Goal: Information Seeking & Learning: Check status

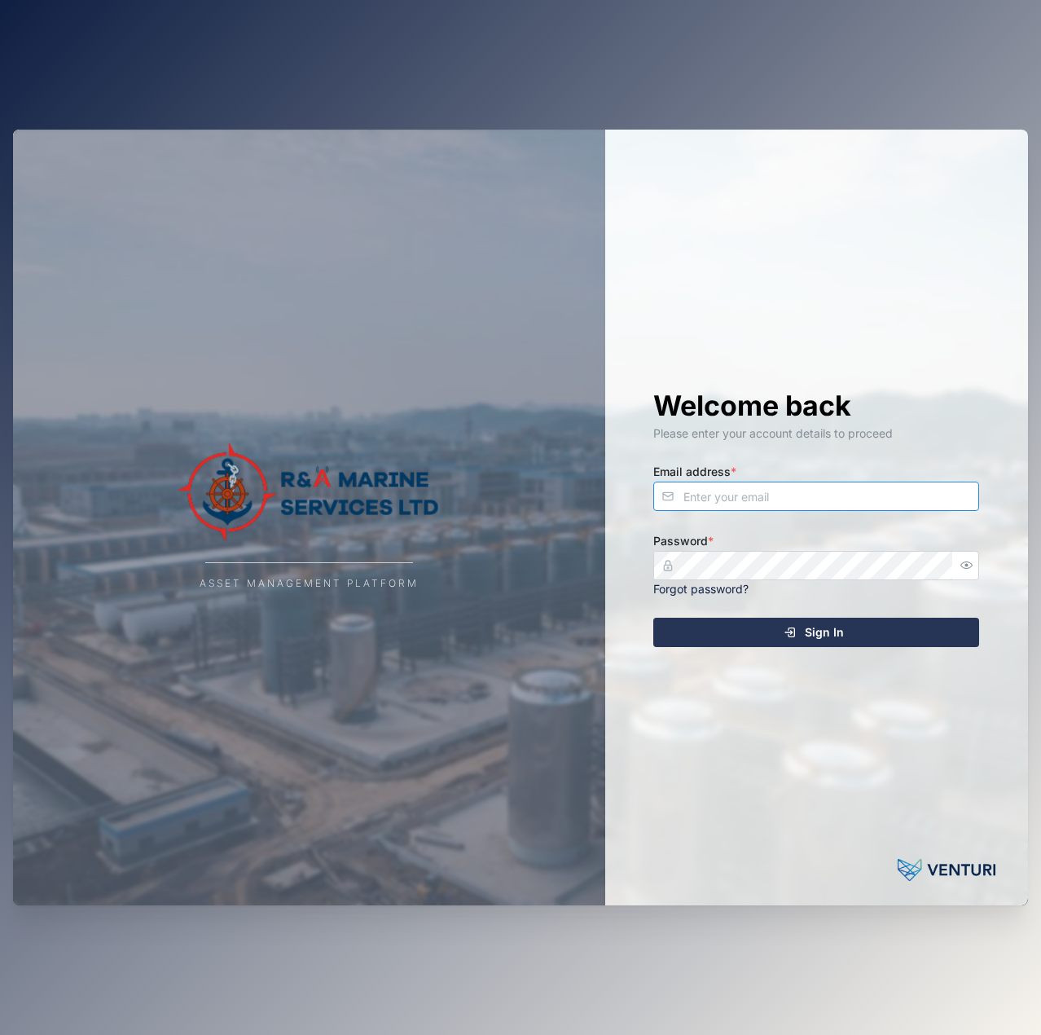
click at [820, 507] on input "Email address *" at bounding box center [816, 496] width 326 height 29
type input "[EMAIL_ADDRESS][PERSON_NAME][DOMAIN_NAME]"
click at [653, 618] on button "Sign In" at bounding box center [816, 632] width 326 height 29
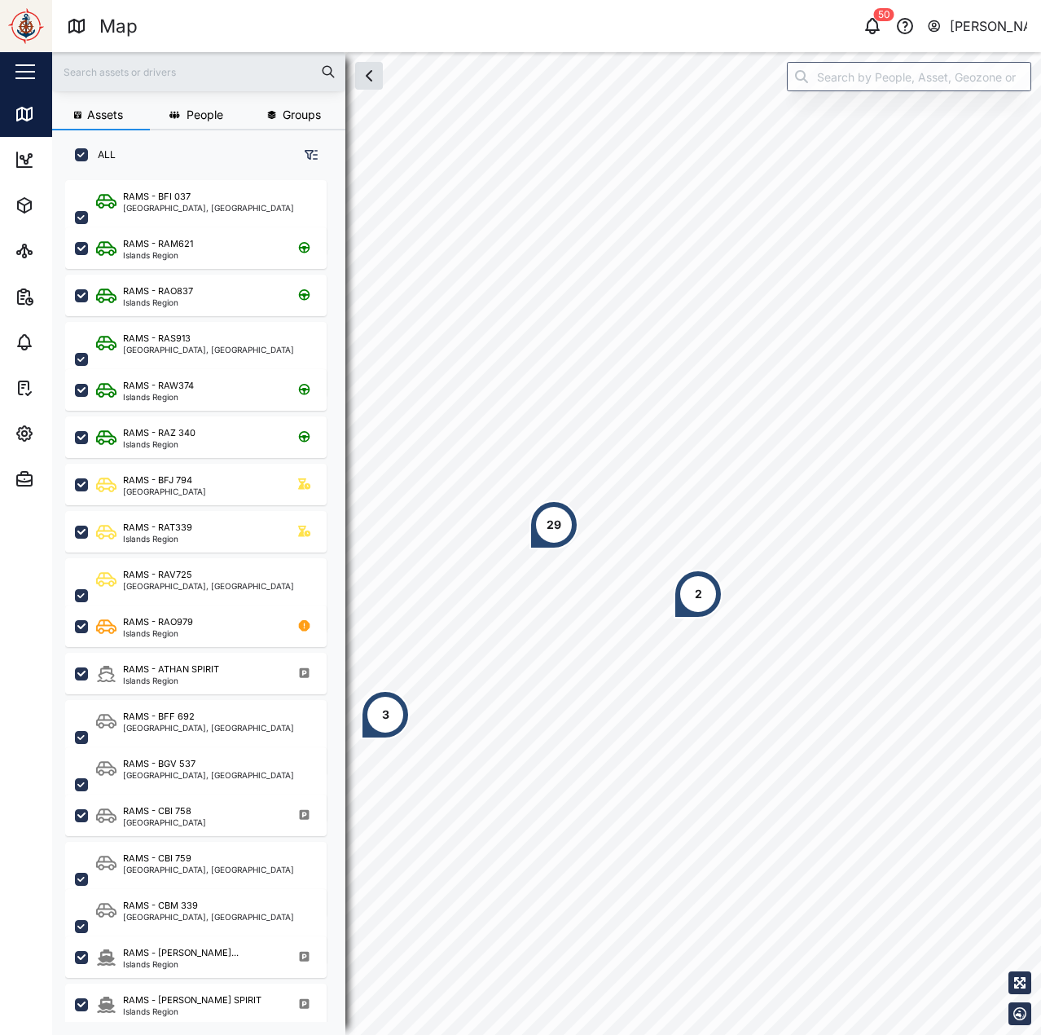
scroll to position [835, 255]
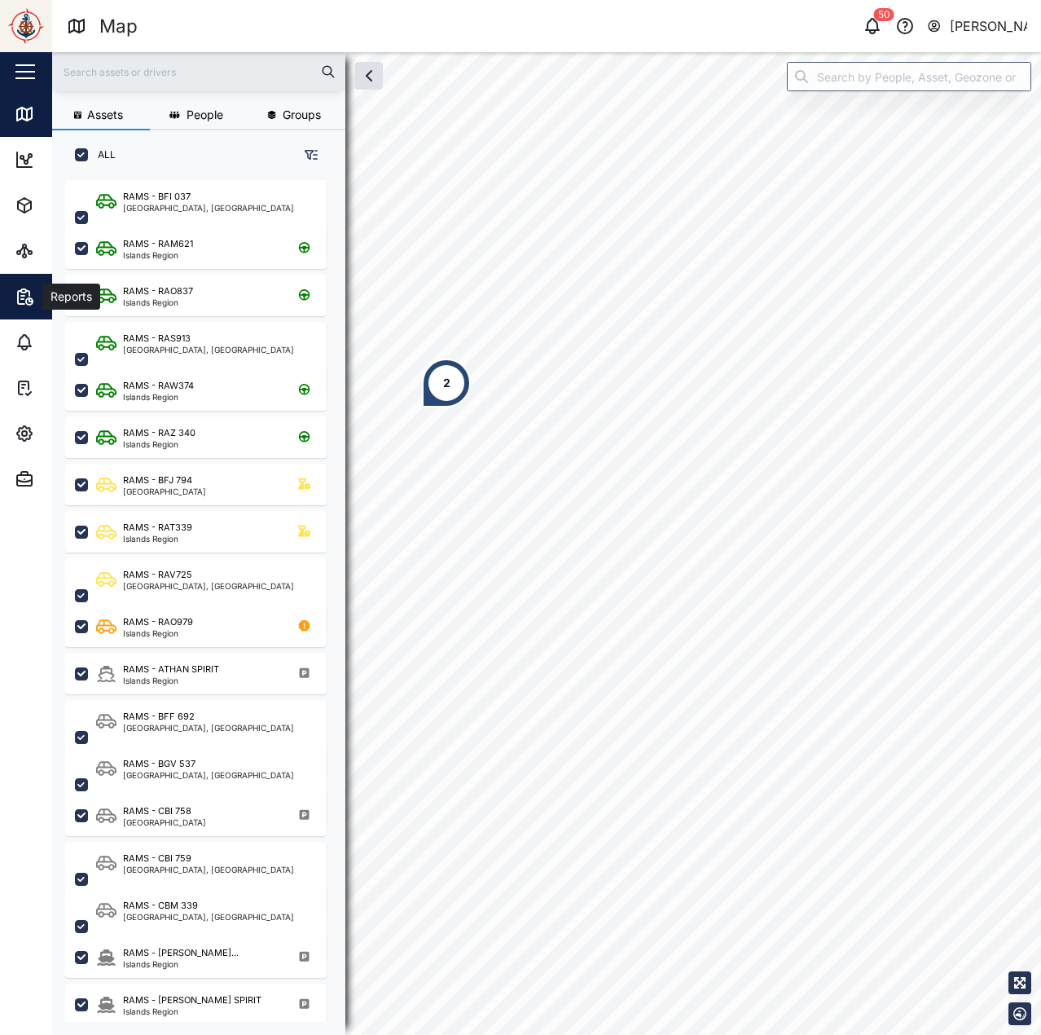
click at [38, 297] on div "Reports" at bounding box center [89, 297] width 148 height 20
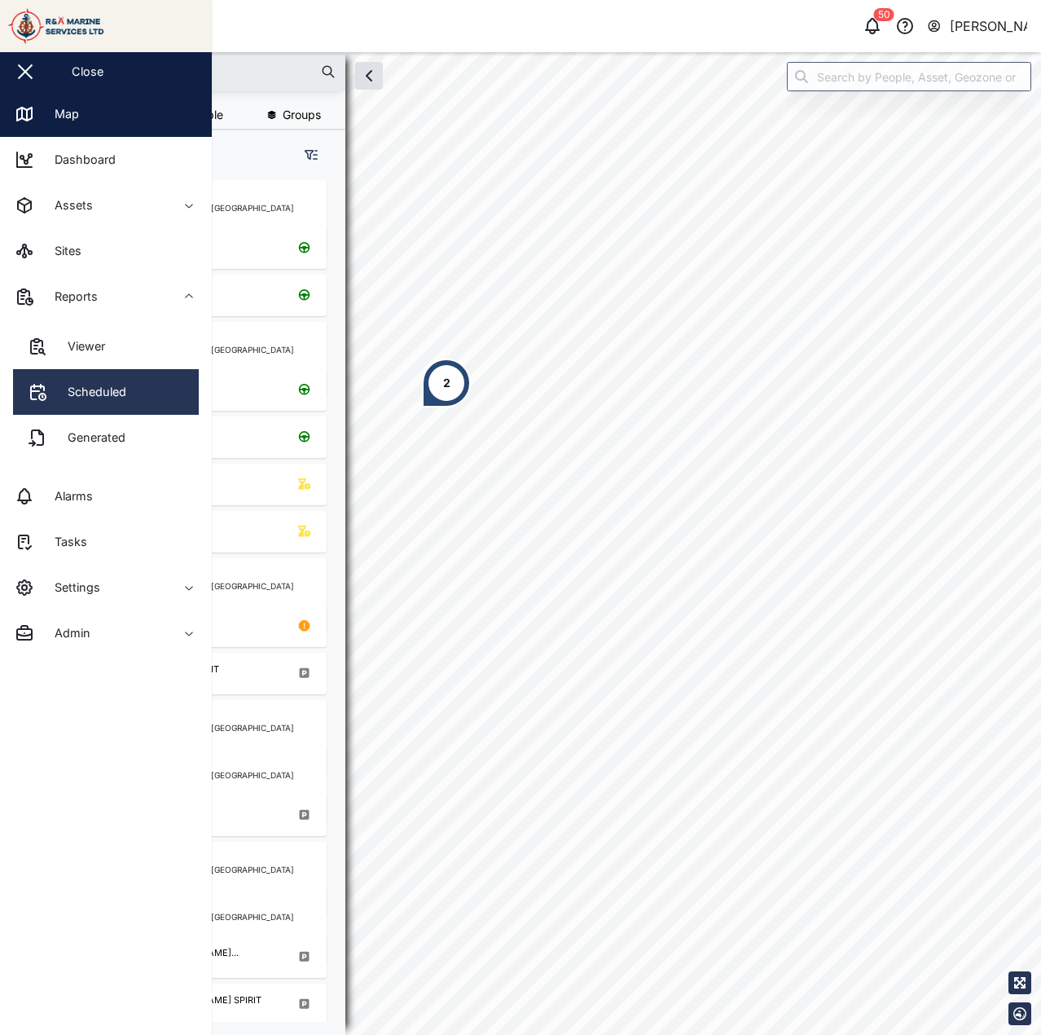
click at [145, 398] on link "Scheduled" at bounding box center [106, 392] width 186 height 46
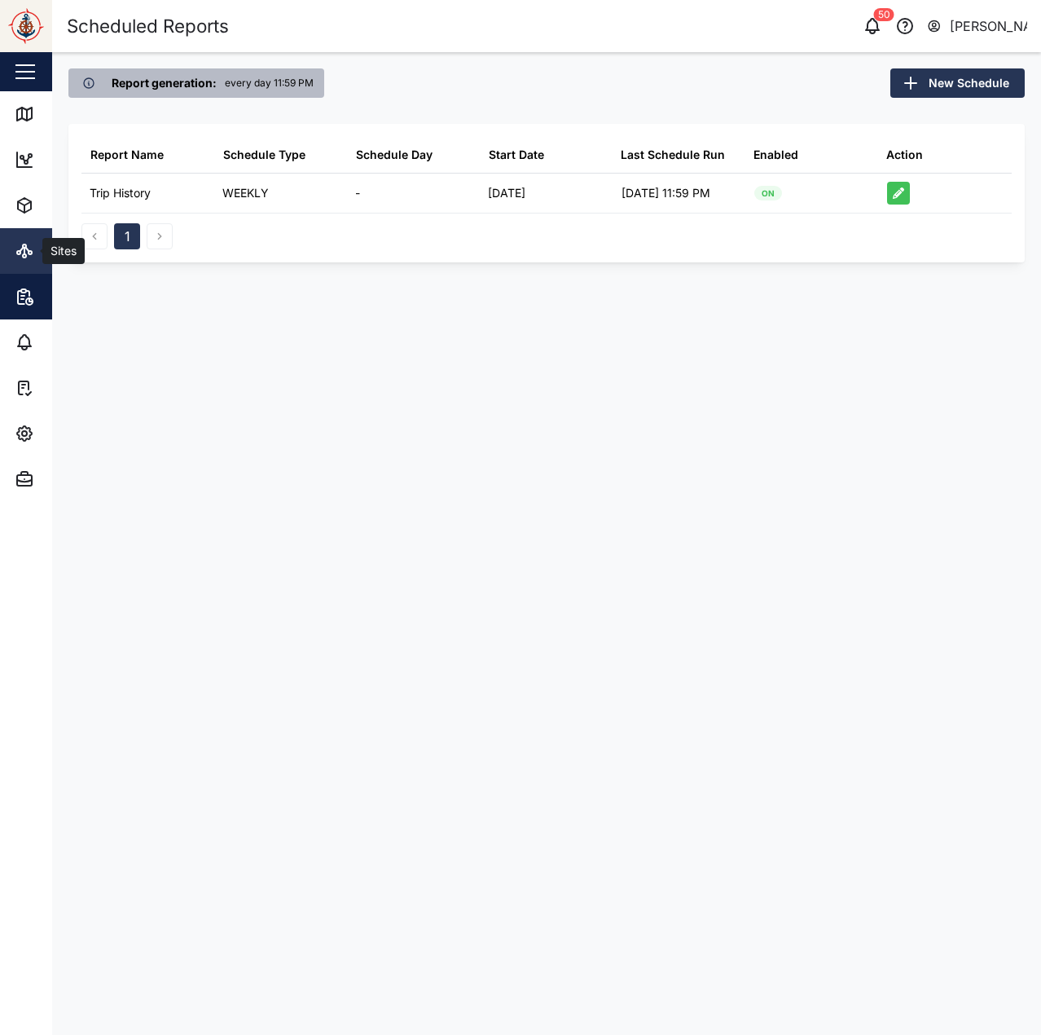
click at [37, 266] on link "Sites" at bounding box center [106, 251] width 212 height 46
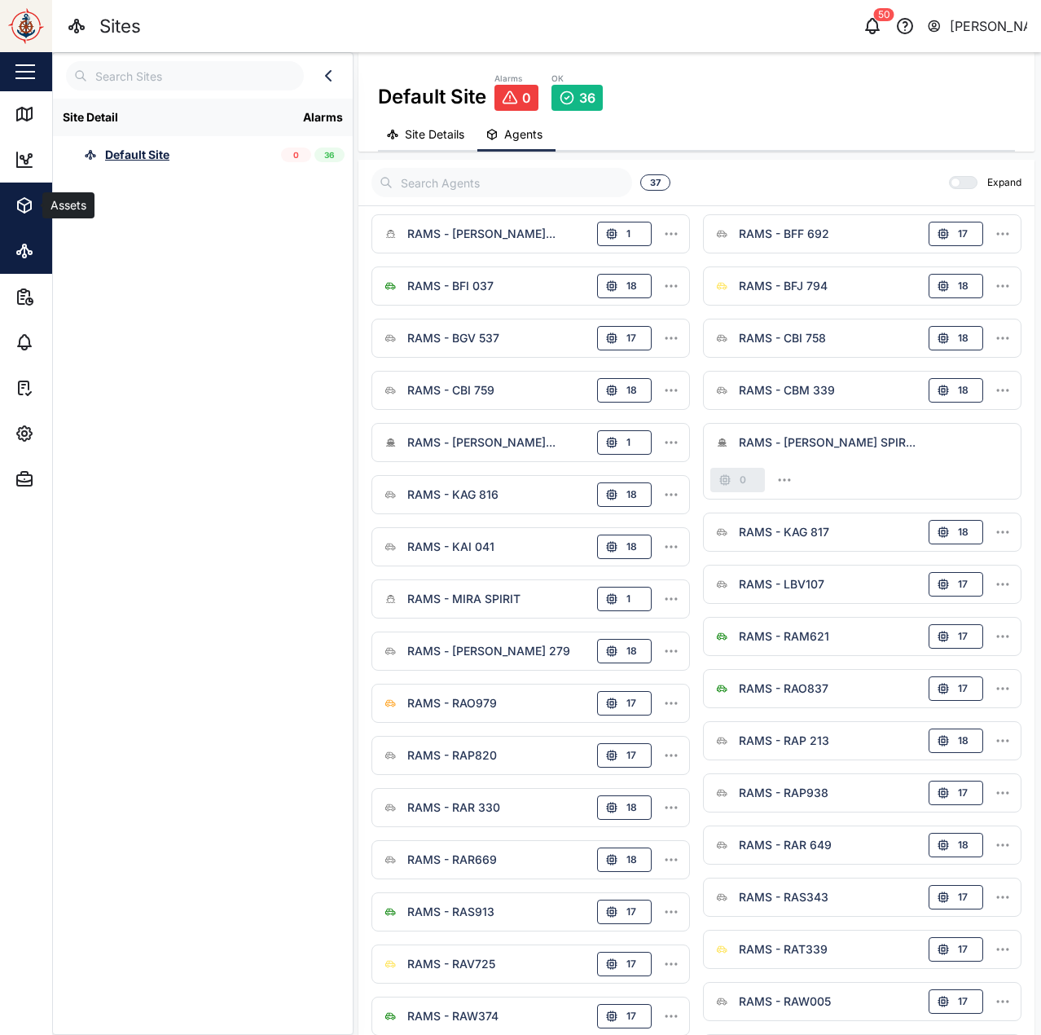
click at [31, 193] on span "Assets" at bounding box center [89, 206] width 148 height 46
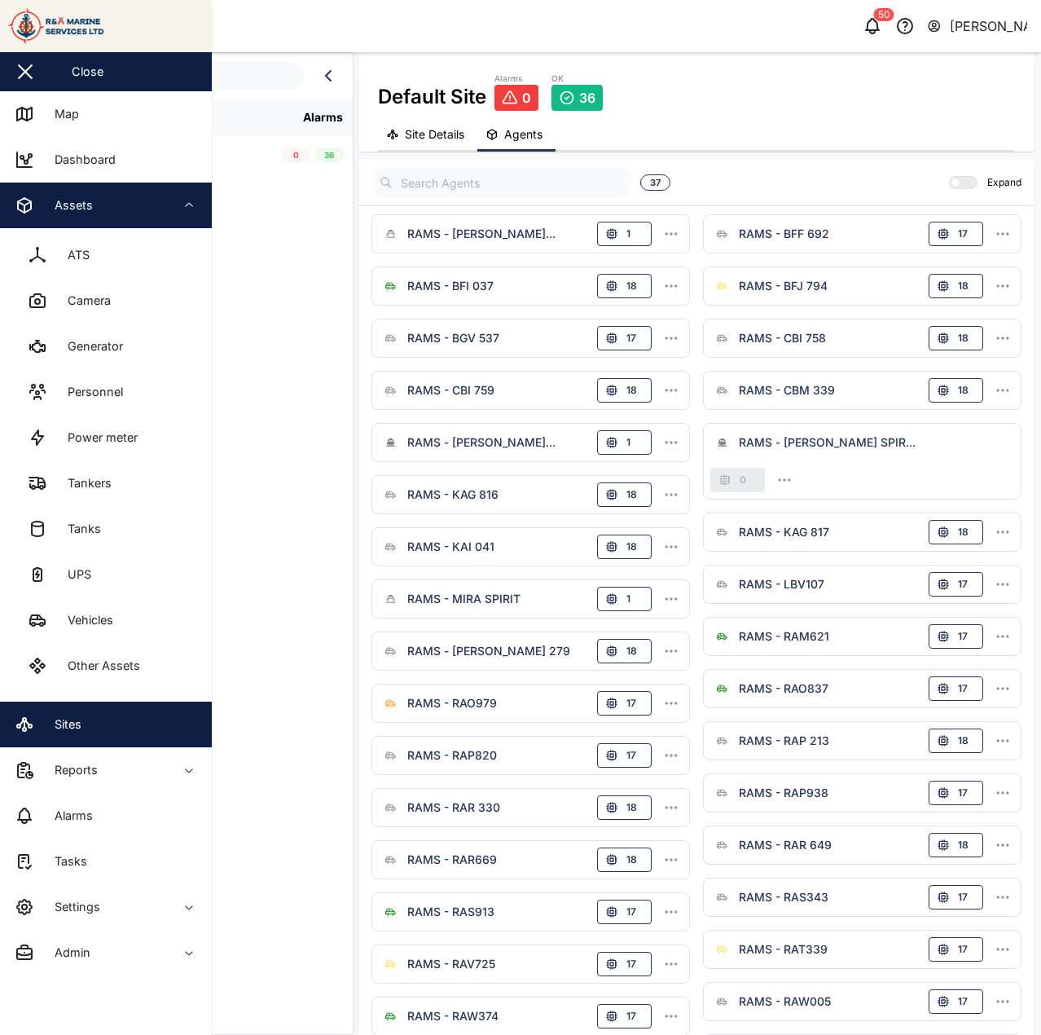
click at [90, 214] on div "Assets" at bounding box center [67, 205] width 51 height 18
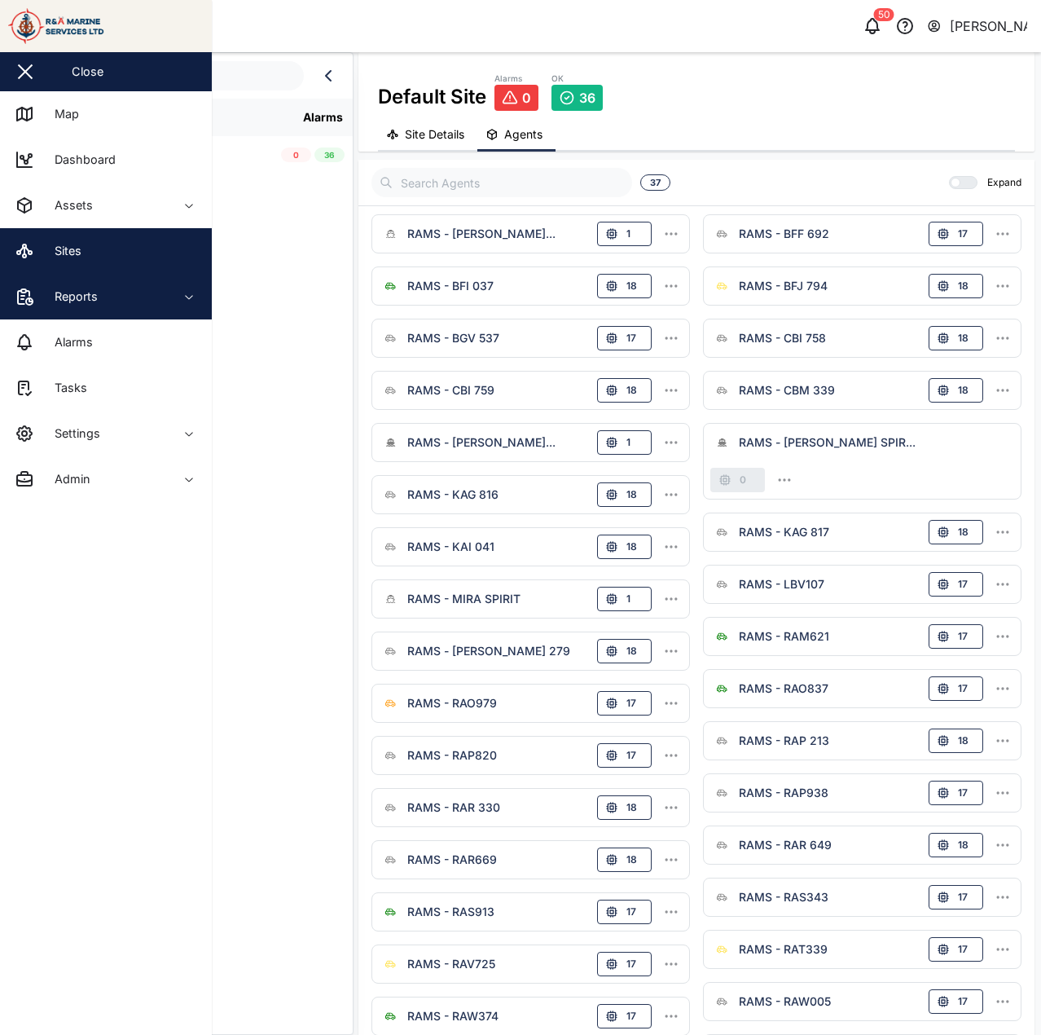
click at [83, 274] on span "Reports" at bounding box center [89, 297] width 148 height 46
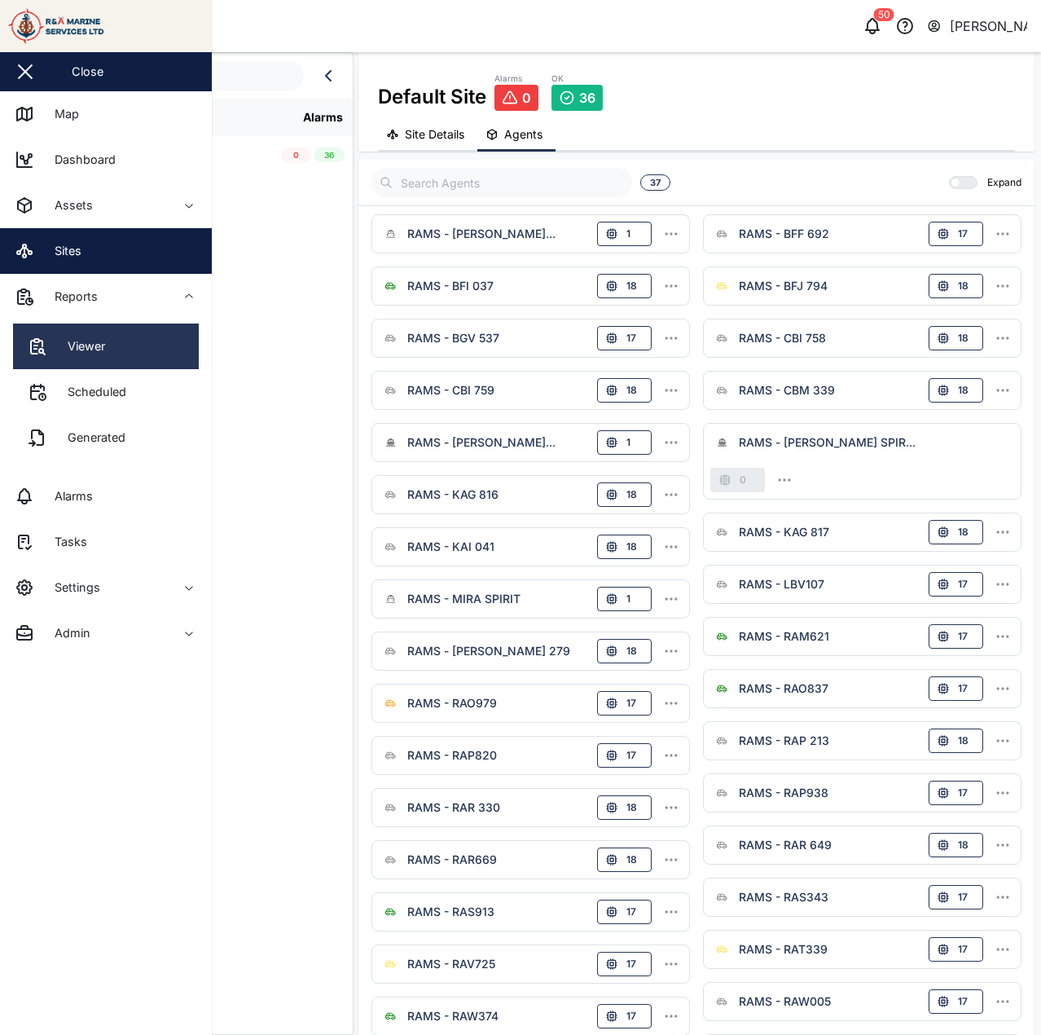
click at [115, 354] on link "Viewer" at bounding box center [106, 346] width 186 height 46
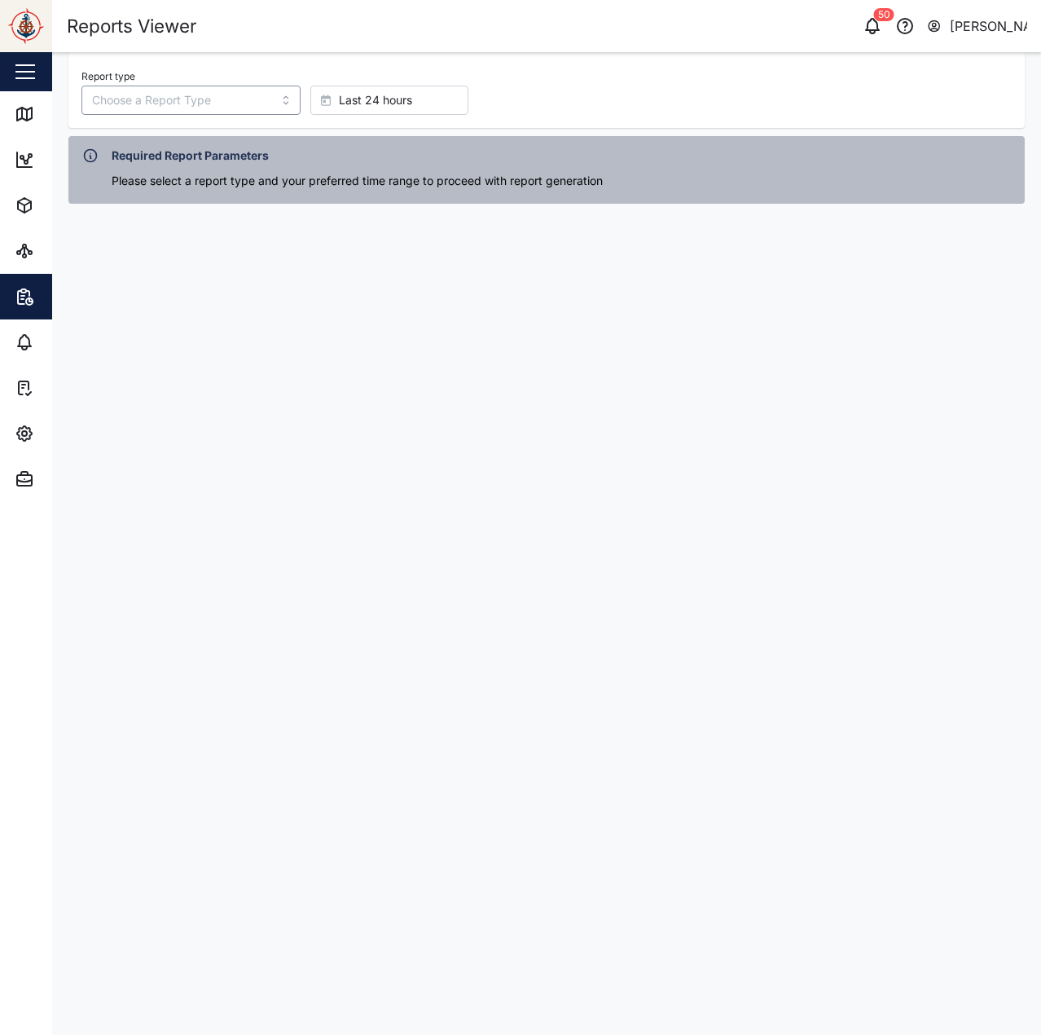
click at [213, 97] on input "Report type" at bounding box center [190, 100] width 219 height 29
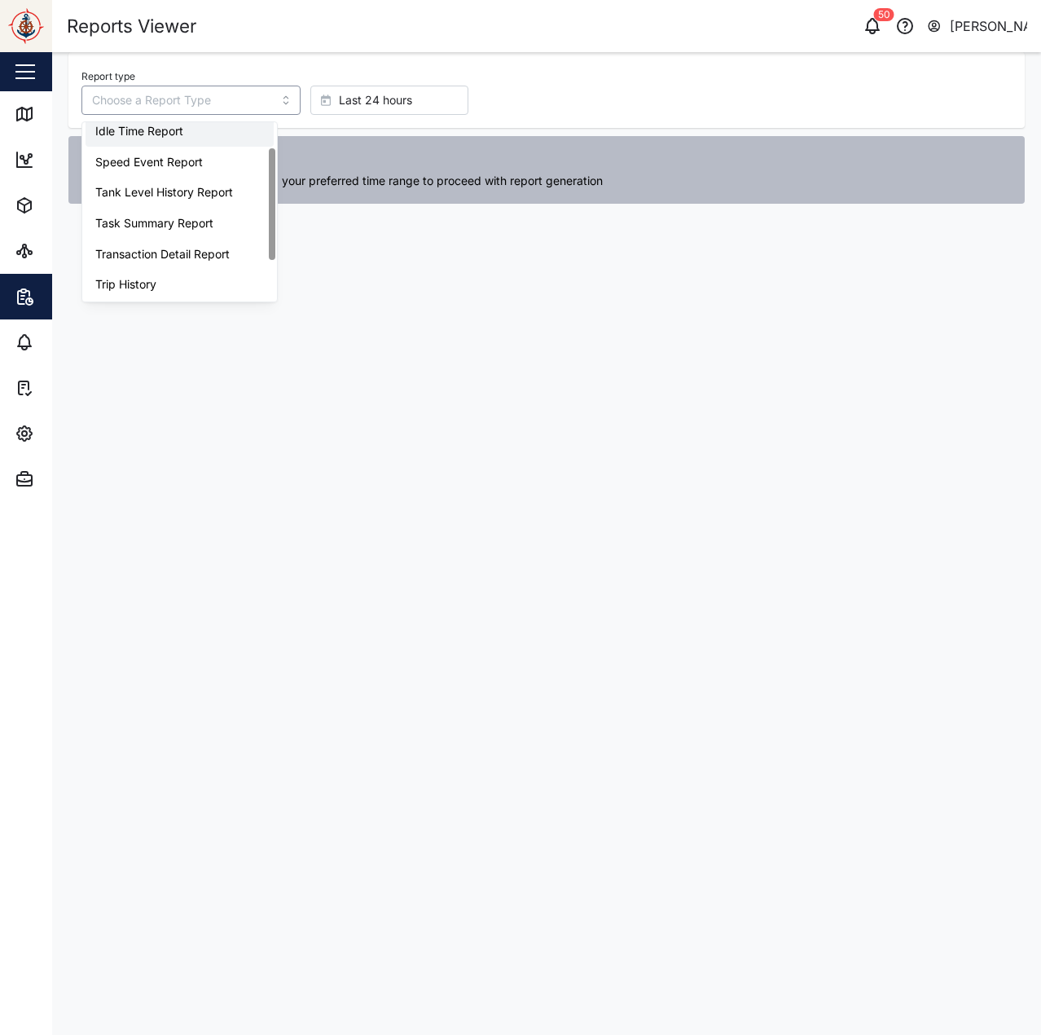
scroll to position [103, 0]
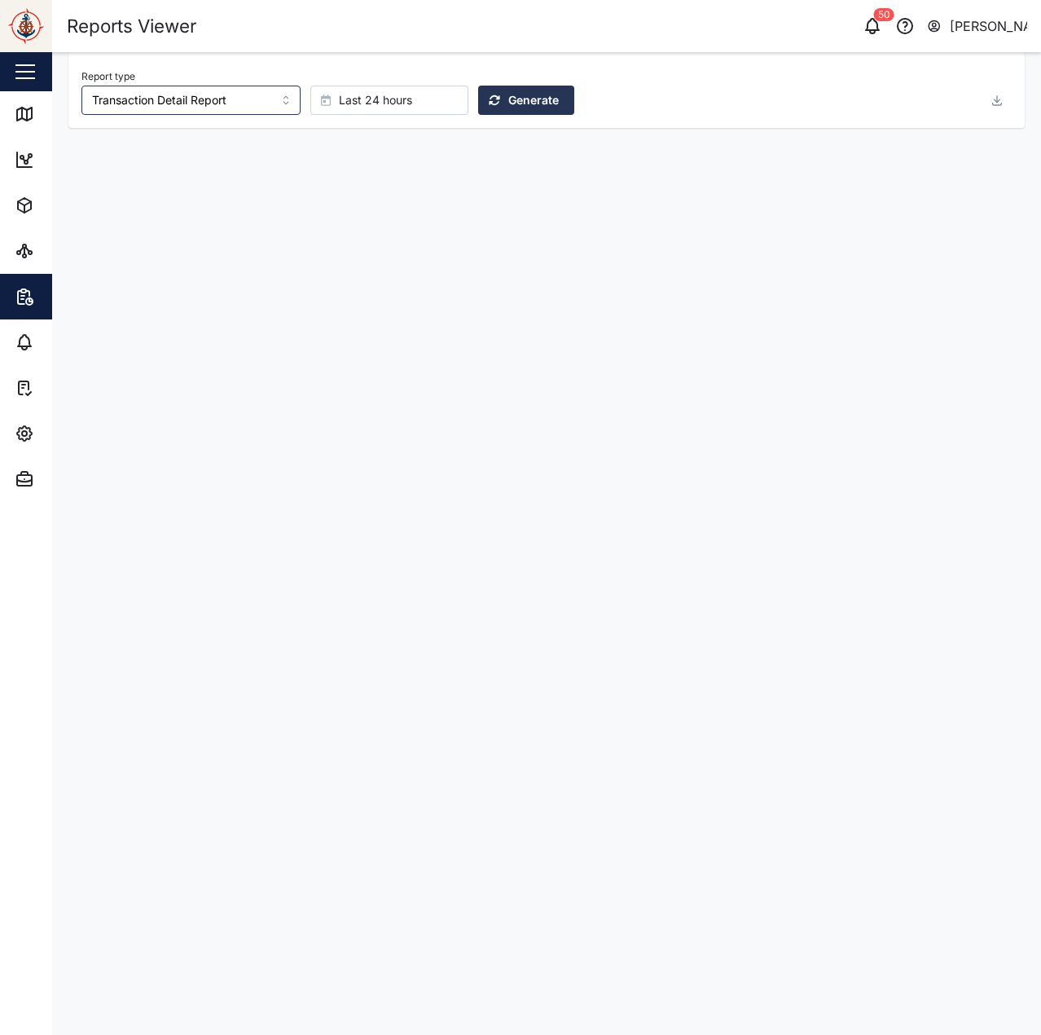
click at [386, 95] on span "Last 24 hours" at bounding box center [375, 100] width 73 height 28
drag, startPoint x: 388, startPoint y: 302, endPoint x: 389, endPoint y: 361, distance: 58.7
click at [389, 363] on div "Last Hour Last 24 hours Last 3 days Last 7 days Last 14 days Last 30 days Last …" at bounding box center [366, 302] width 156 height 205
click at [389, 361] on div "Last 30 days" at bounding box center [366, 360] width 156 height 29
click at [515, 94] on span "Generate" at bounding box center [533, 100] width 51 height 28
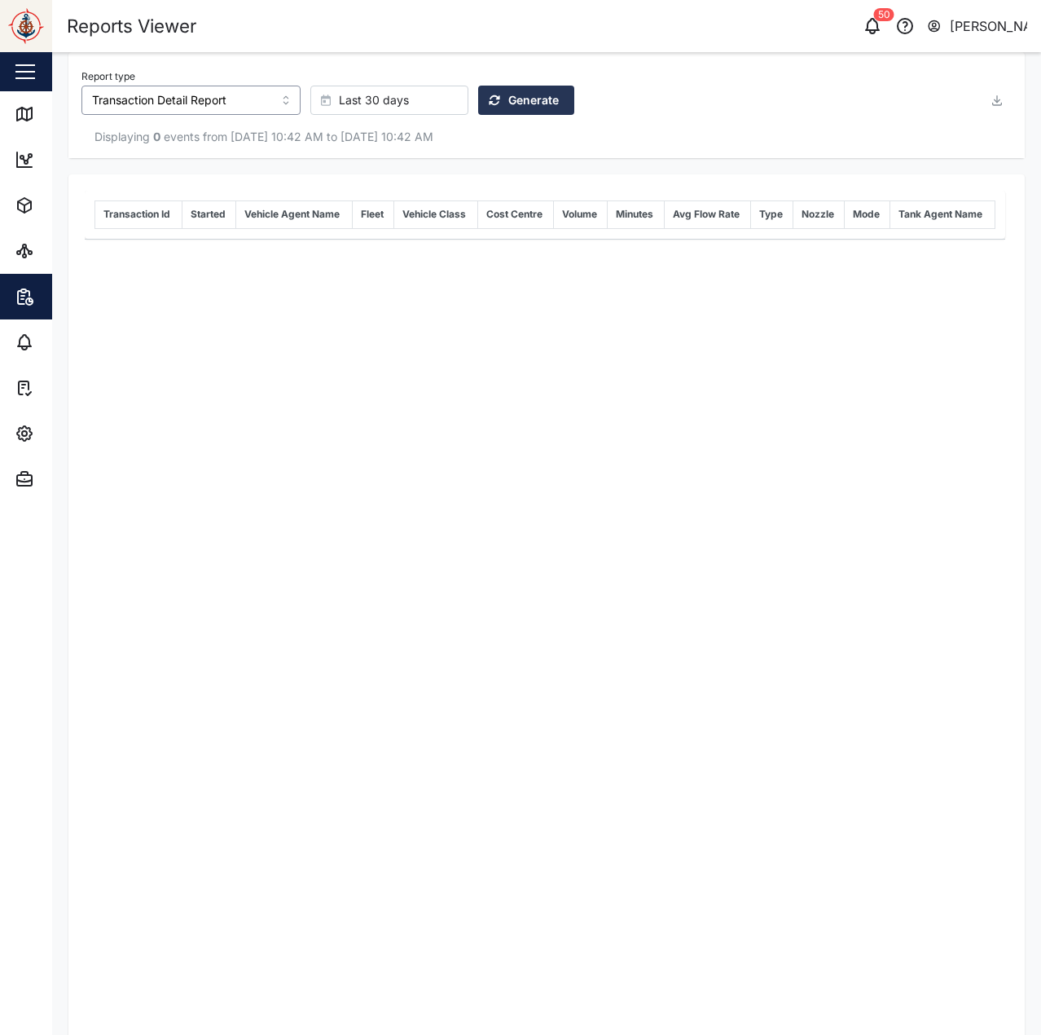
click at [210, 93] on input "Transaction Detail Report" at bounding box center [190, 100] width 219 height 29
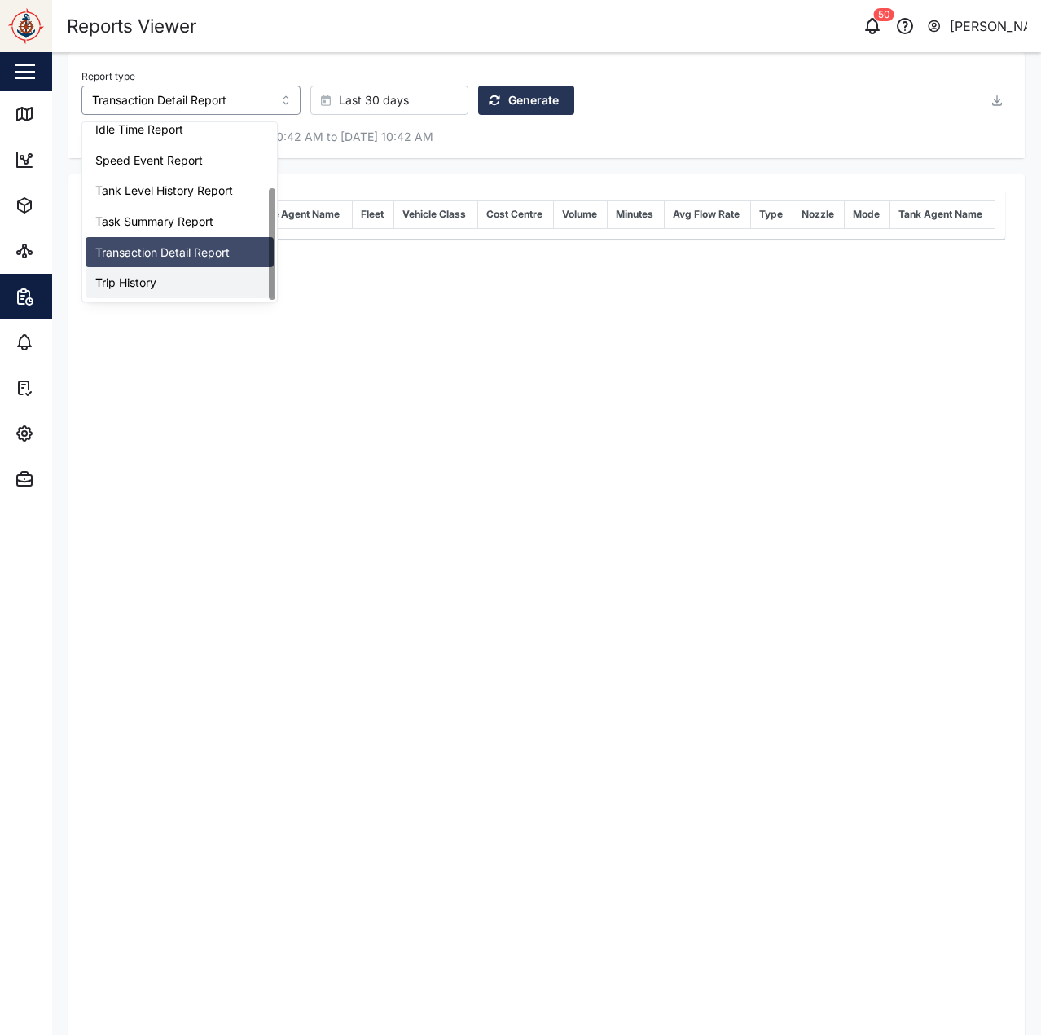
type input "Trip History"
drag, startPoint x: 206, startPoint y: 295, endPoint x: 252, endPoint y: 257, distance: 59.6
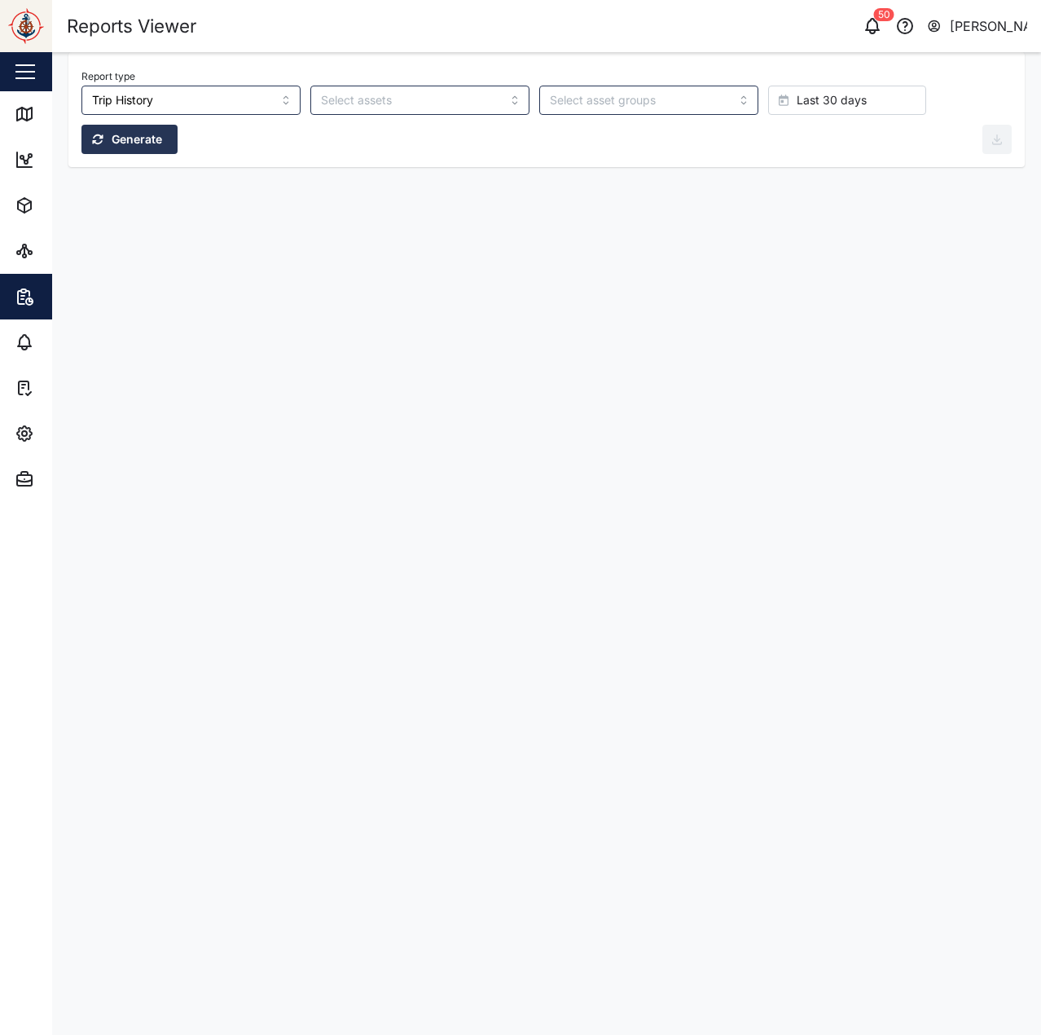
click at [162, 125] on span "Generate" at bounding box center [137, 139] width 51 height 28
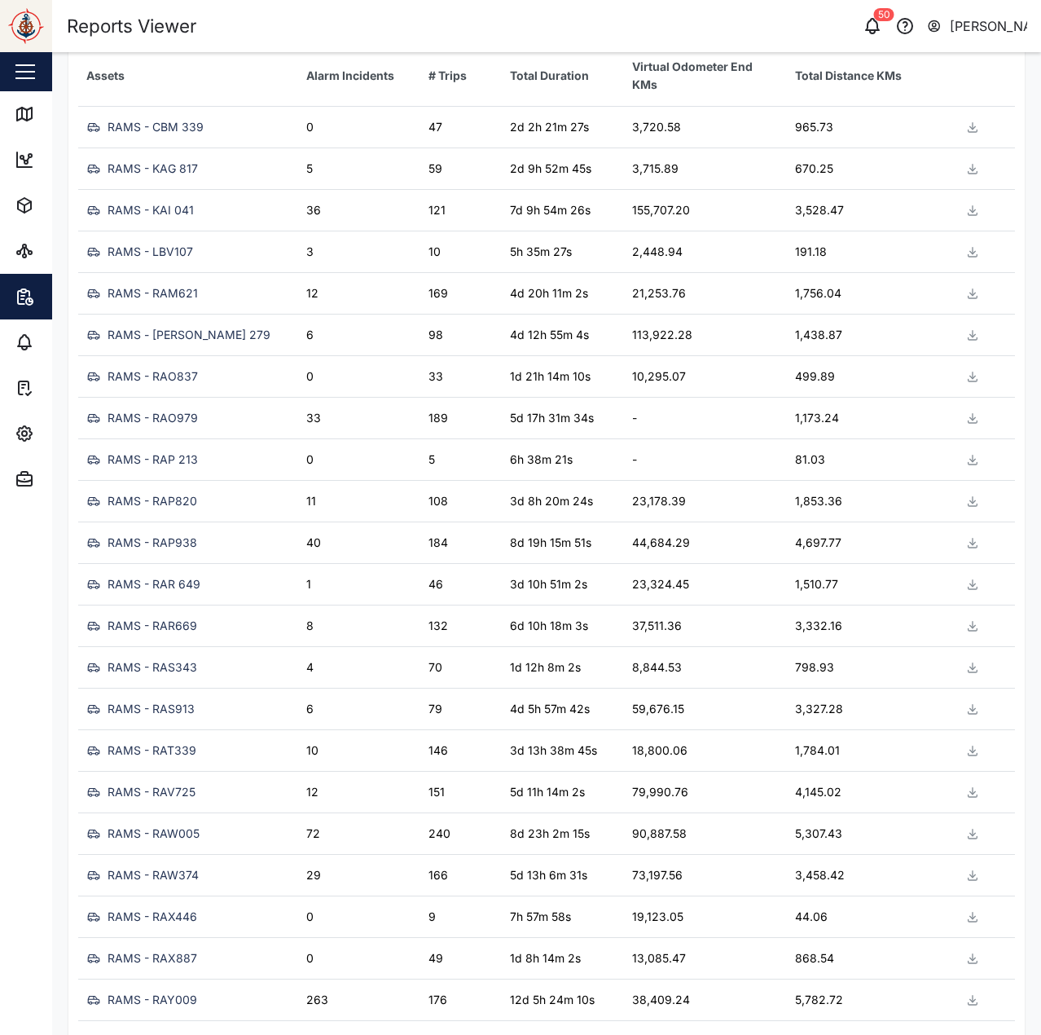
scroll to position [0, 0]
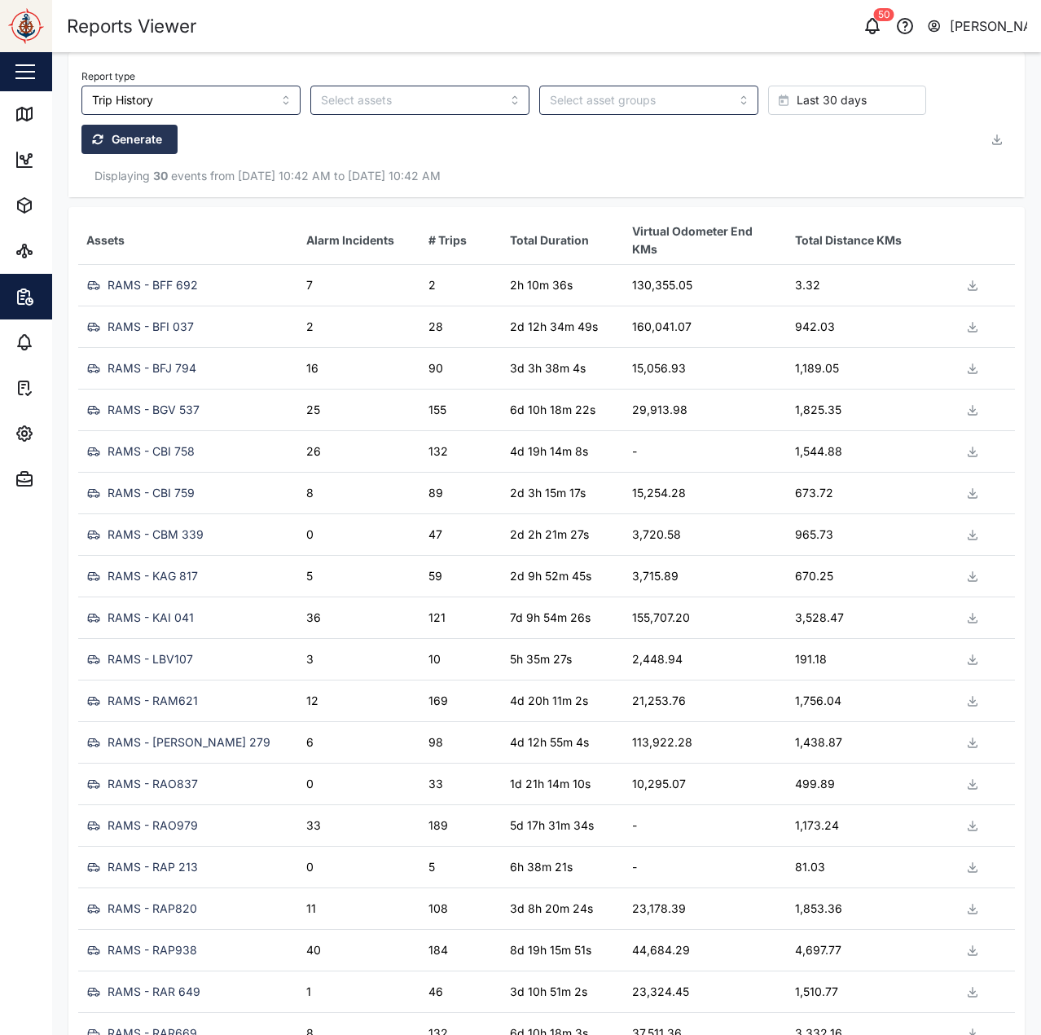
click at [989, 125] on button "button" at bounding box center [997, 139] width 29 height 29
click at [952, 243] on span "Download as PDF" at bounding box center [922, 248] width 99 height 28
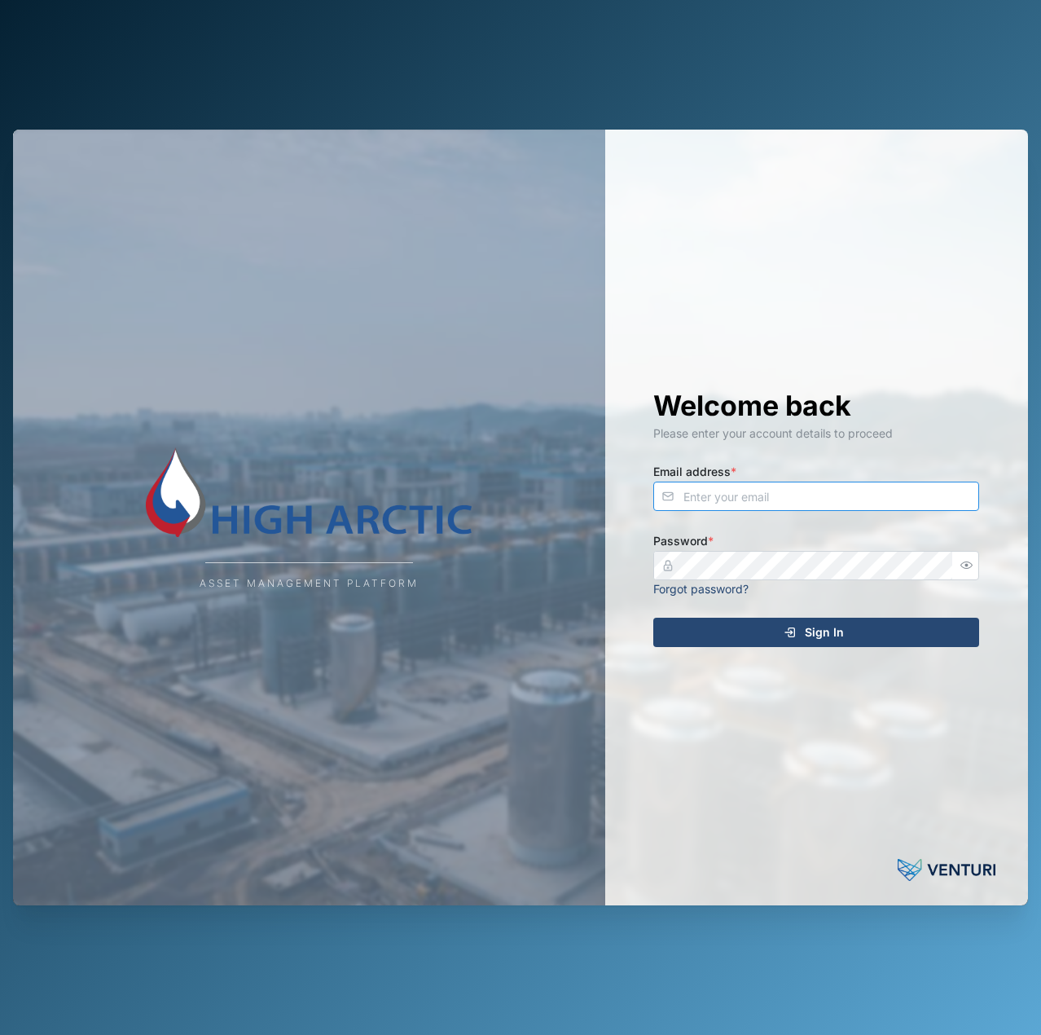
click at [834, 505] on input "Email address *" at bounding box center [816, 496] width 326 height 29
type input "[EMAIL_ADDRESS][PERSON_NAME][DOMAIN_NAME]"
click at [653, 618] on button "Sign In" at bounding box center [816, 632] width 326 height 29
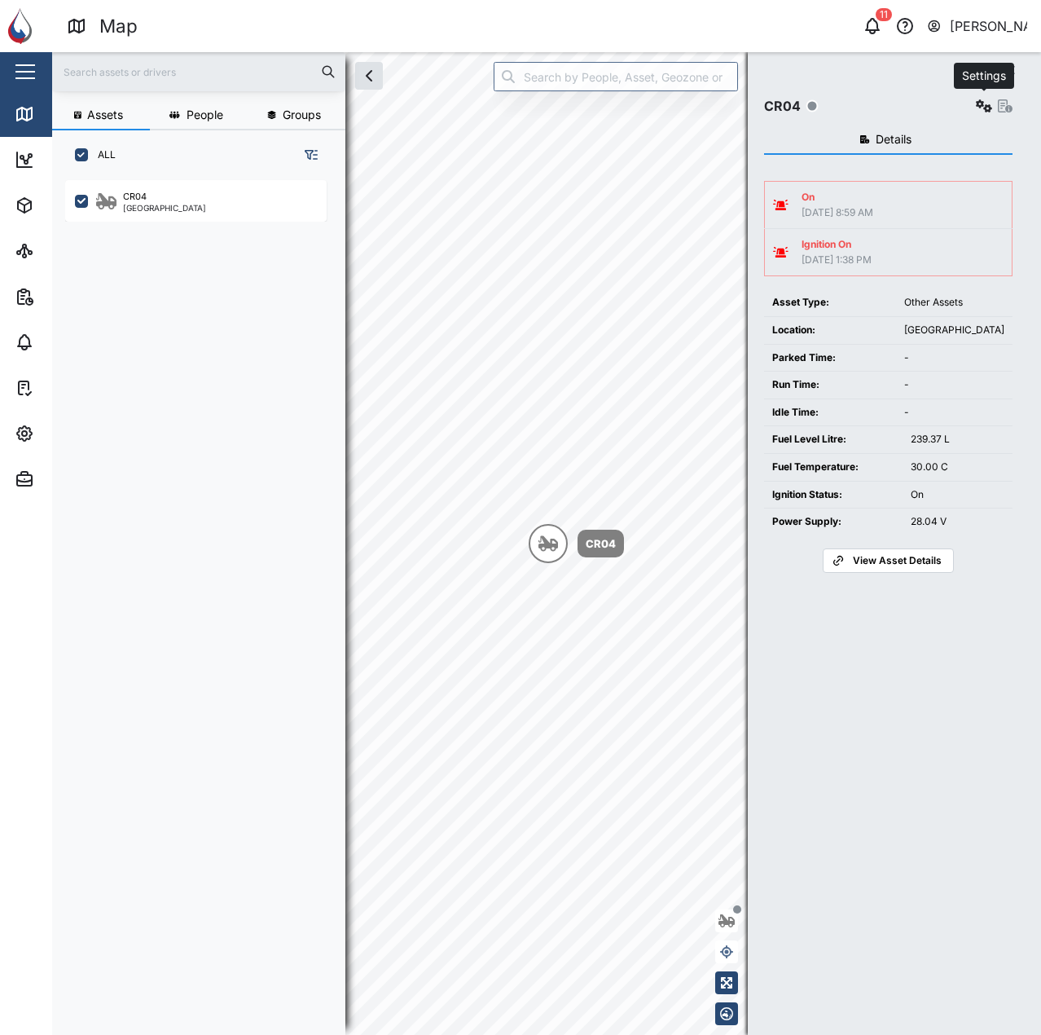
click at [980, 108] on icon "button" at bounding box center [984, 105] width 16 height 13
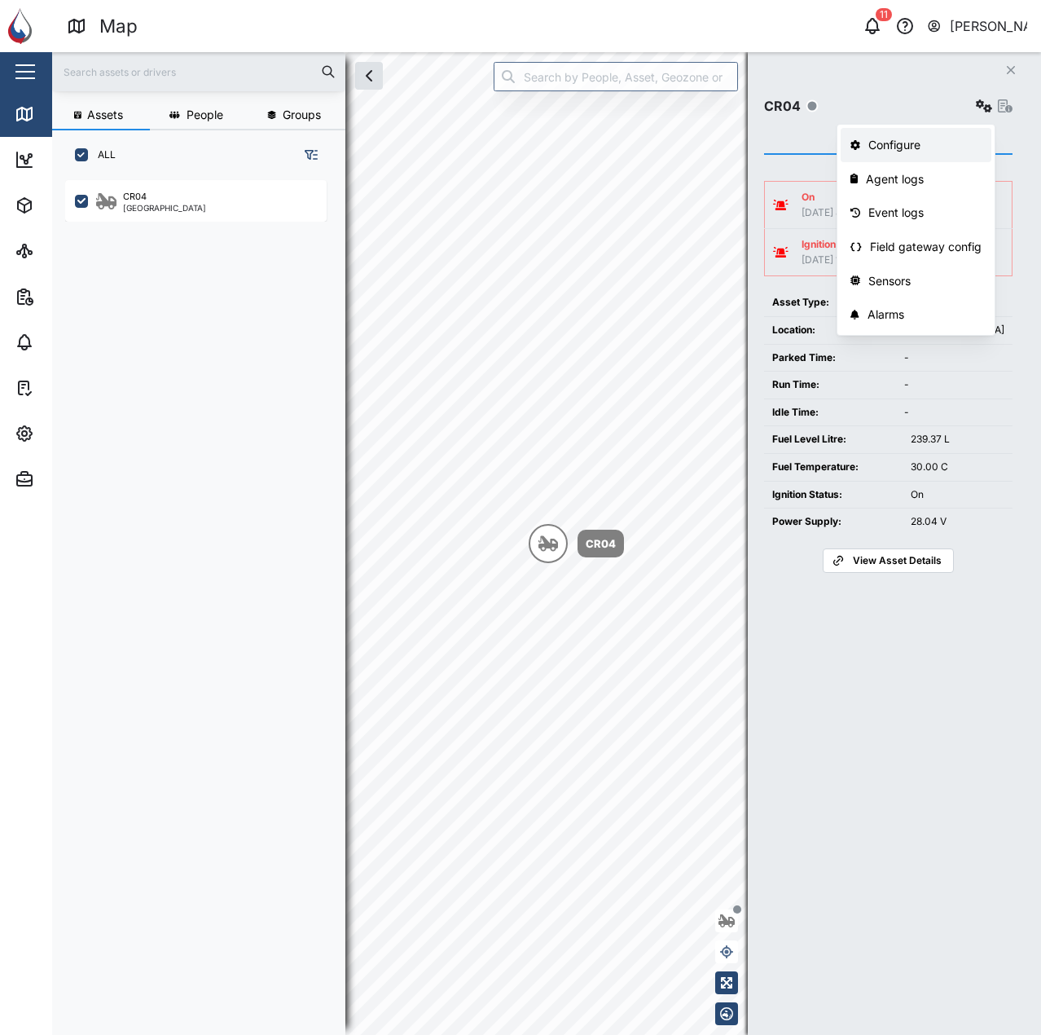
click at [959, 149] on div "Configure" at bounding box center [925, 145] width 113 height 18
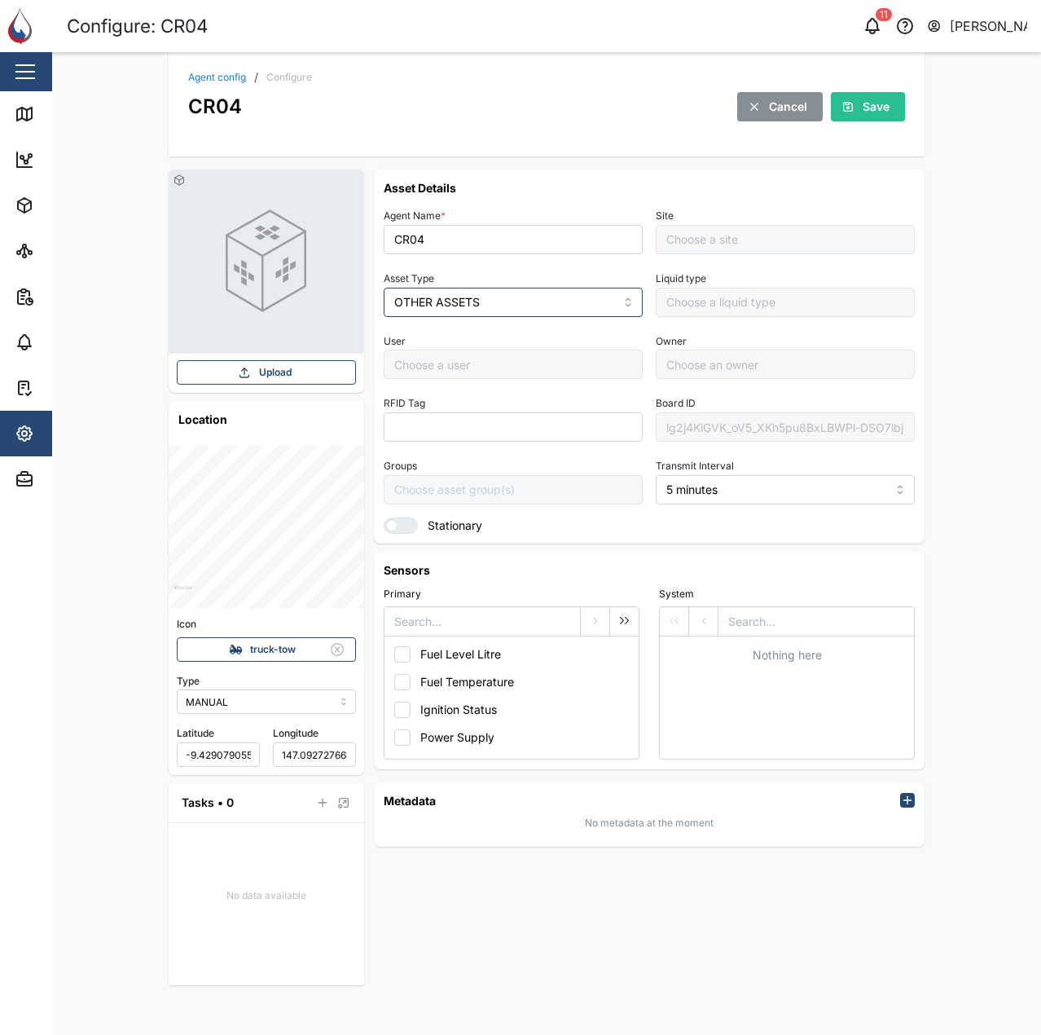
type input "Default Site"
click at [733, 435] on div "lg2j4KiGVK_oV5_XKh5pu8BxLBWPl-DSO7lbjkIpVx8" at bounding box center [785, 426] width 259 height 29
click at [17, 116] on icon at bounding box center [24, 114] width 15 height 13
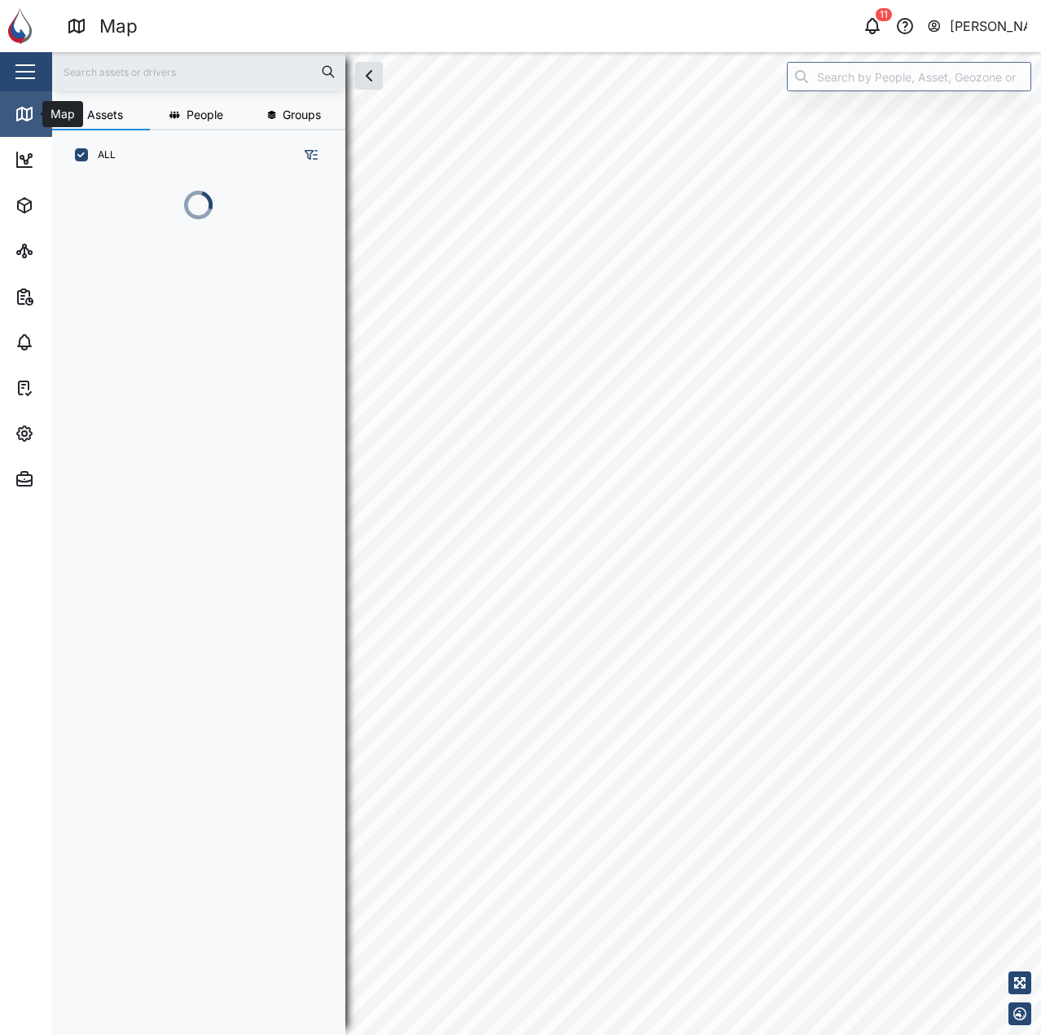
scroll to position [835, 255]
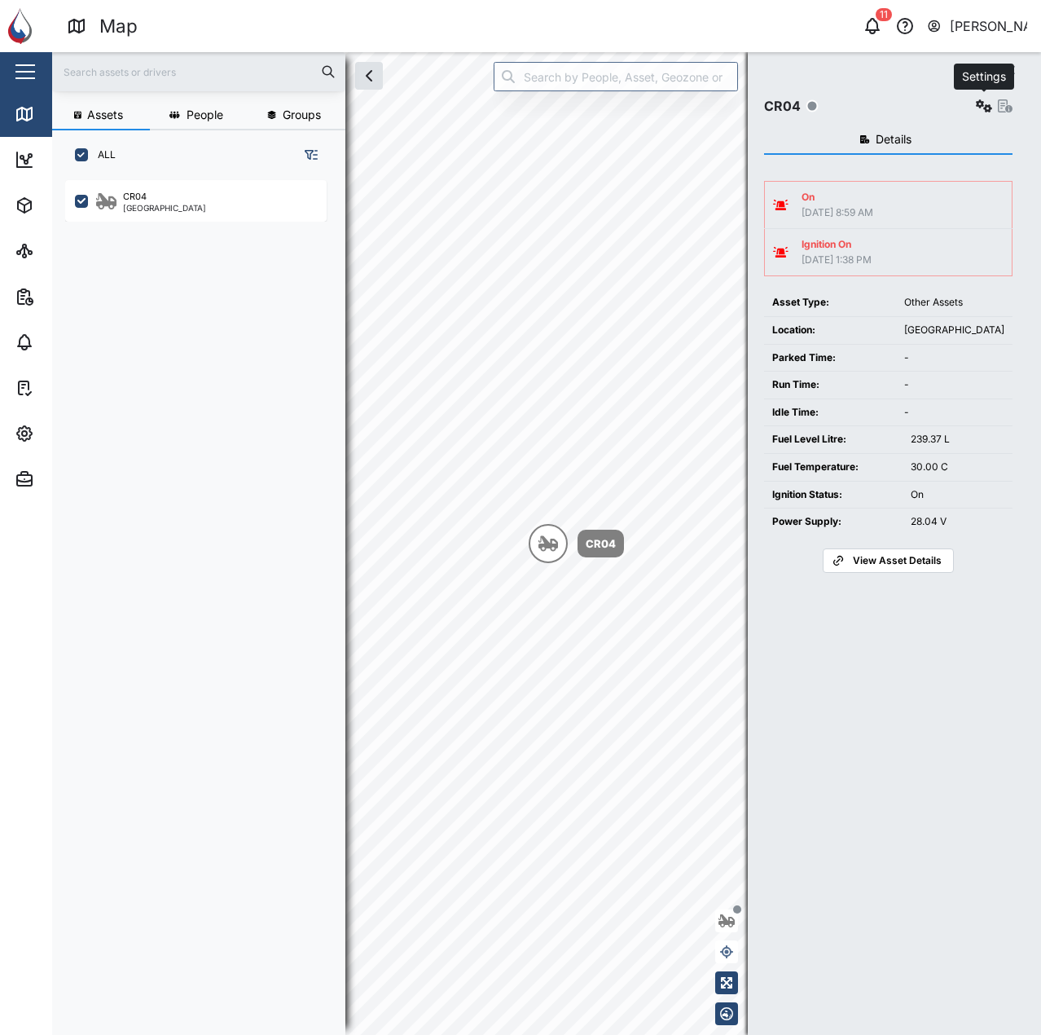
click at [992, 108] on icon "button" at bounding box center [984, 105] width 16 height 13
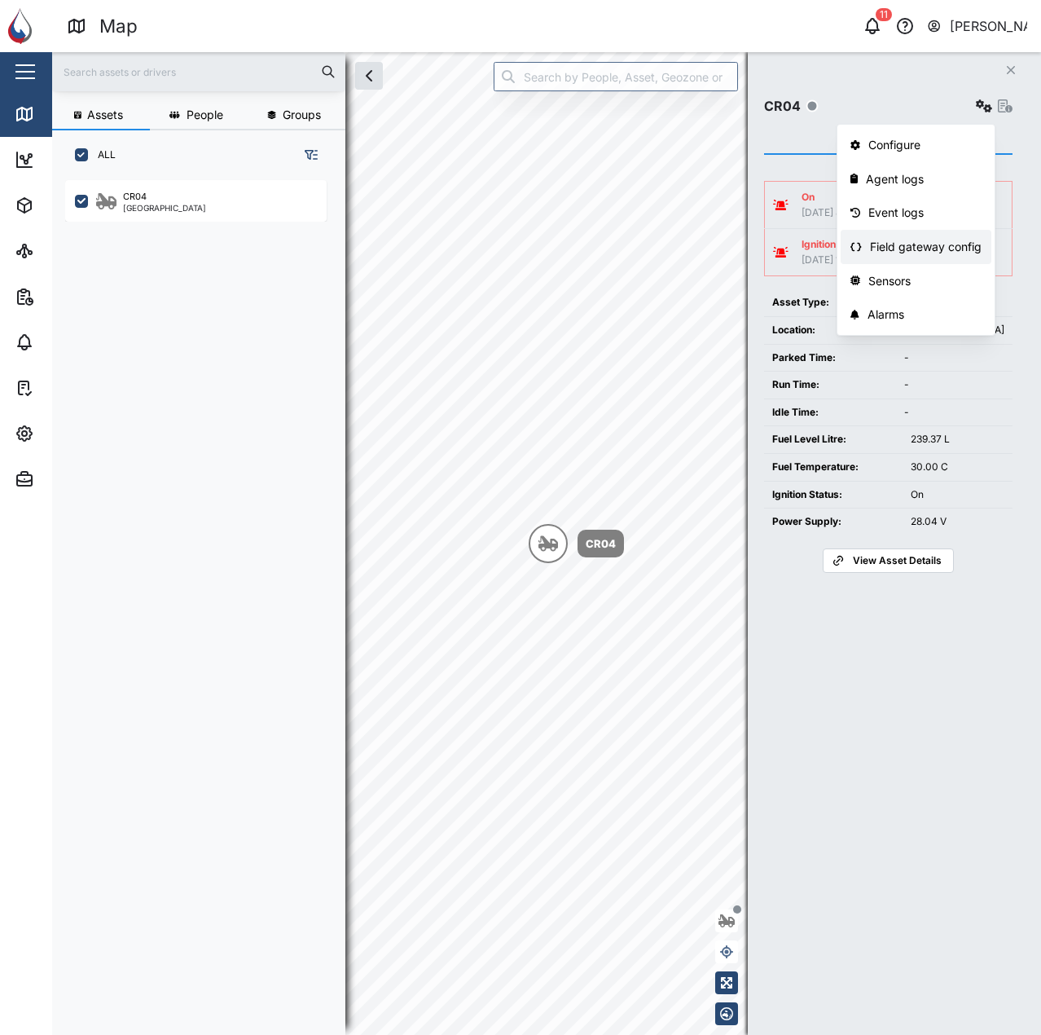
click at [898, 230] on link "Field gateway config" at bounding box center [916, 247] width 151 height 34
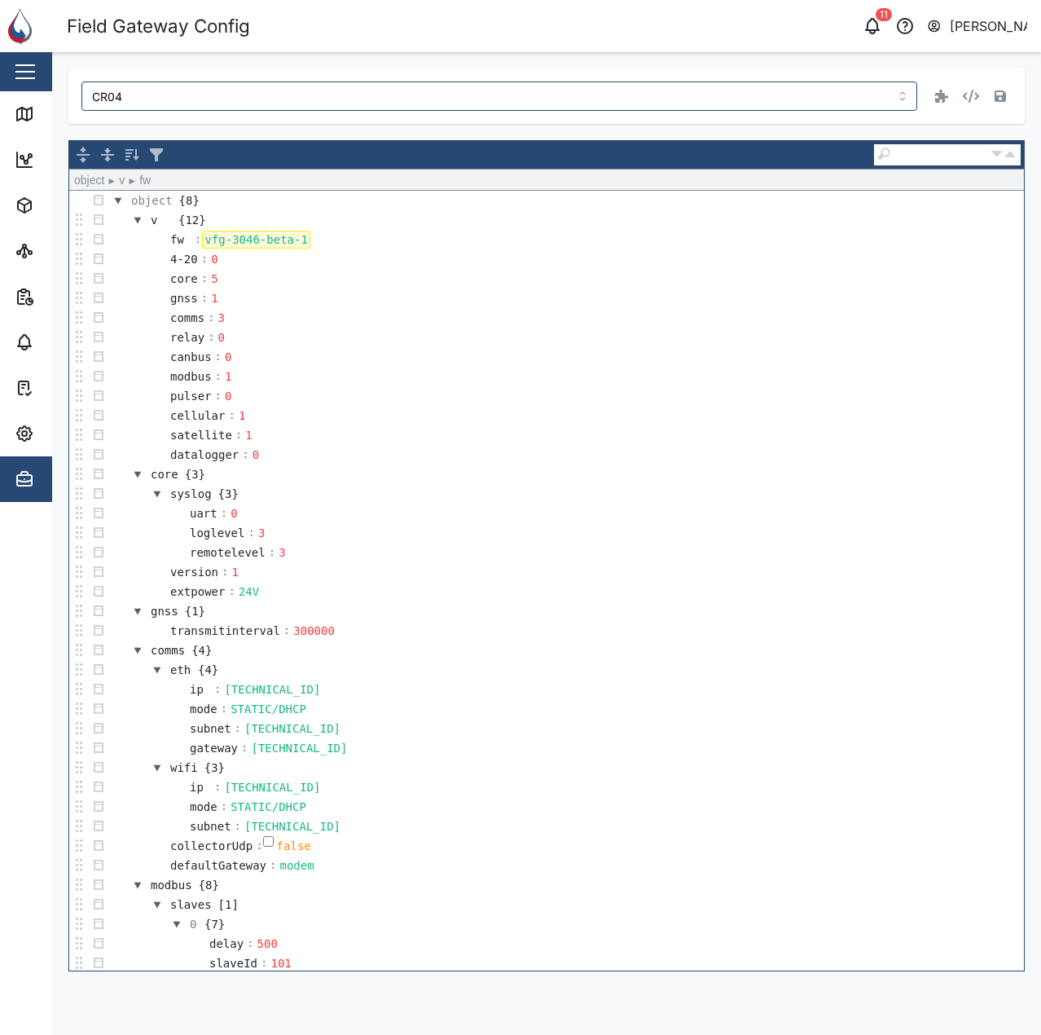
click at [242, 242] on div "vfg-3046-beta-1" at bounding box center [256, 240] width 108 height 18
drag, startPoint x: 398, startPoint y: 279, endPoint x: 262, endPoint y: 234, distance: 143.3
click at [395, 276] on td "core : 5" at bounding box center [566, 279] width 916 height 20
click at [259, 241] on div "vfg-3053-" at bounding box center [235, 240] width 67 height 18
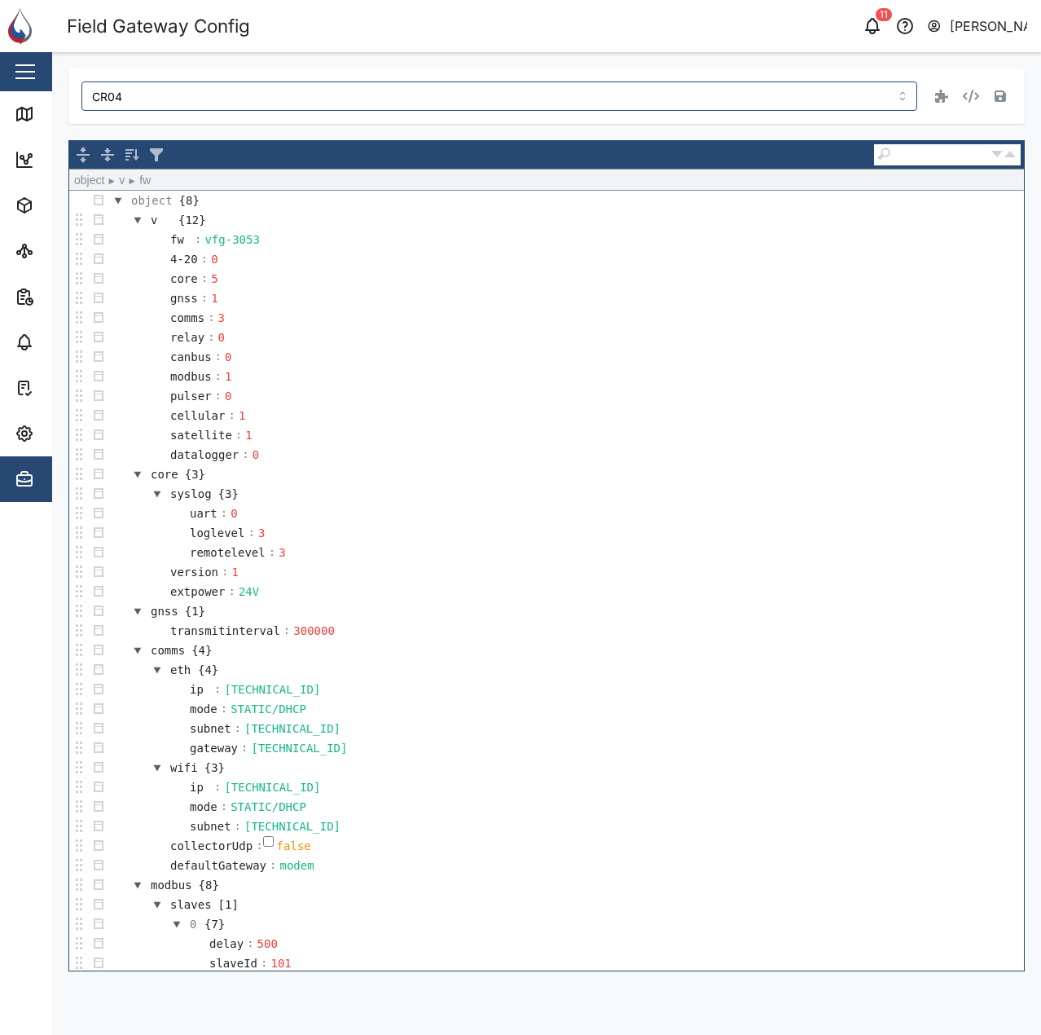
click at [339, 129] on div "CR04 object ► v ► fw object {8} v {12} fw : vfg-3053 4-20 : 0 core : 5 gnss : 1…" at bounding box center [546, 519] width 957 height 903
click at [998, 99] on icon "button" at bounding box center [1000, 95] width 11 height 11
click at [774, 121] on div "CR04" at bounding box center [546, 95] width 957 height 55
click at [9, 117] on link "Map" at bounding box center [106, 114] width 212 height 46
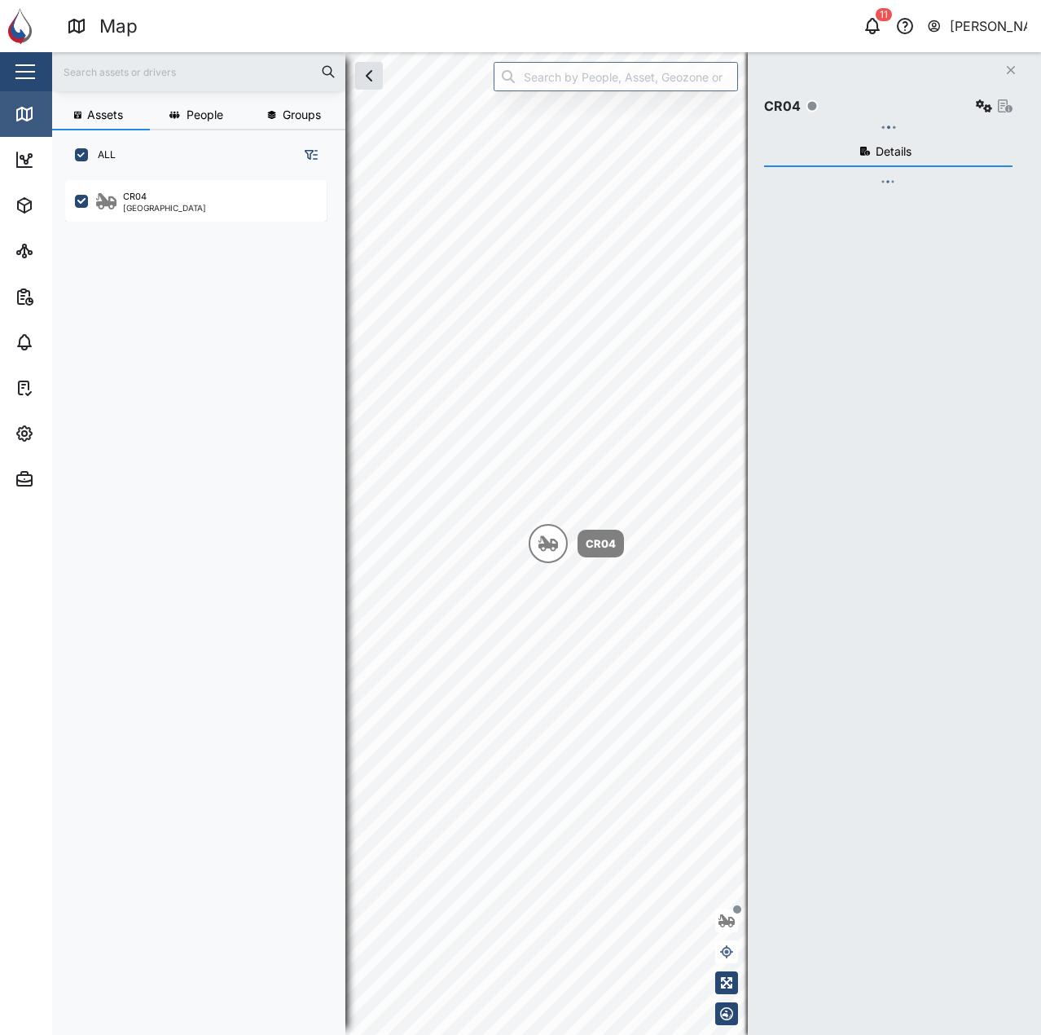
scroll to position [835, 255]
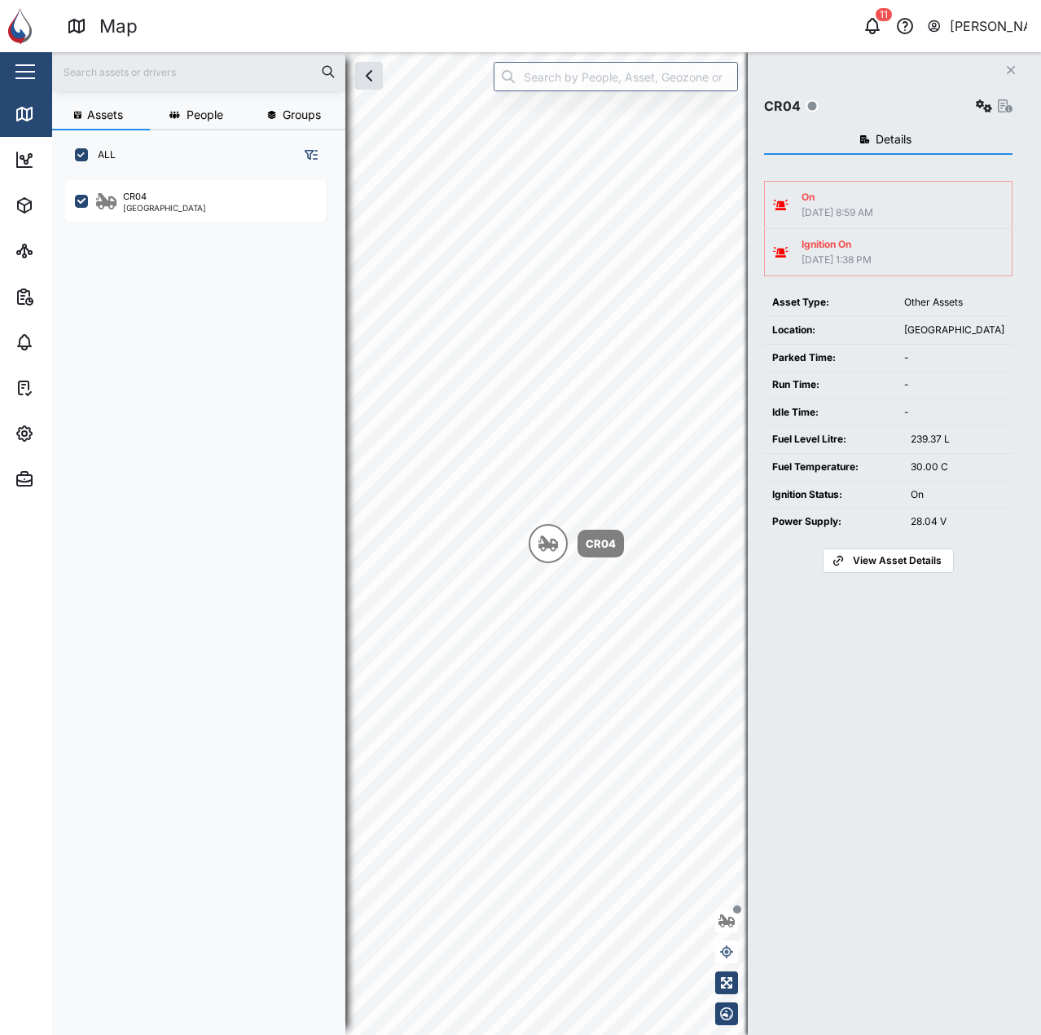
click at [908, 73] on div "Close CR04 Details On 11 Sep 2025 8:59 AM Ignition On 10 Sep 2025 1:38 PM Asset…" at bounding box center [894, 543] width 293 height 983
click at [983, 94] on div "CR04" at bounding box center [888, 101] width 249 height 33
click at [983, 105] on icon "button" at bounding box center [984, 105] width 16 height 13
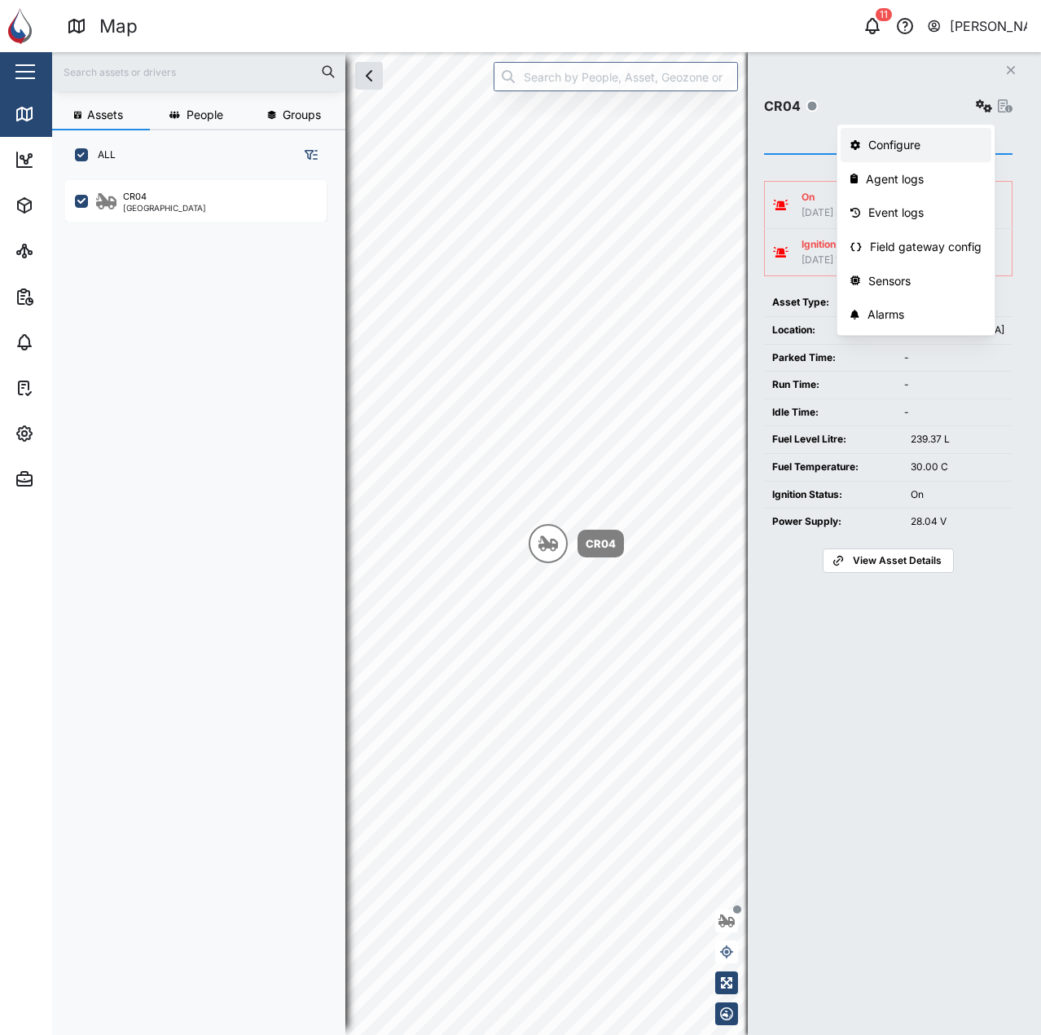
click at [869, 147] on div "Configure" at bounding box center [925, 145] width 113 height 18
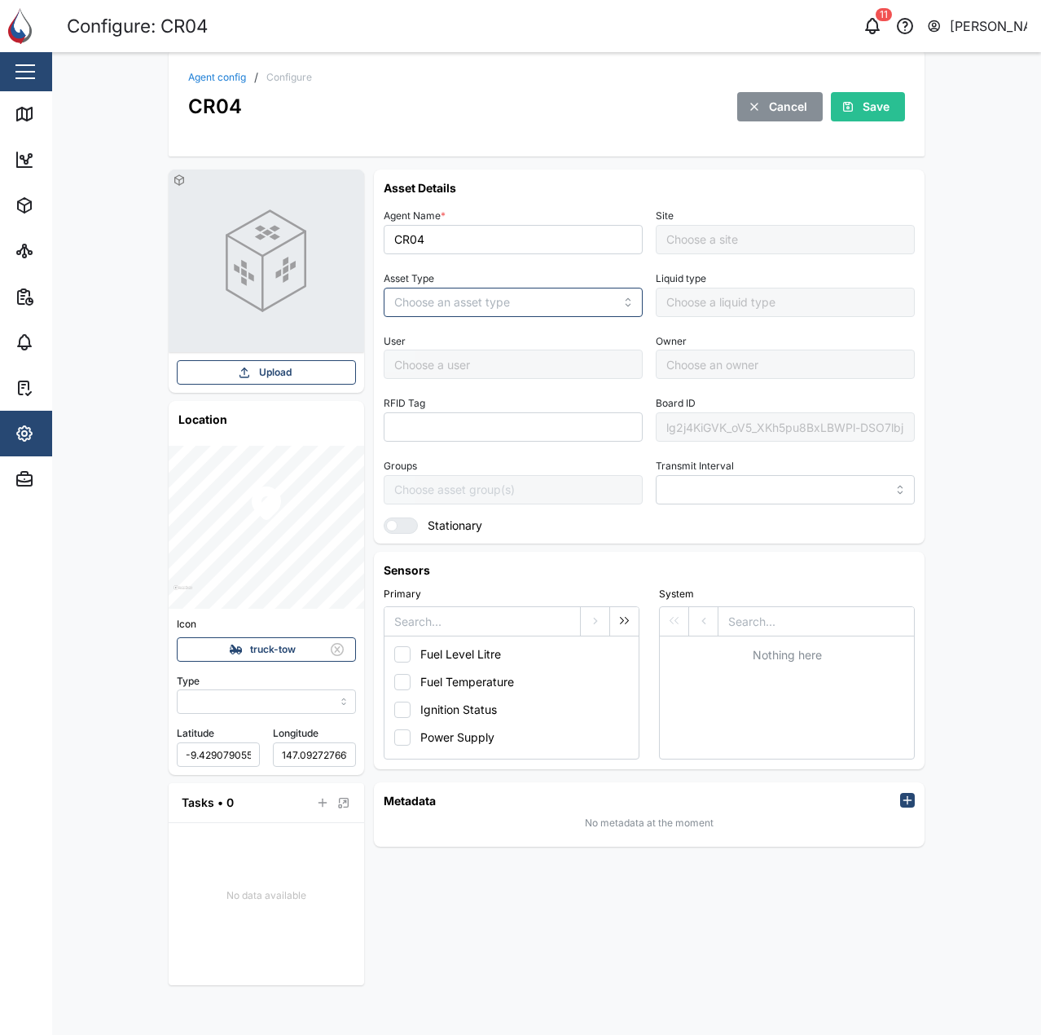
type input "MANUAL"
type input "OTHER ASSETS"
type input "5 minutes"
type input "Default Site"
click at [778, 428] on div "lg2j4KiGVK_oV5_XKh5pu8BxLBWPl-DSO7lbjkIpVx8" at bounding box center [785, 426] width 259 height 29
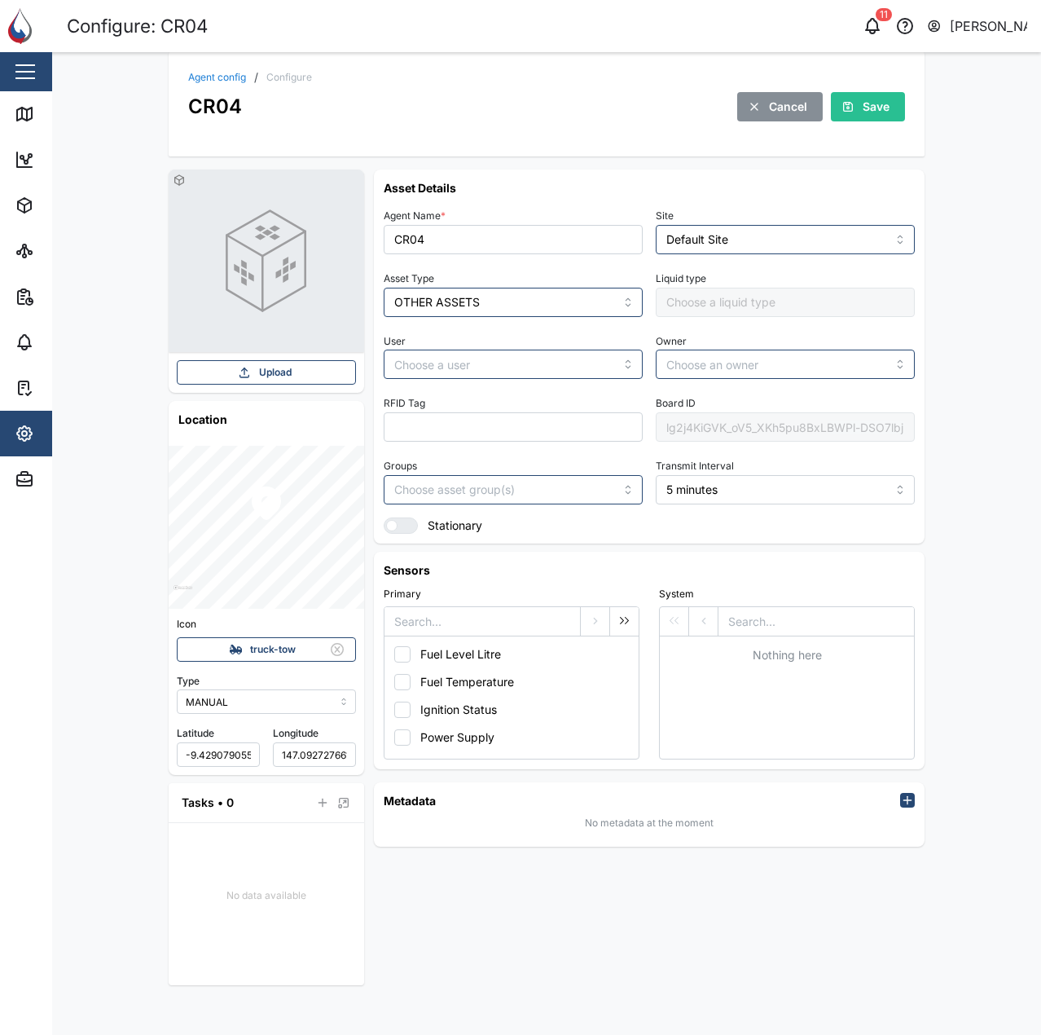
click at [778, 428] on div "lg2j4KiGVK_oV5_XKh5pu8BxLBWPl-DSO7lbjkIpVx8" at bounding box center [785, 426] width 259 height 29
click at [937, 423] on div "Upload Location Icon truck-tow Type MANUAL Latitude -9.429079055786133 Longitud…" at bounding box center [547, 577] width 782 height 842
click at [4, 107] on link "Map" at bounding box center [106, 114] width 212 height 46
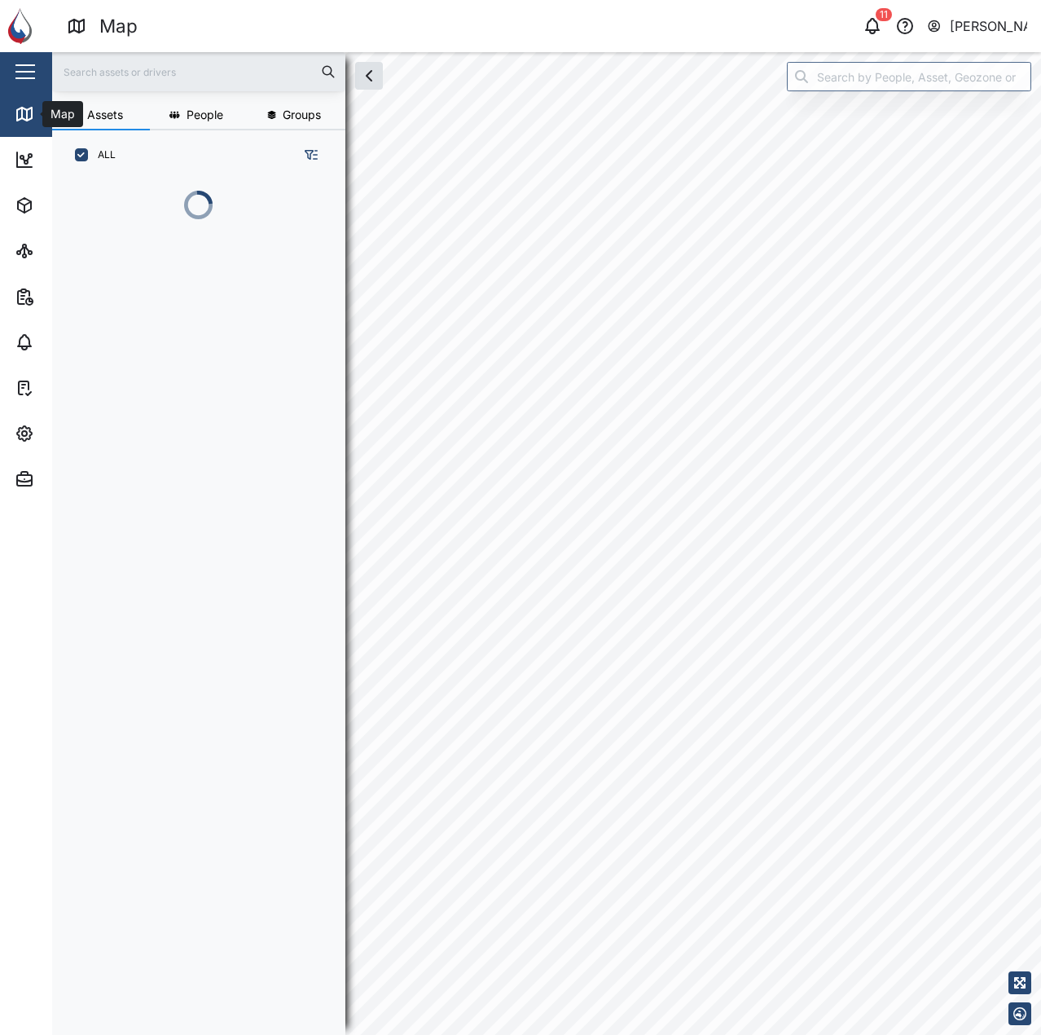
scroll to position [835, 255]
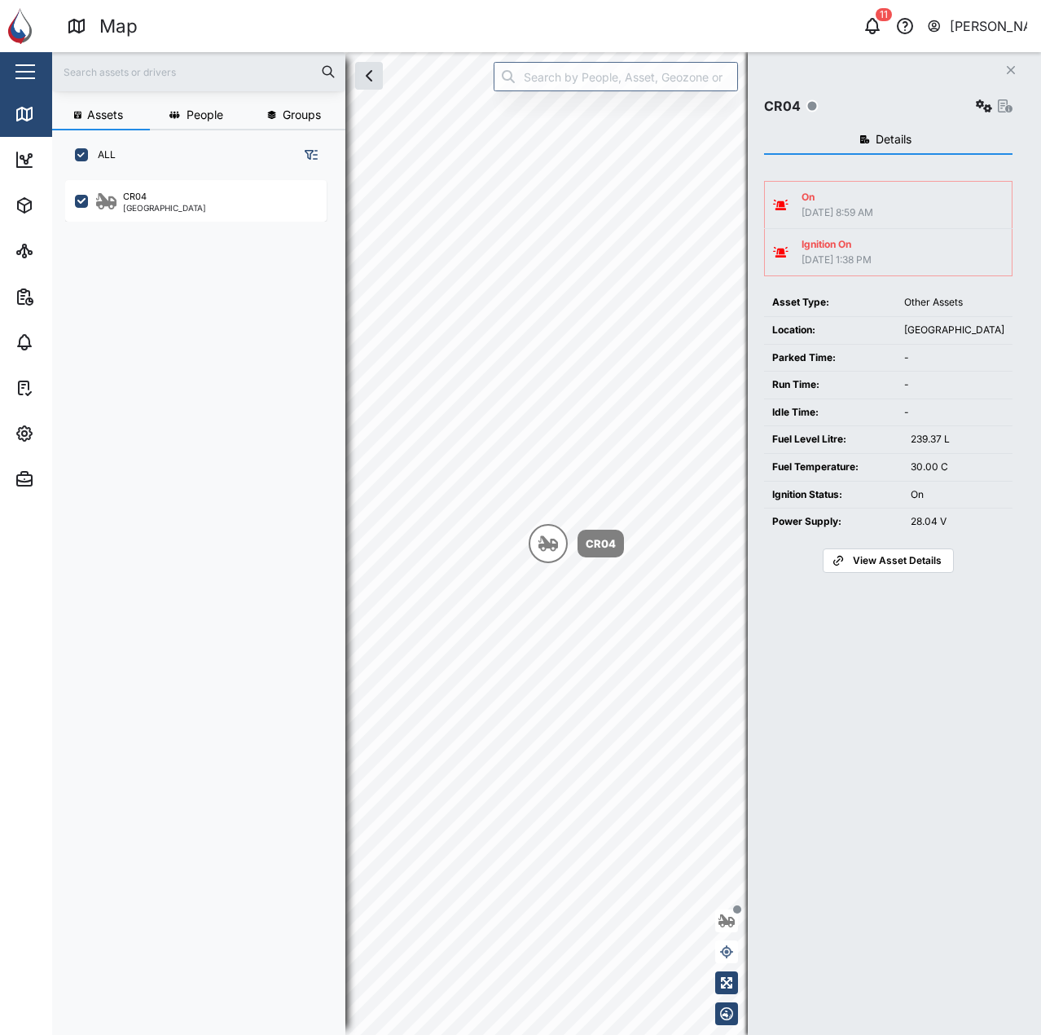
click at [971, 103] on div "CR04" at bounding box center [888, 106] width 249 height 23
click at [981, 103] on icon "button" at bounding box center [984, 105] width 16 height 13
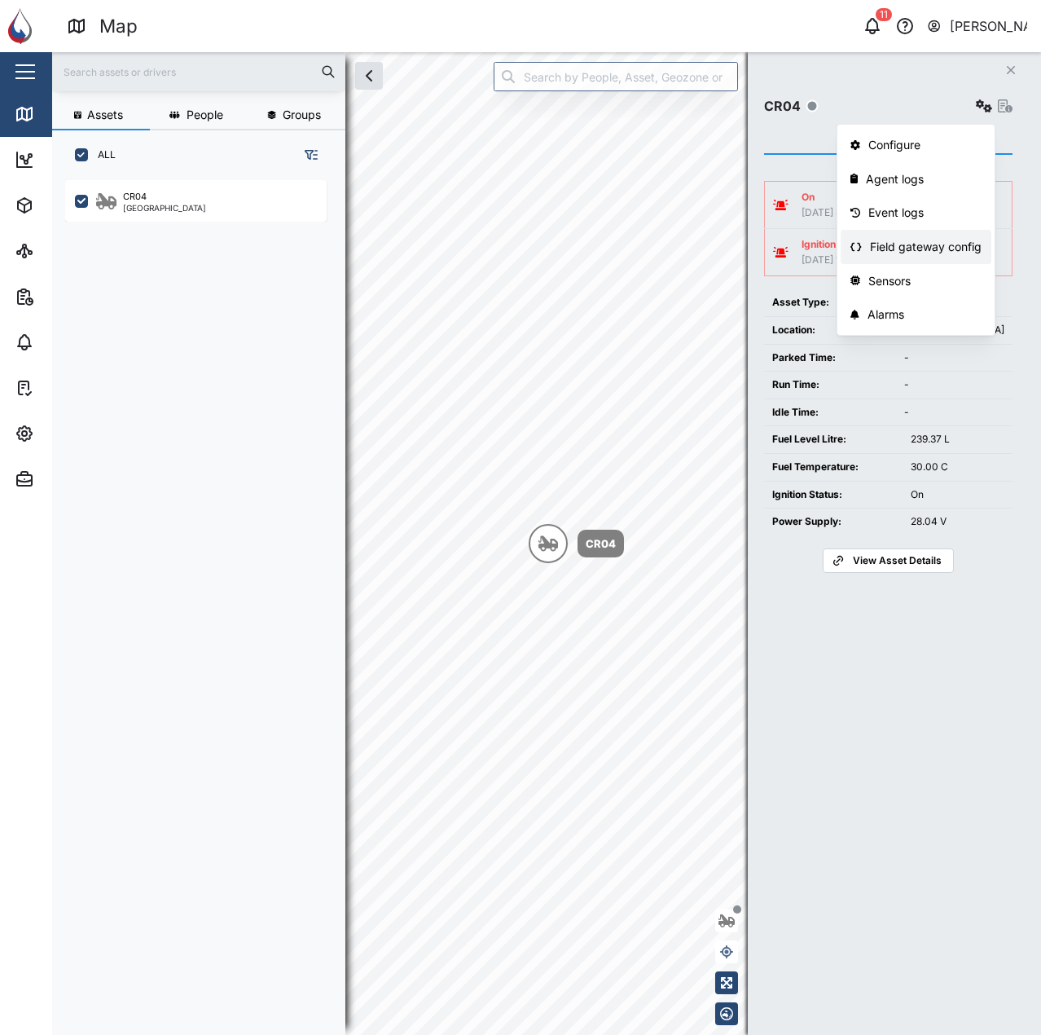
click at [926, 247] on div "Field gateway config" at bounding box center [926, 247] width 112 height 18
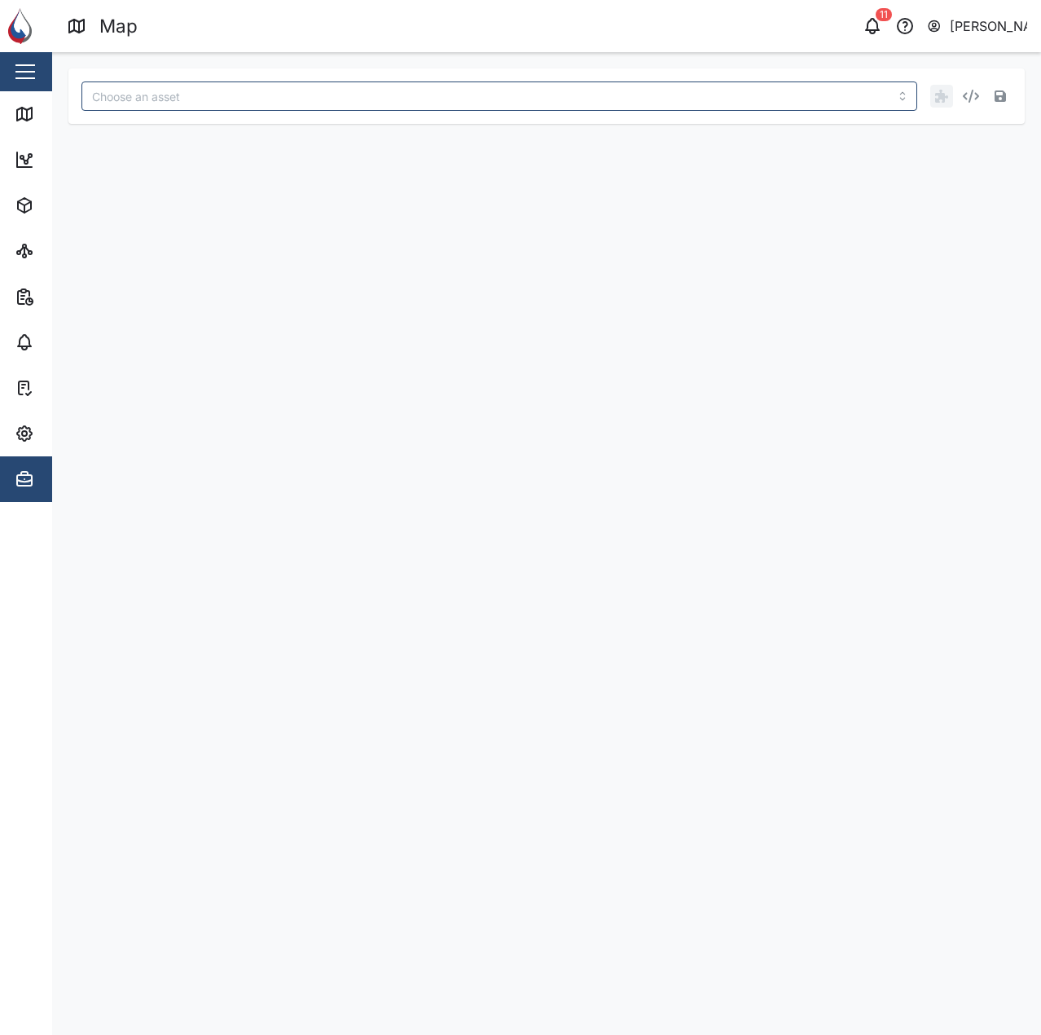
type input "CR04"
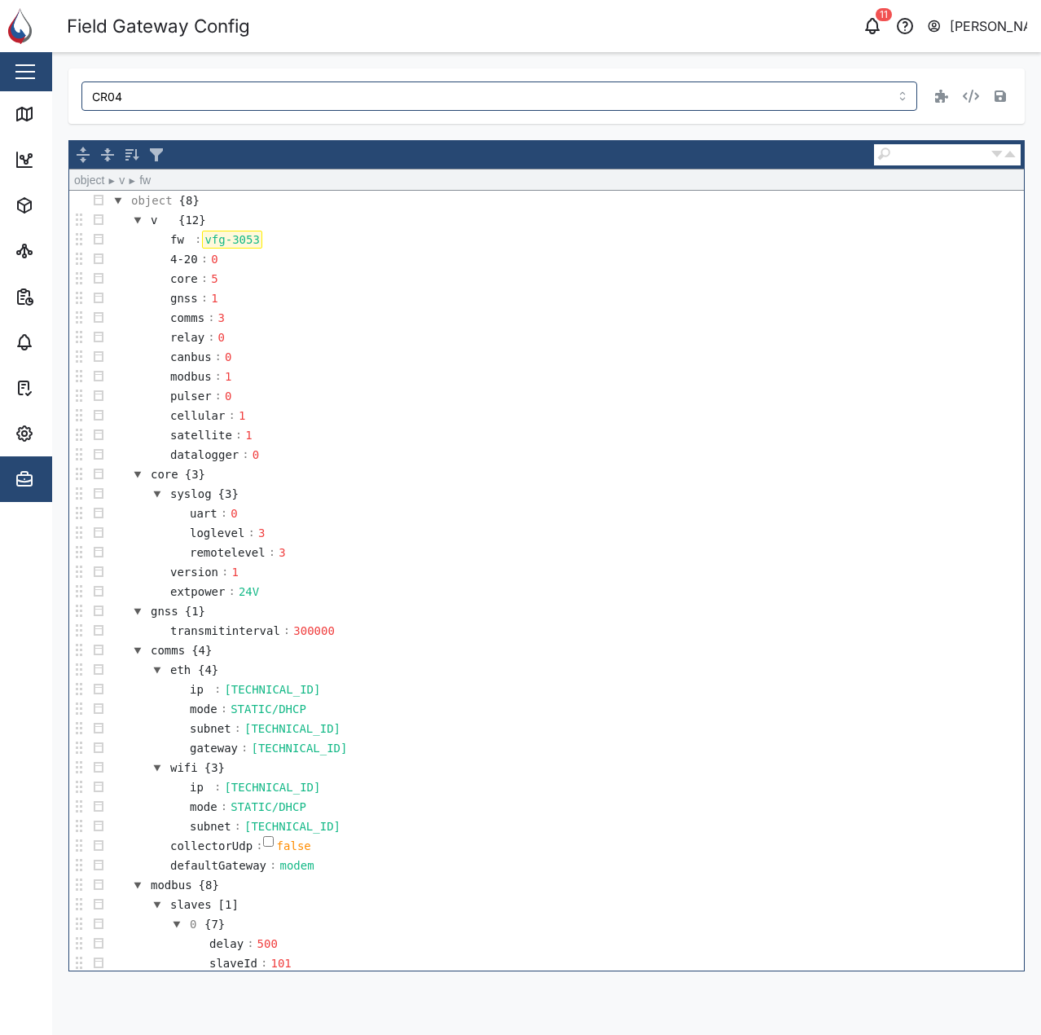
click at [252, 239] on div "vfg-3053" at bounding box center [231, 240] width 59 height 18
click at [241, 239] on div "vfg-3053" at bounding box center [231, 240] width 59 height 18
click at [438, 279] on td "core : 5" at bounding box center [566, 279] width 916 height 20
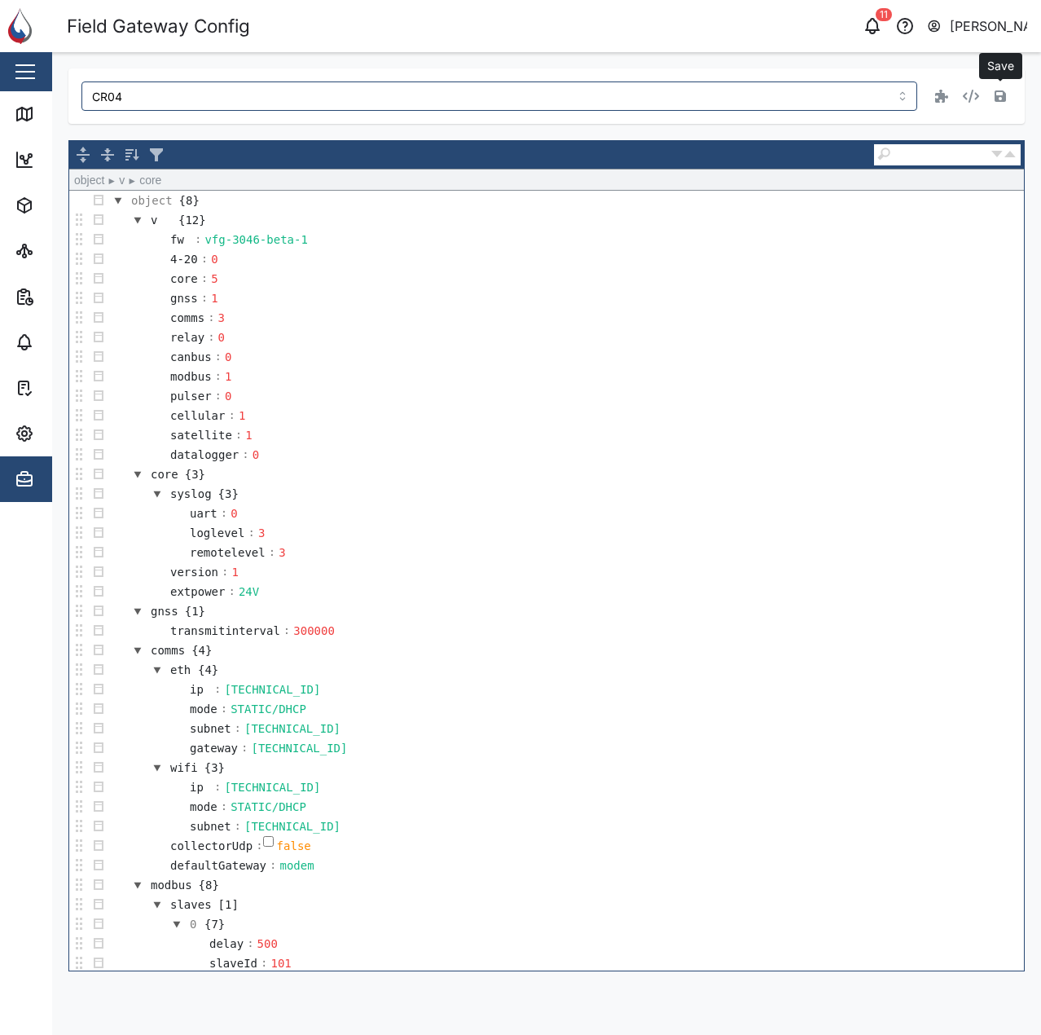
click at [1007, 92] on button "button" at bounding box center [1000, 96] width 23 height 23
click at [69, 121] on div "CR04" at bounding box center [546, 95] width 957 height 55
click at [15, 121] on icon at bounding box center [25, 114] width 20 height 20
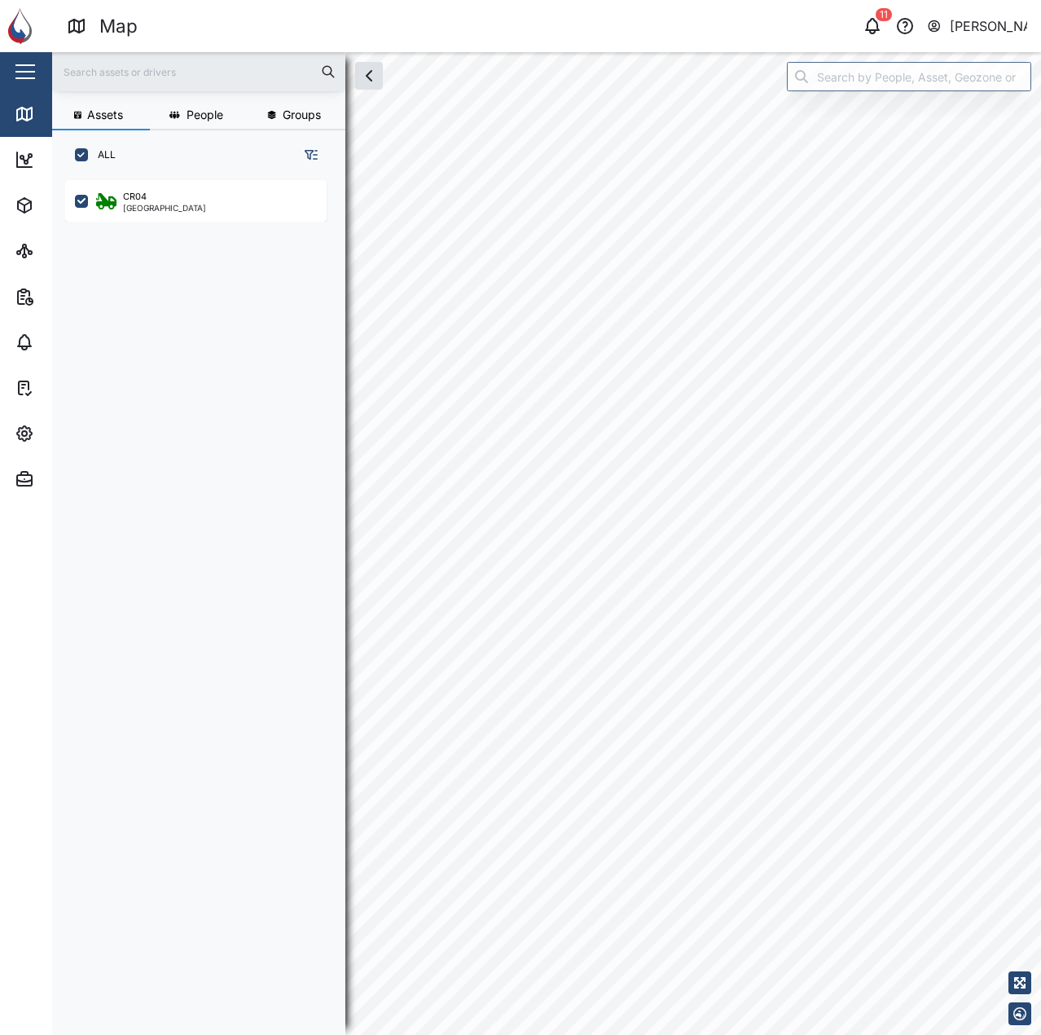
checkbox input "true"
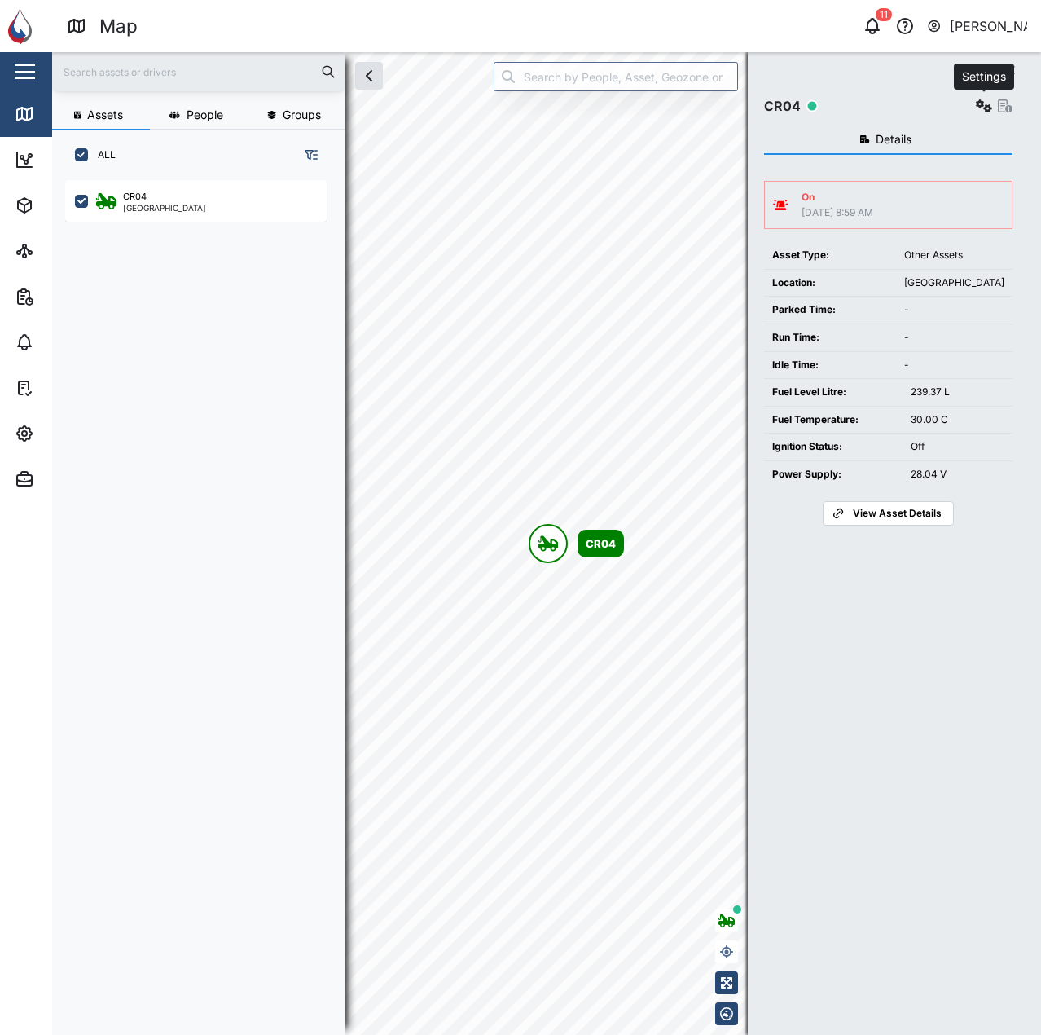
click at [983, 96] on button "button" at bounding box center [984, 106] width 23 height 23
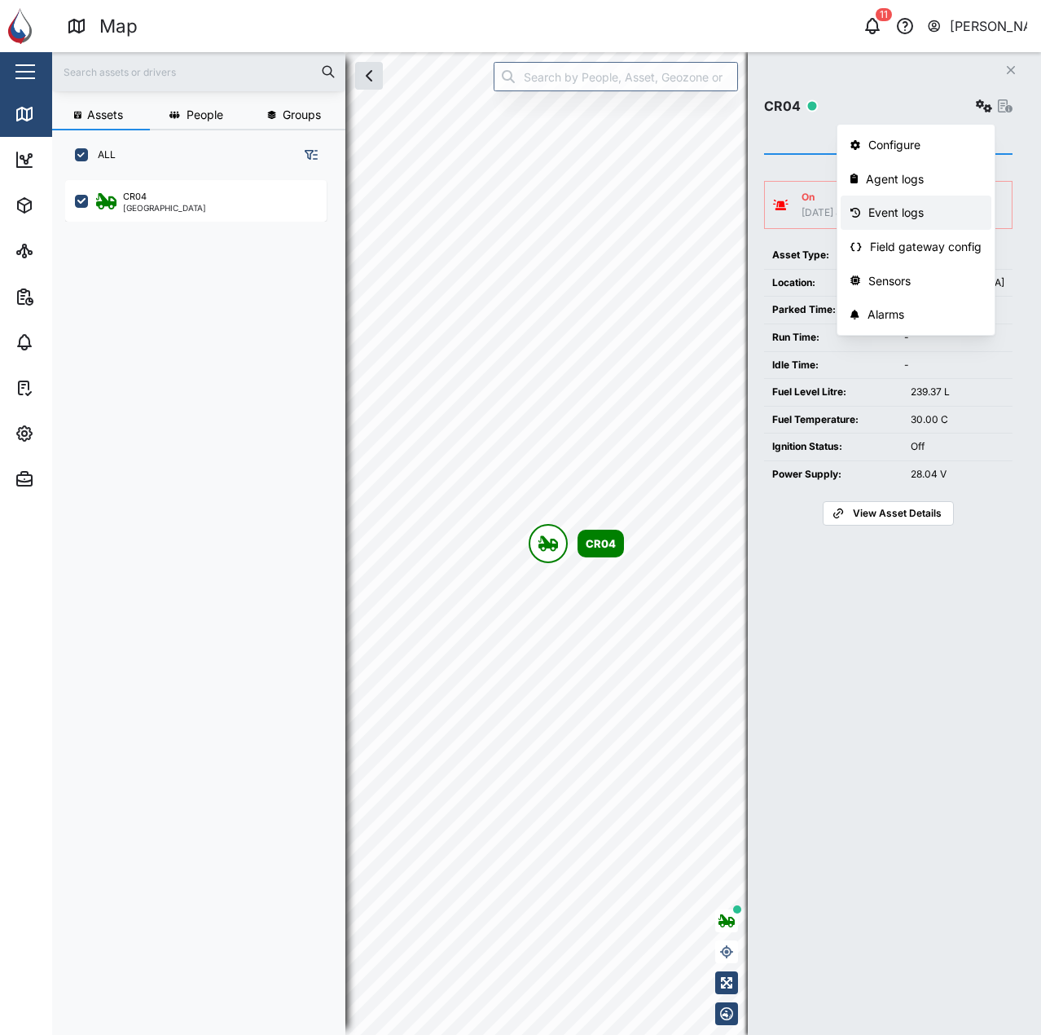
click at [917, 179] on div "Agent logs" at bounding box center [924, 179] width 116 height 18
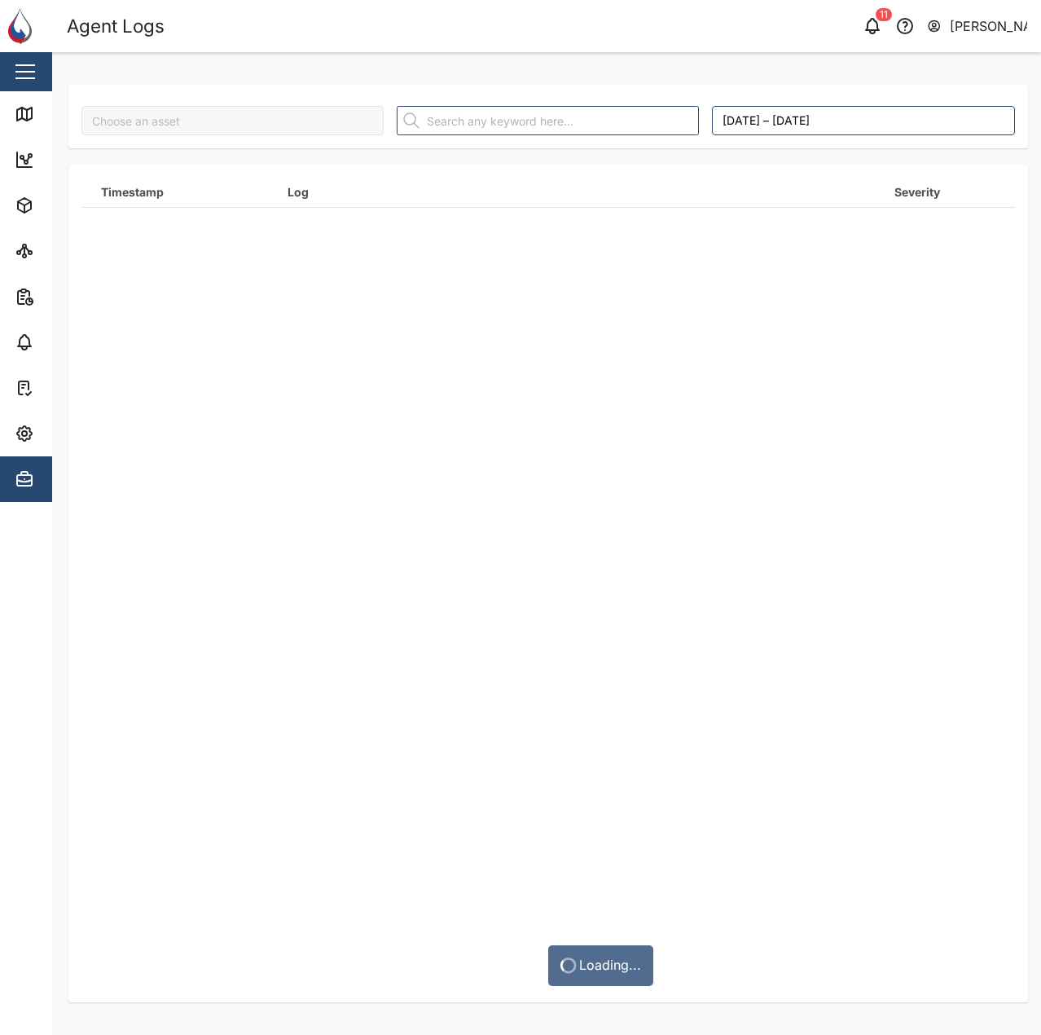
type input "CR04"
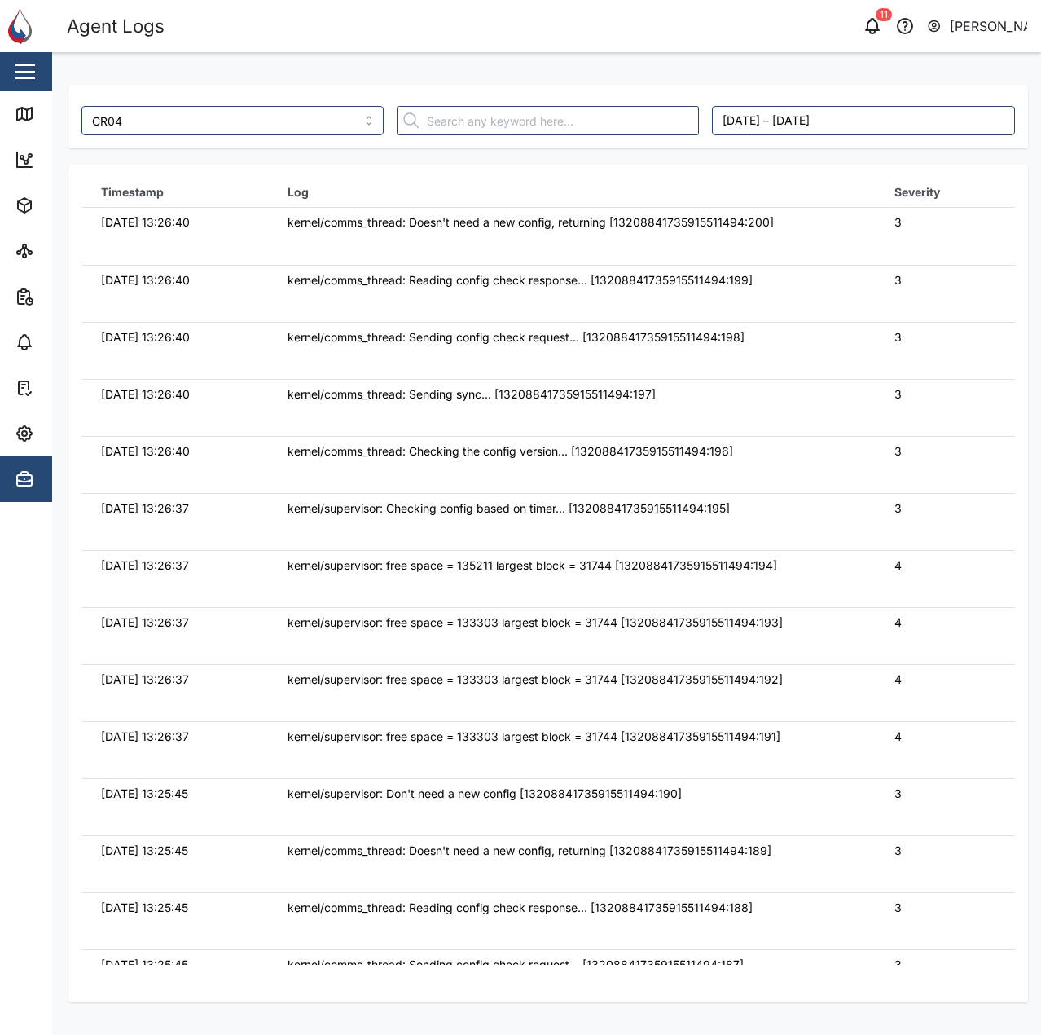
click at [53, 133] on main "CR04 September 16, 2025 – September 23, 2025 Timestamp Log Severity 23/09/2025 …" at bounding box center [546, 543] width 989 height 983
click at [17, 121] on icon at bounding box center [24, 114] width 15 height 13
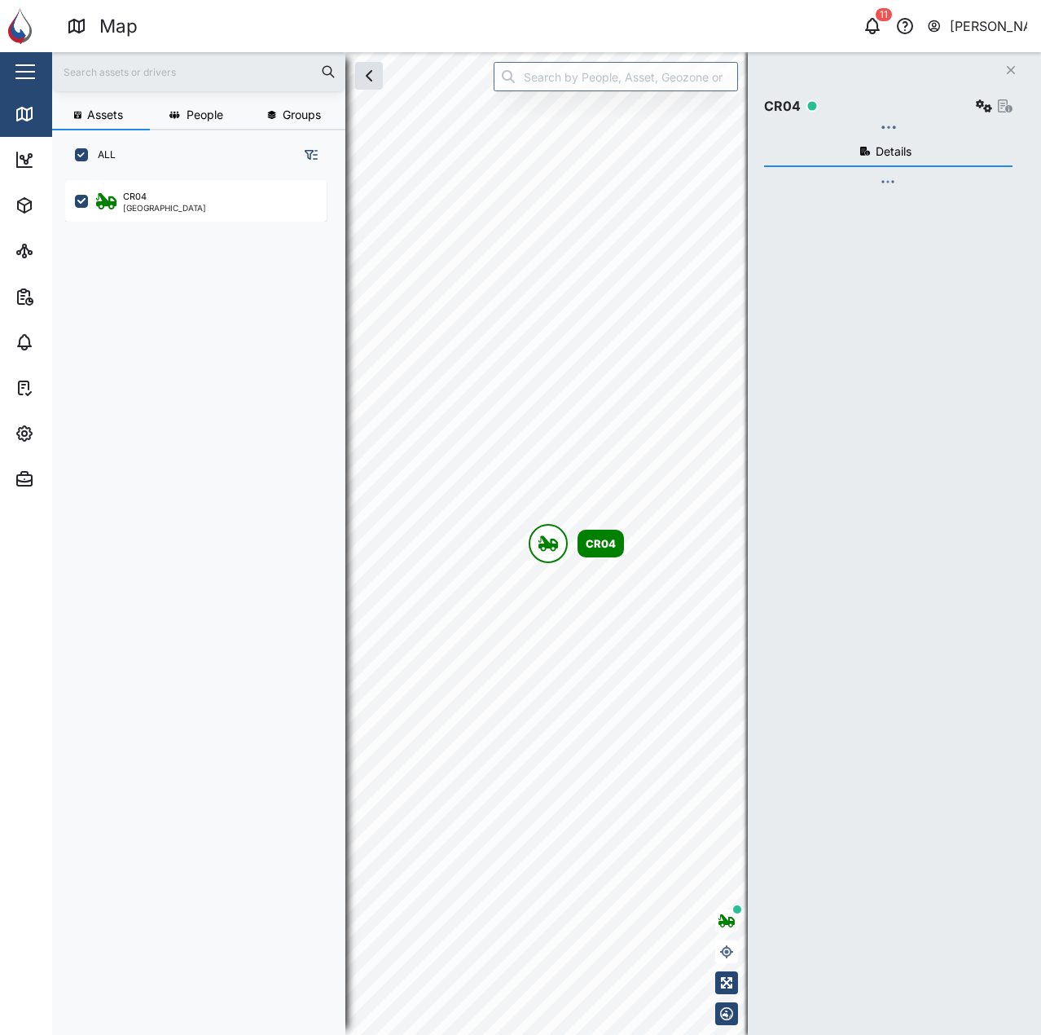
scroll to position [835, 255]
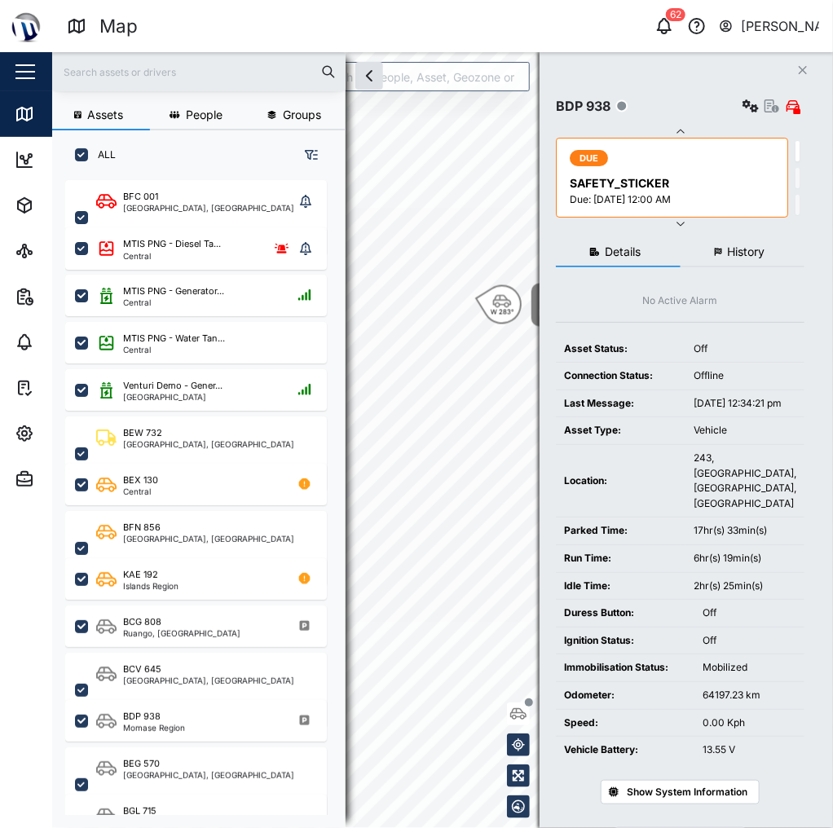
scroll to position [630, 257]
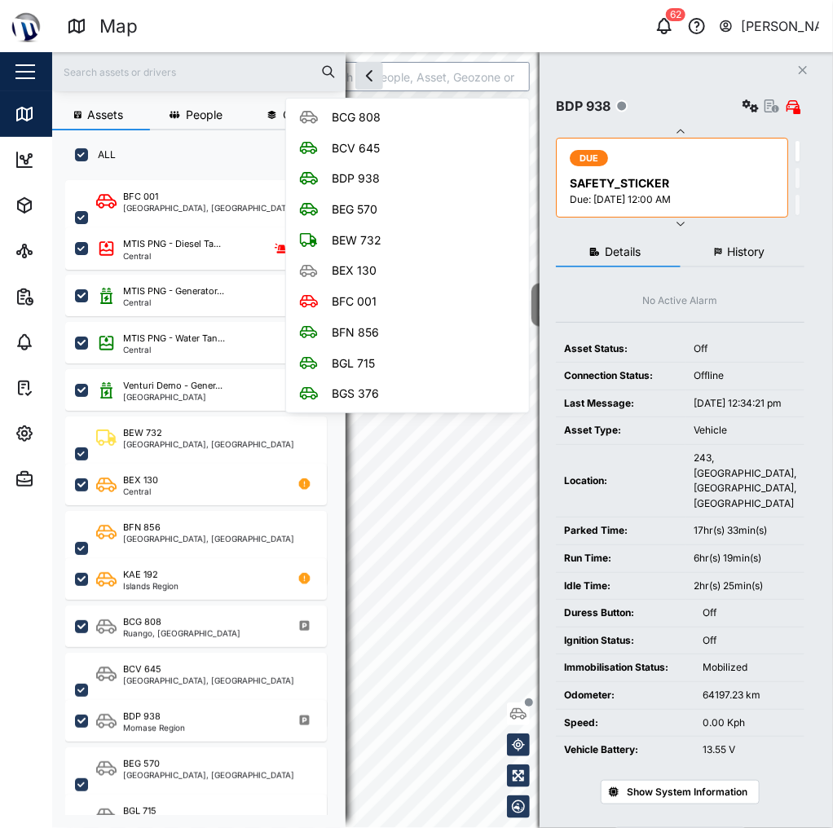
click at [418, 74] on input "search" at bounding box center [407, 76] width 244 height 29
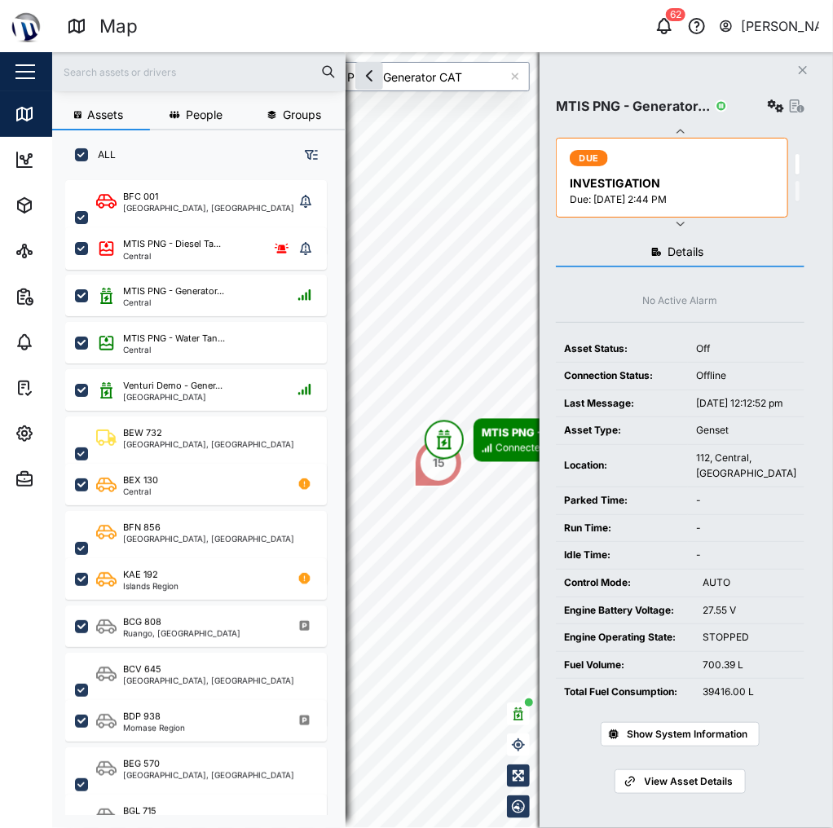
type input "MTIS PNG - Generator CAT"
click at [773, 108] on icon "button" at bounding box center [776, 105] width 16 height 13
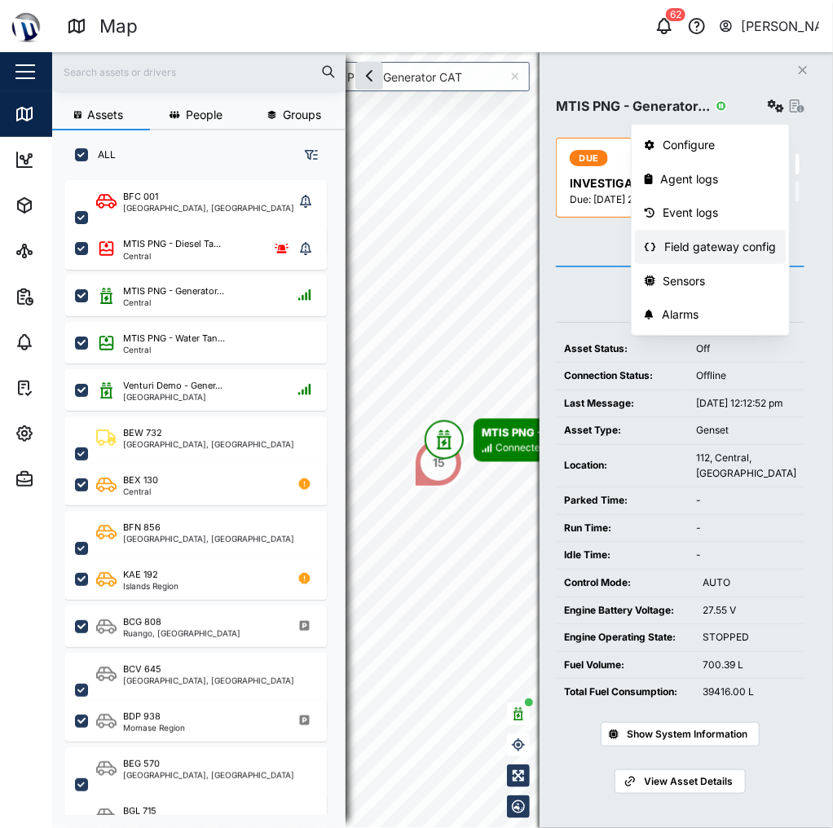
click at [710, 240] on div "Field gateway config" at bounding box center [720, 247] width 112 height 18
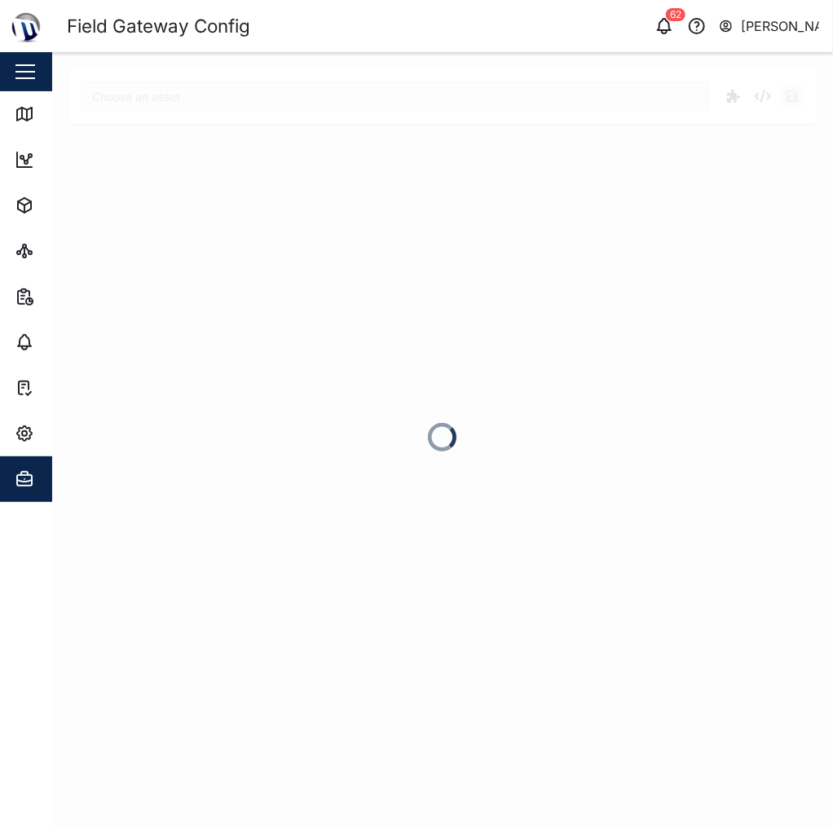
type input "MTIS PNG - Generator CAT"
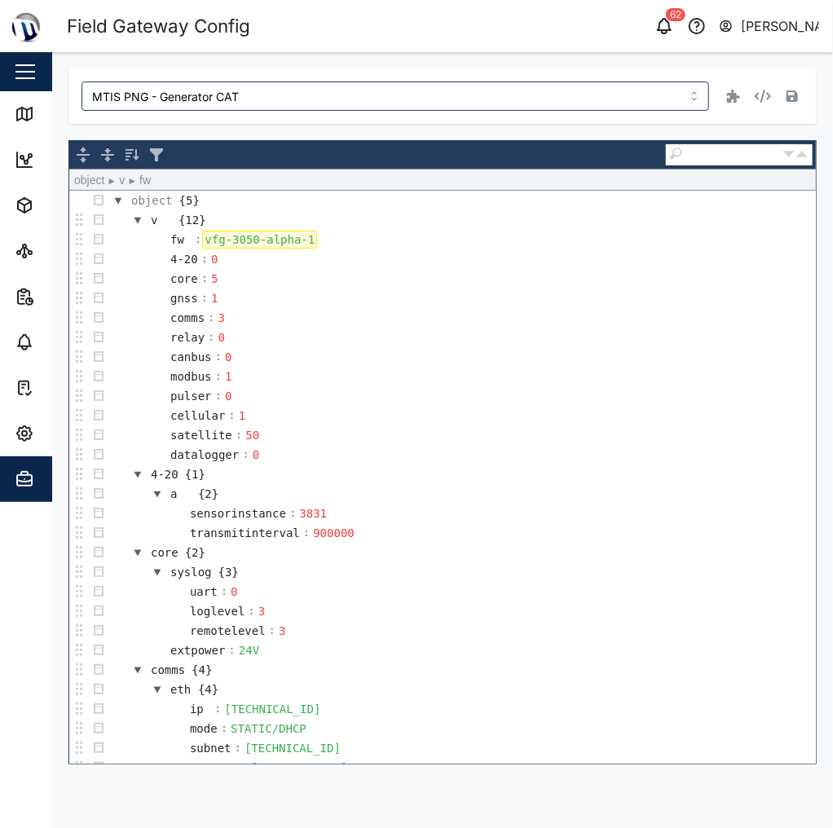
click at [235, 240] on div "vfg-3050-alpha-1" at bounding box center [259, 240] width 115 height 18
drag, startPoint x: 242, startPoint y: 240, endPoint x: 331, endPoint y: 241, distance: 88.8
click at [326, 241] on td "fw : vfg-3050-alpha-1" at bounding box center [461, 240] width 707 height 20
click at [345, 134] on div "MTIS PNG - Generator CAT object ► v ► fw object {5} v {12} fw : vfg-3053 4-20 :…" at bounding box center [442, 416] width 748 height 696
click at [797, 97] on icon "button" at bounding box center [791, 95] width 11 height 11
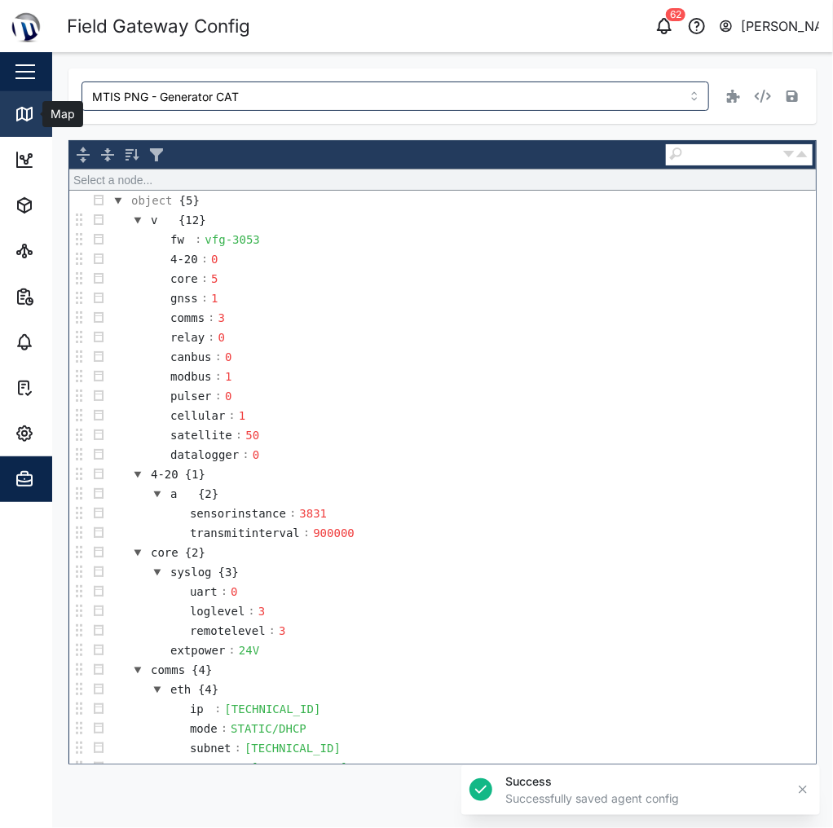
click at [42, 108] on div "Map" at bounding box center [60, 114] width 37 height 18
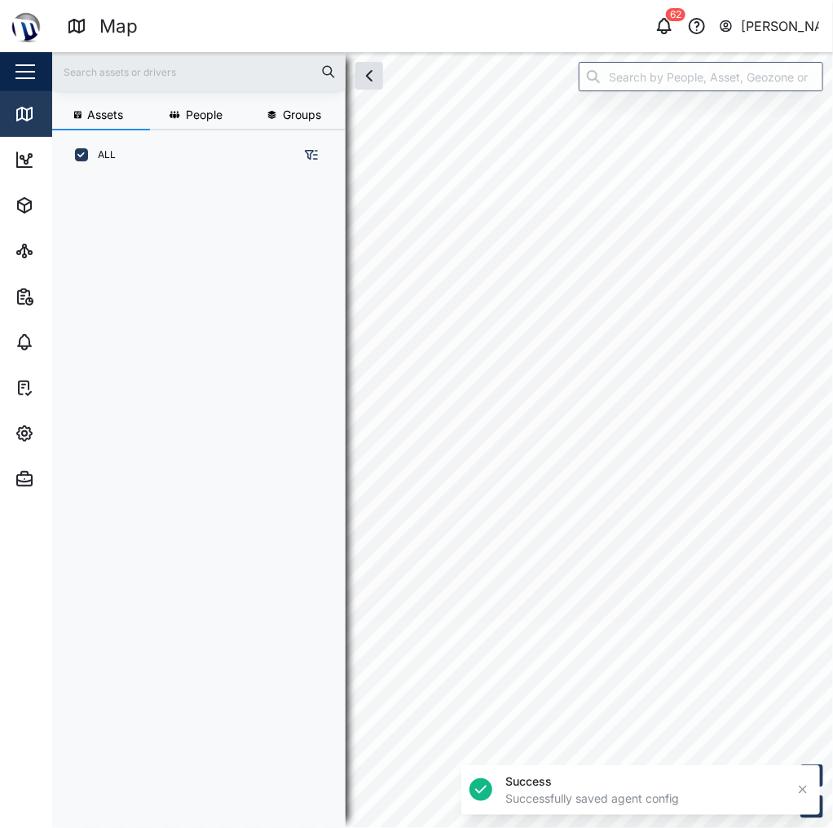
scroll to position [10, 10]
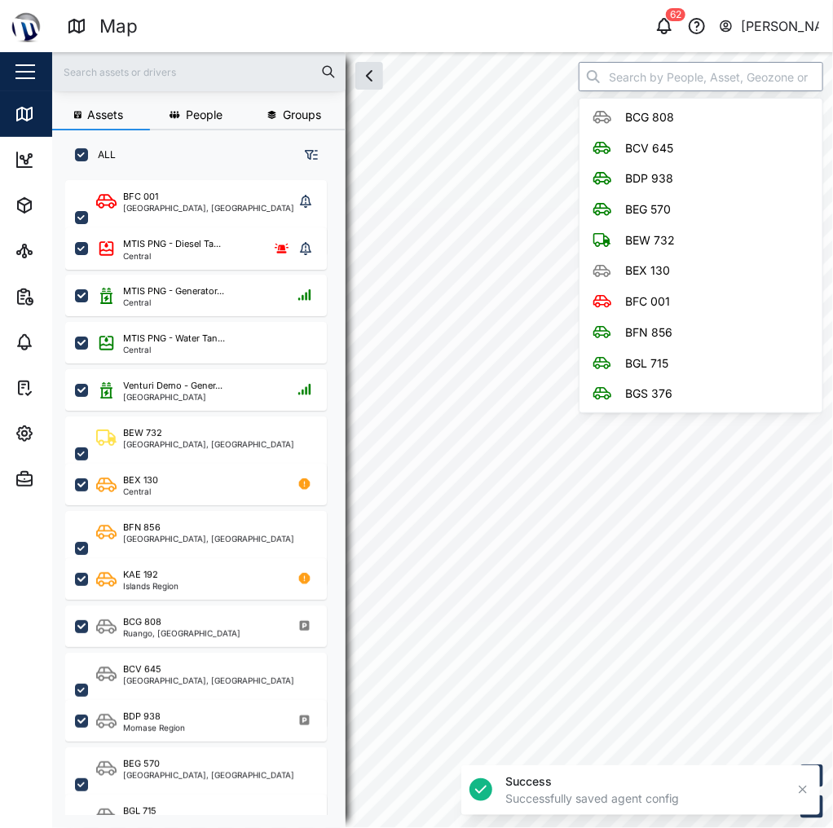
click at [642, 72] on input "search" at bounding box center [700, 76] width 244 height 29
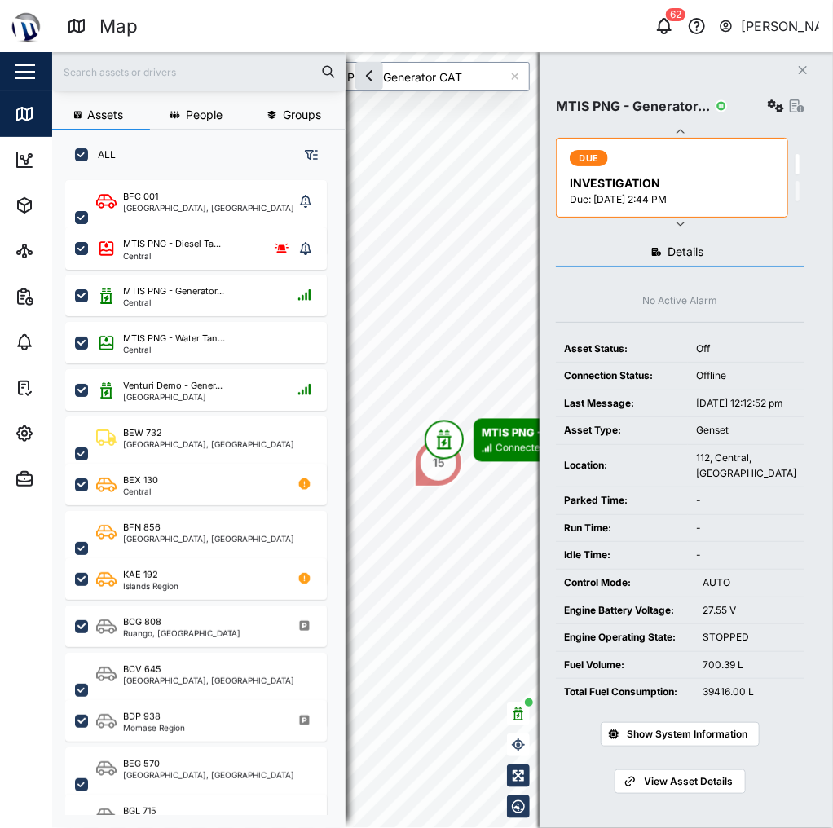
type input "MTIS PNG - Generator CAT"
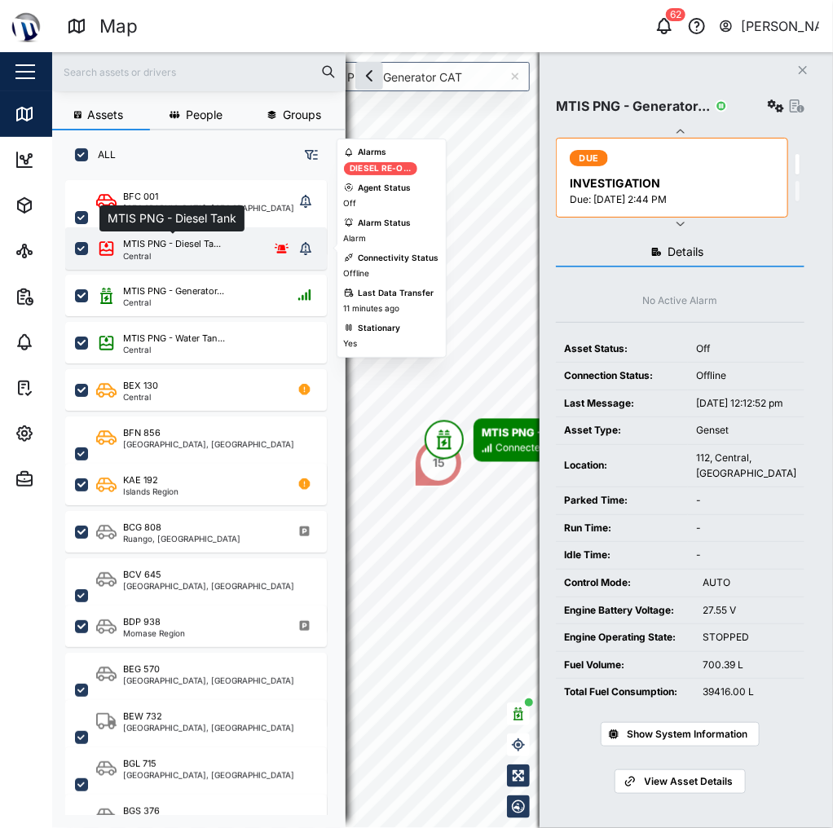
click at [202, 244] on div "MTIS PNG - Diesel Ta..." at bounding box center [172, 244] width 98 height 14
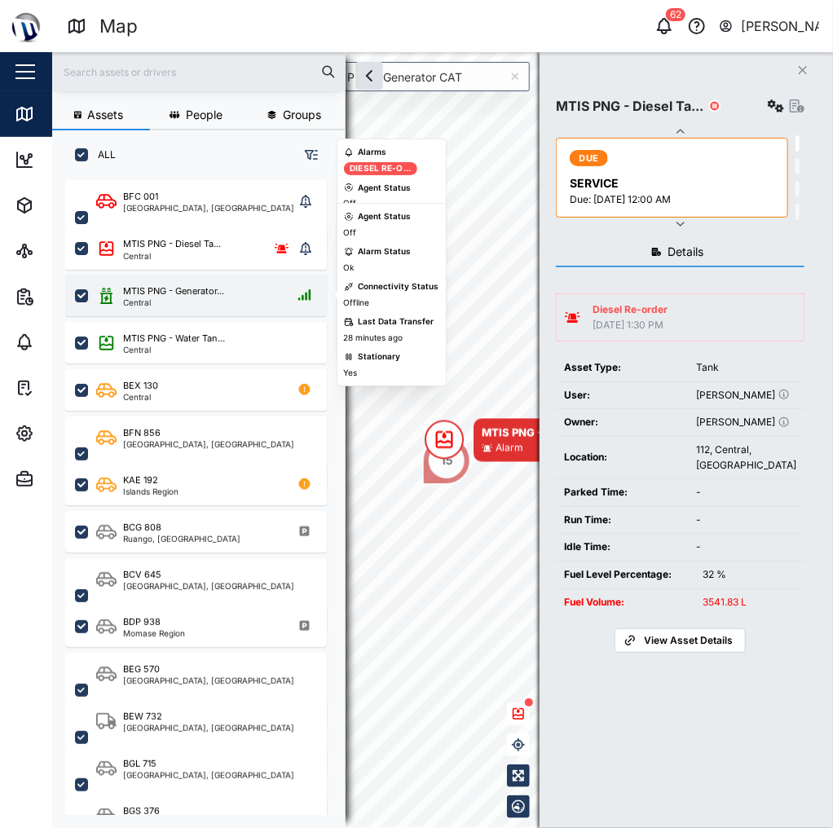
click at [202, 300] on div "Central" at bounding box center [173, 302] width 101 height 8
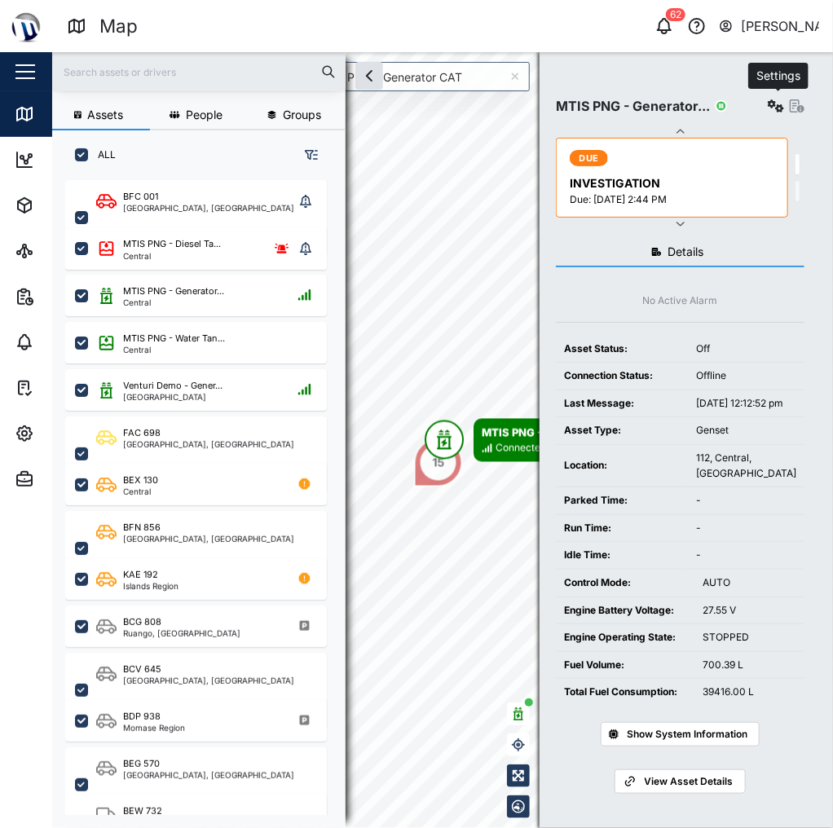
click at [781, 106] on icon "button" at bounding box center [776, 105] width 16 height 13
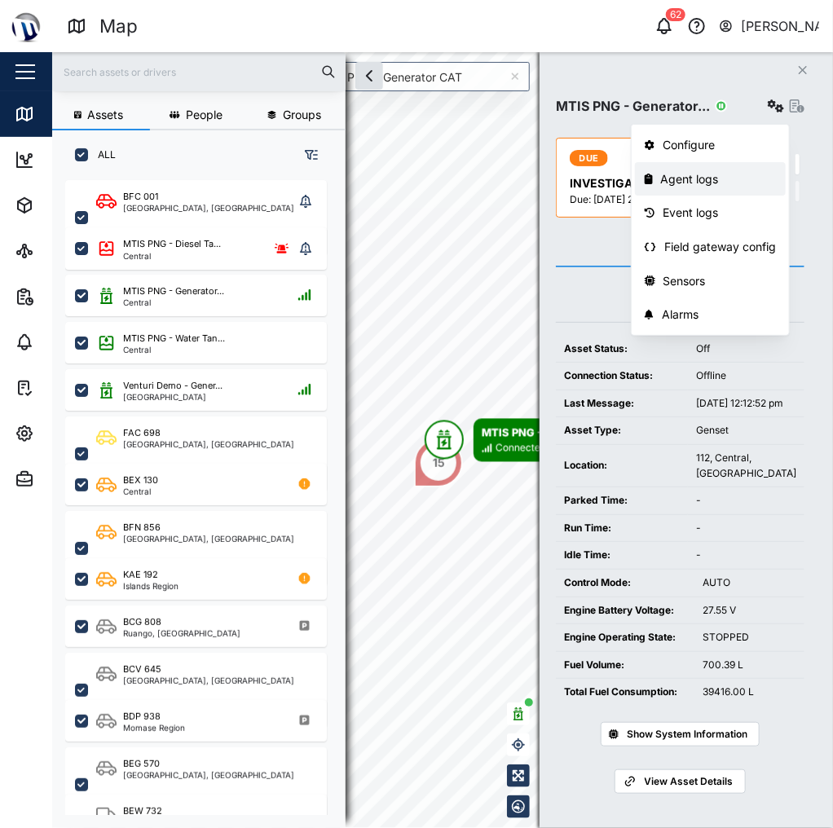
click at [710, 184] on div "Agent logs" at bounding box center [719, 179] width 116 height 18
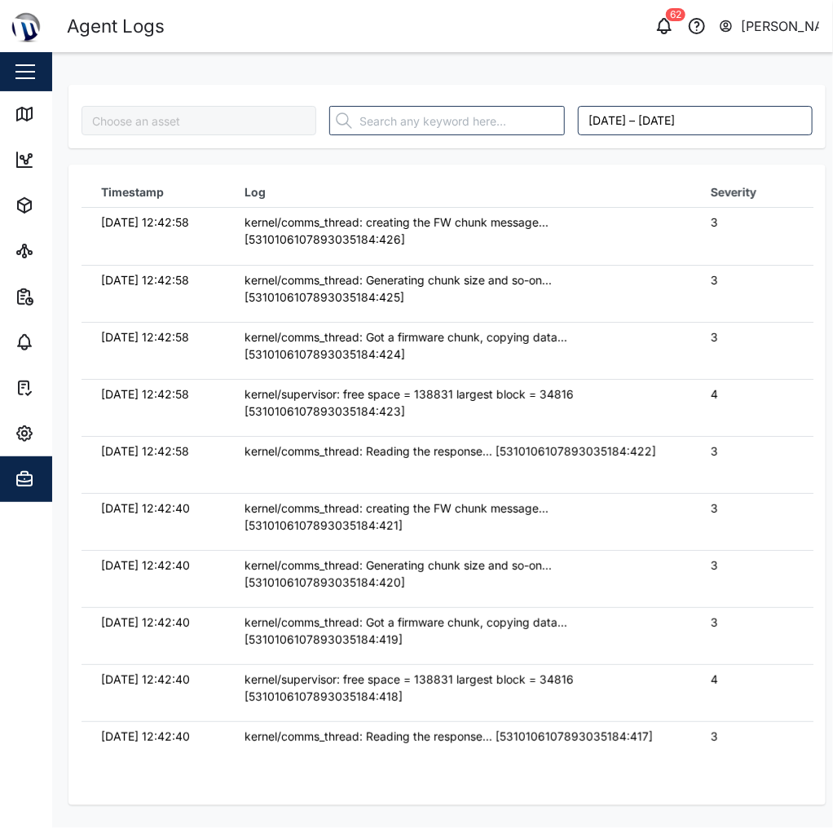
type input "MTIS PNG - Generator CAT"
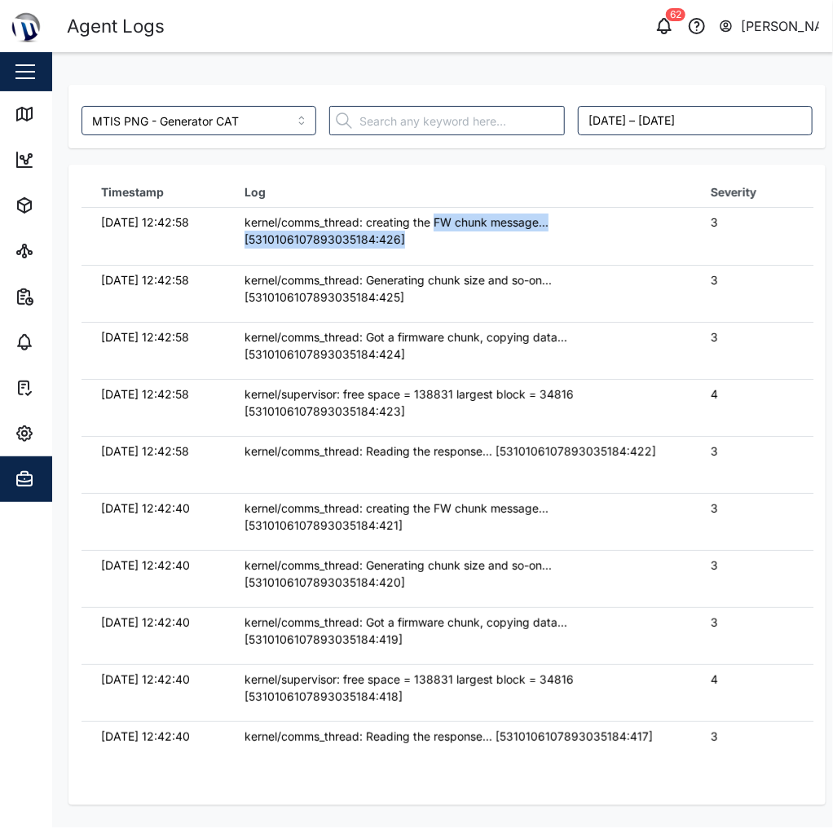
drag, startPoint x: 435, startPoint y: 240, endPoint x: 494, endPoint y: 258, distance: 61.6
click at [494, 258] on td "kernel/comms_thread: creating the FW chunk message... [5310106107893035184:426]" at bounding box center [457, 236] width 465 height 57
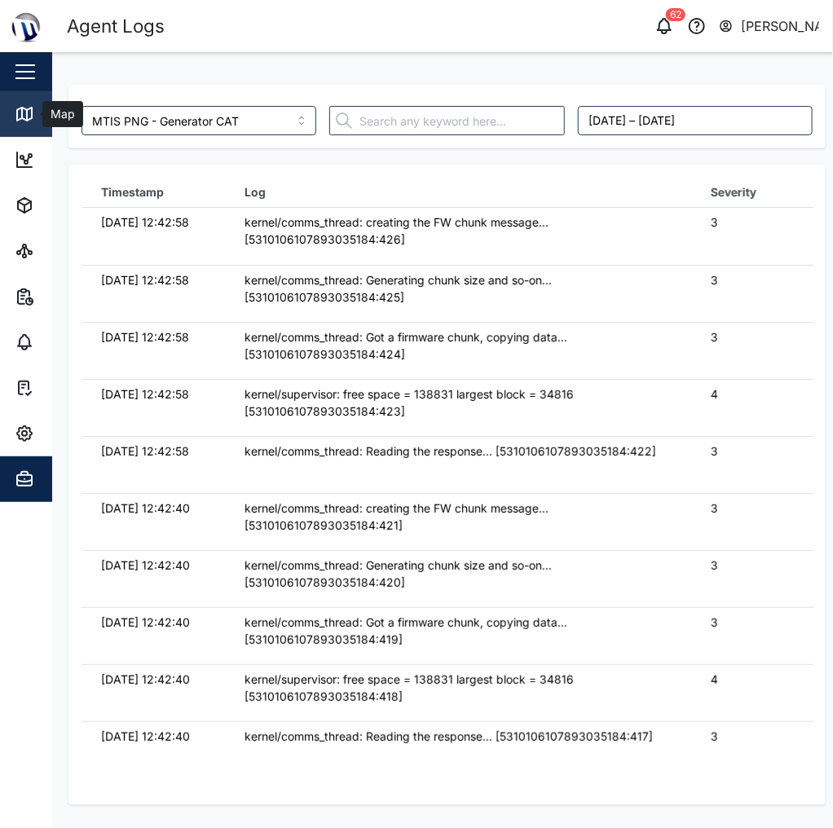
click at [44, 117] on div "Map" at bounding box center [60, 114] width 37 height 18
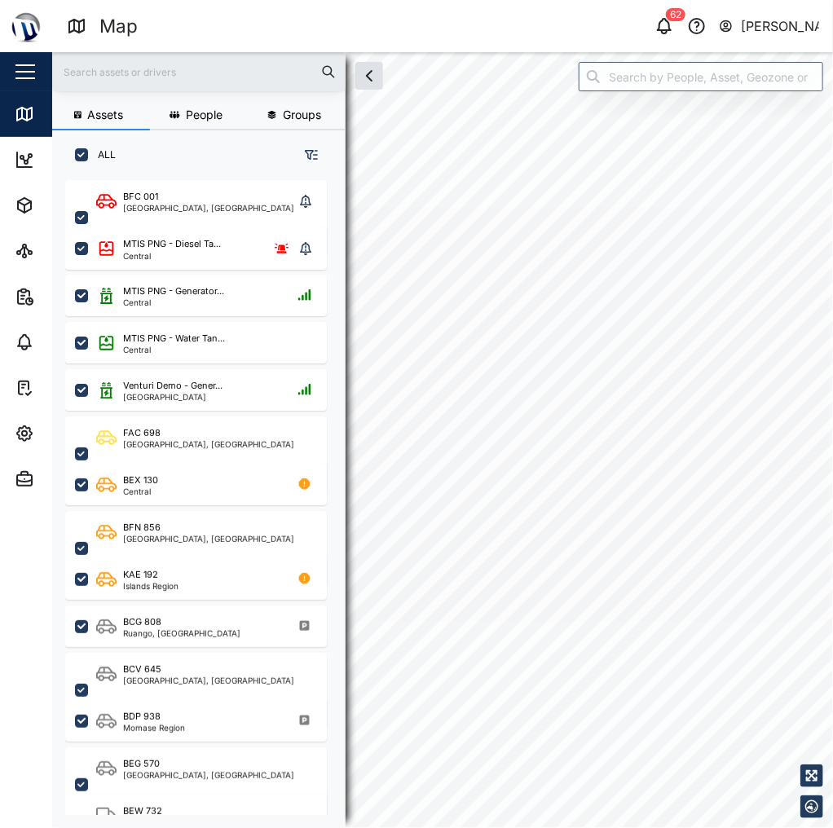
checkbox input "true"
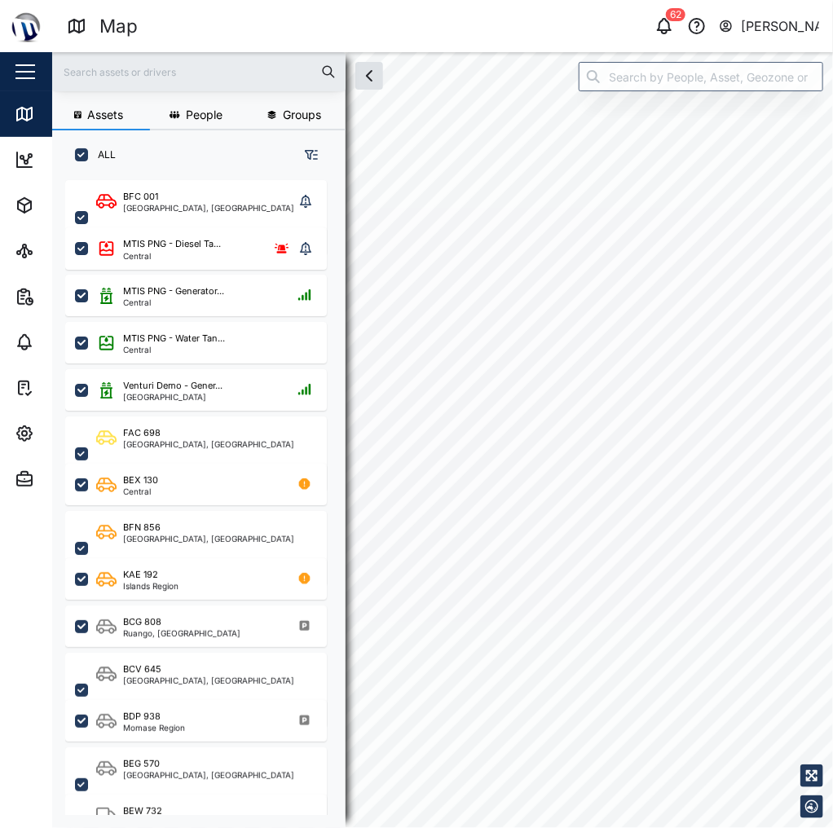
checkbox input "true"
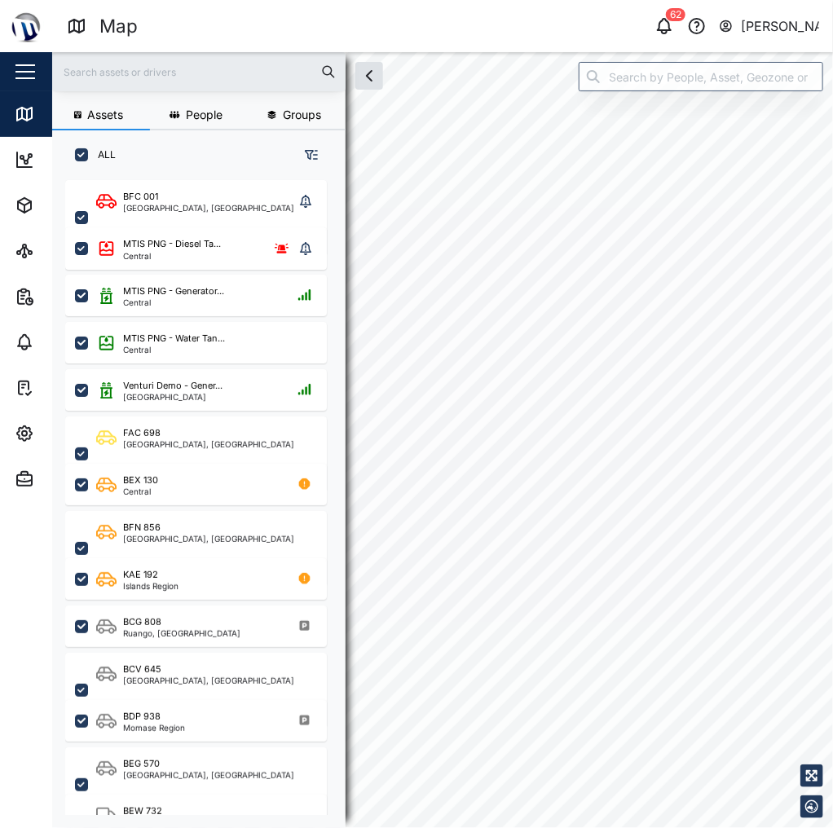
checkbox input "true"
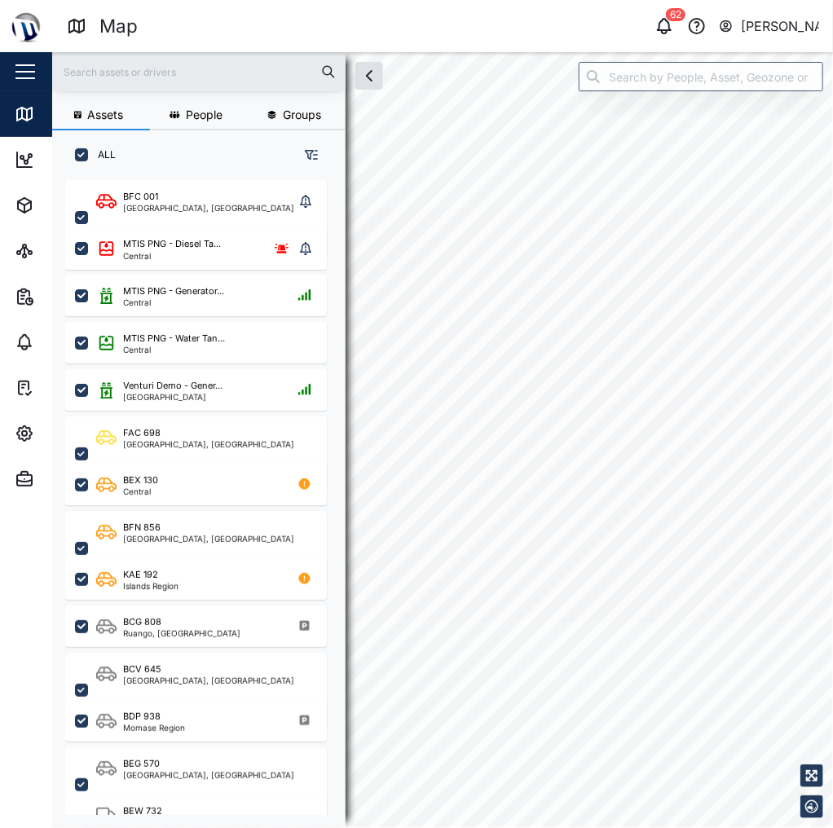
checkbox input "true"
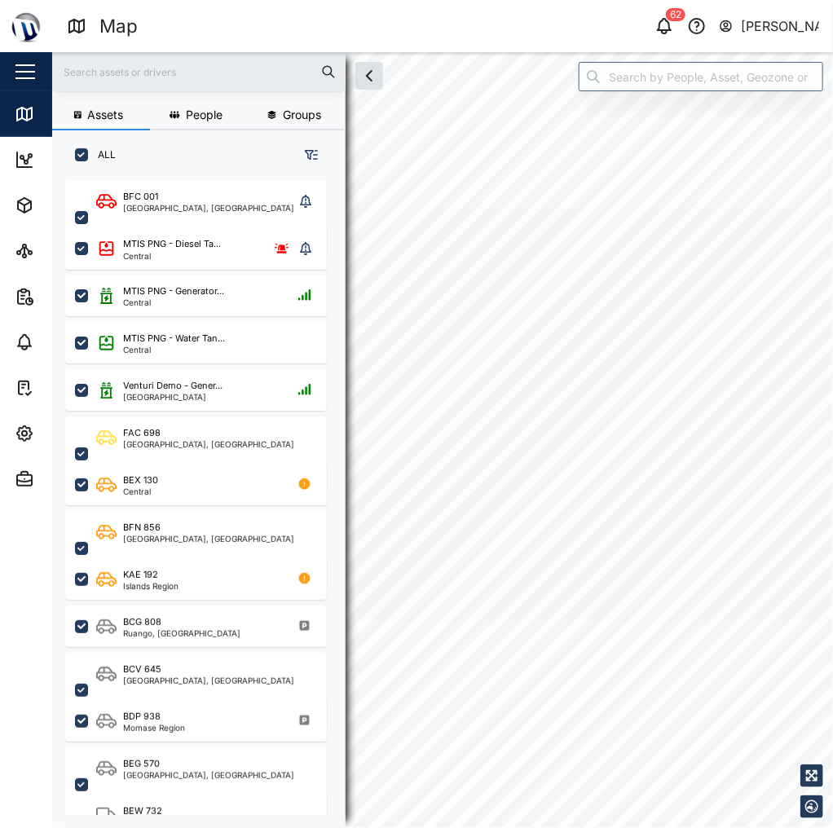
checkbox input "true"
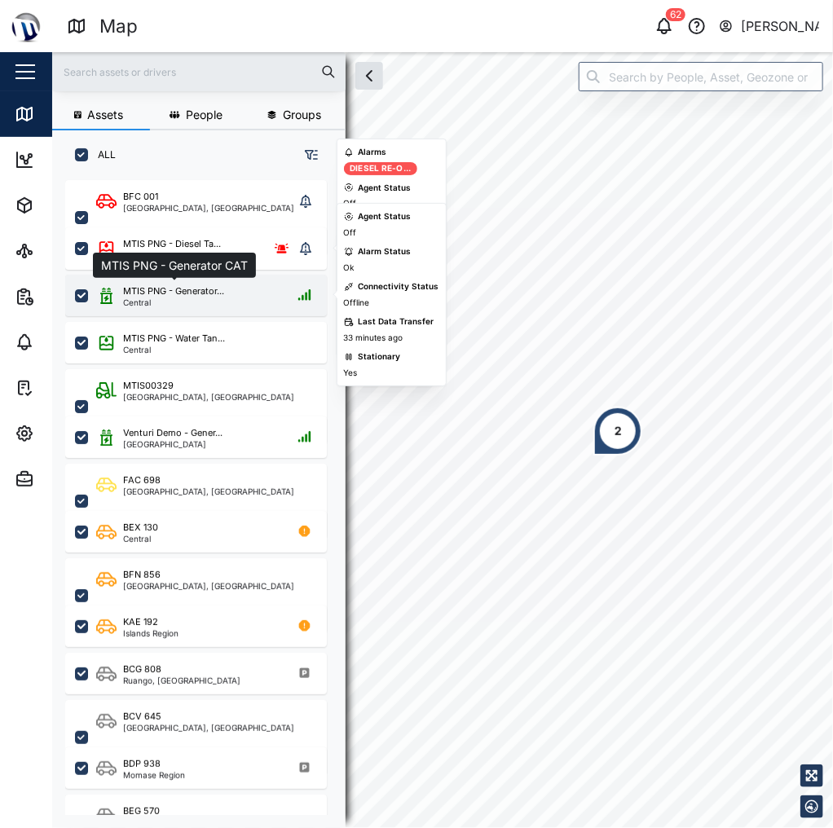
click at [156, 294] on div "MTIS PNG - Generator..." at bounding box center [173, 291] width 101 height 14
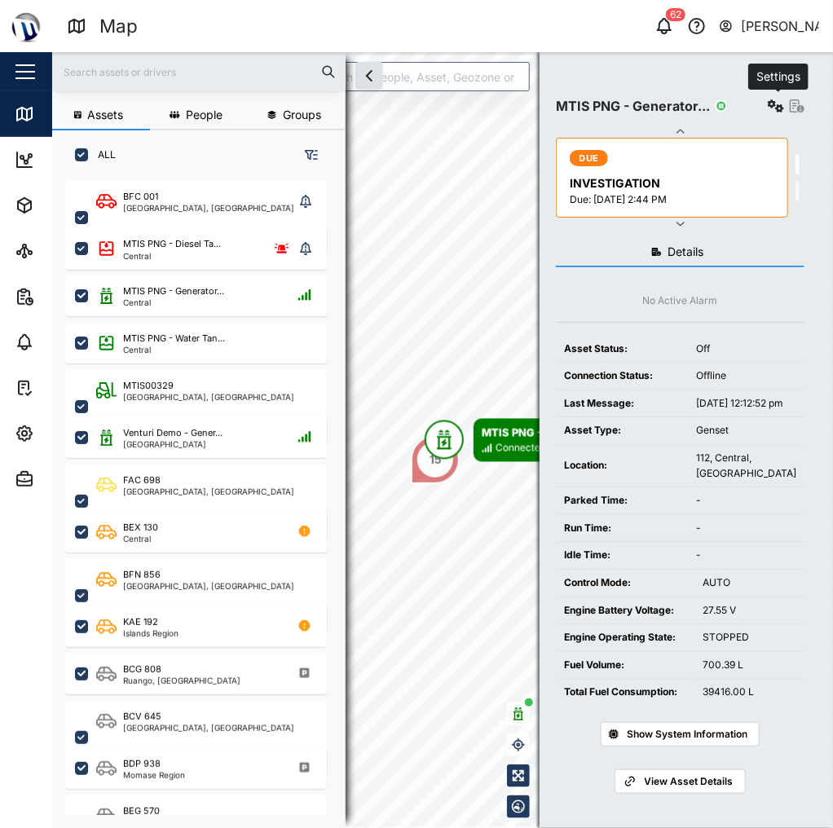
click at [779, 104] on icon "button" at bounding box center [776, 105] width 16 height 13
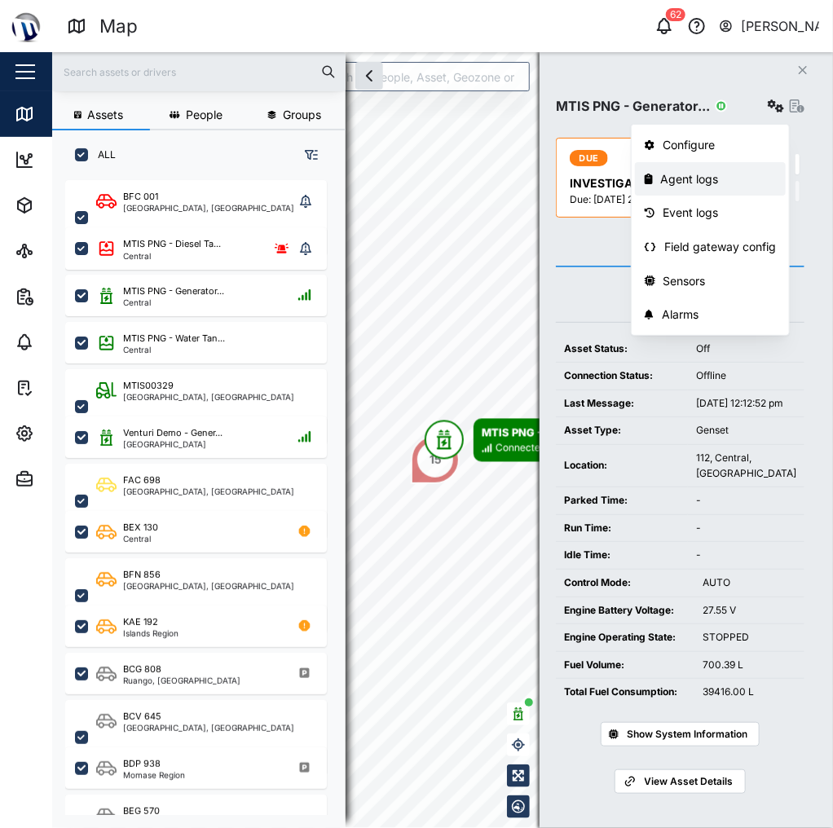
click at [710, 181] on div "Agent logs" at bounding box center [719, 179] width 116 height 18
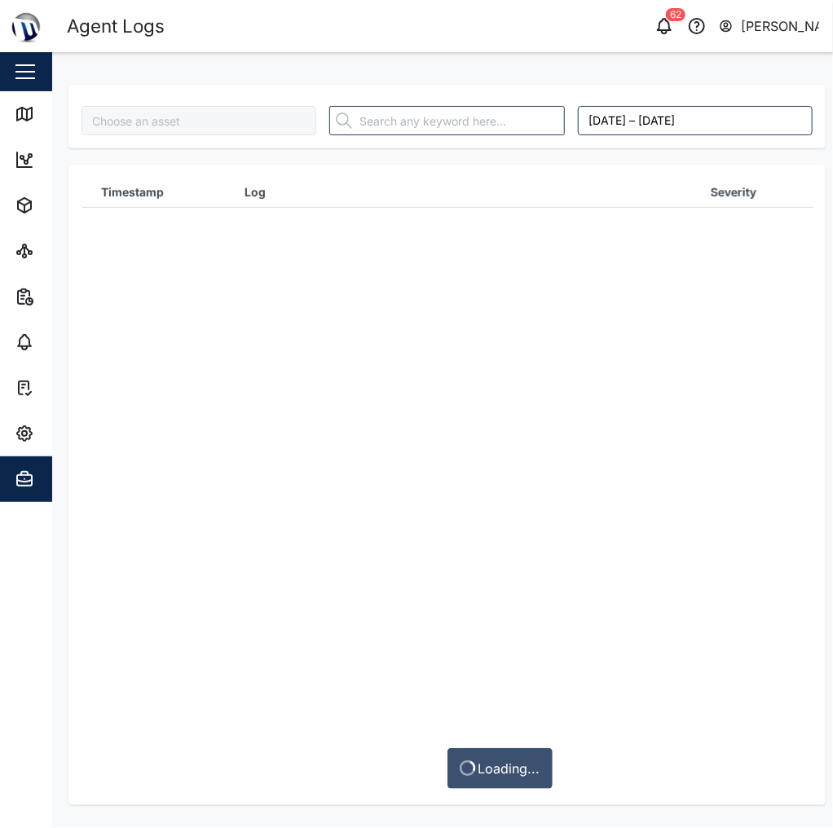
type input "MTIS PNG - Generator CAT"
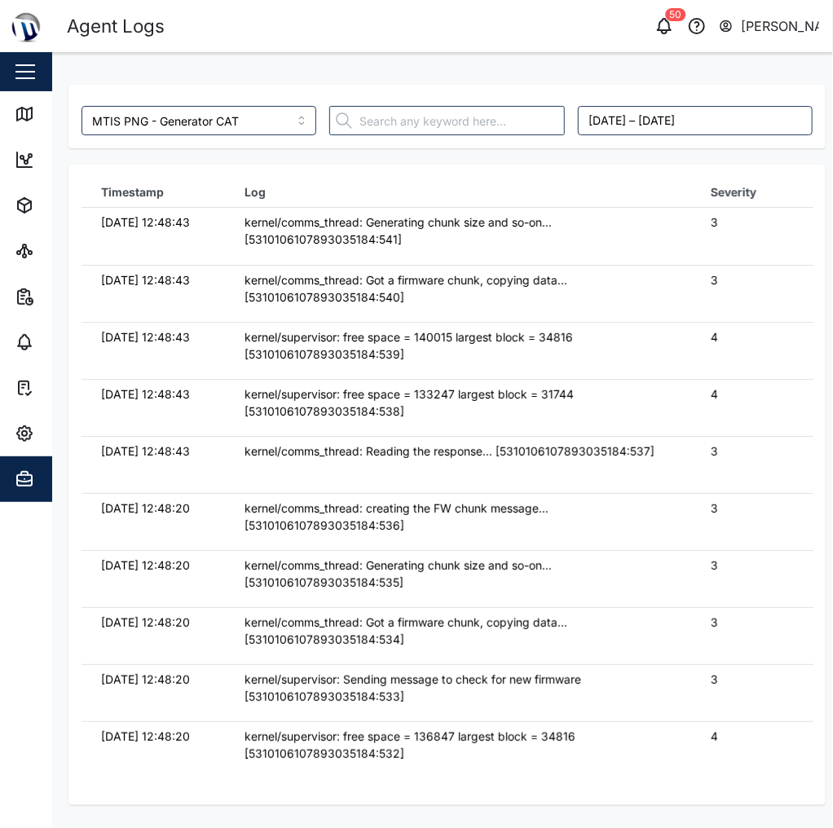
click at [328, 330] on td "kernel/supervisor: free space = 140015 largest block = 34816 [53101061078930351…" at bounding box center [457, 350] width 465 height 57
click at [478, 361] on div "kernel/supervisor: free space = 140015 largest block = 34816 [53101061078930351…" at bounding box center [457, 345] width 426 height 35
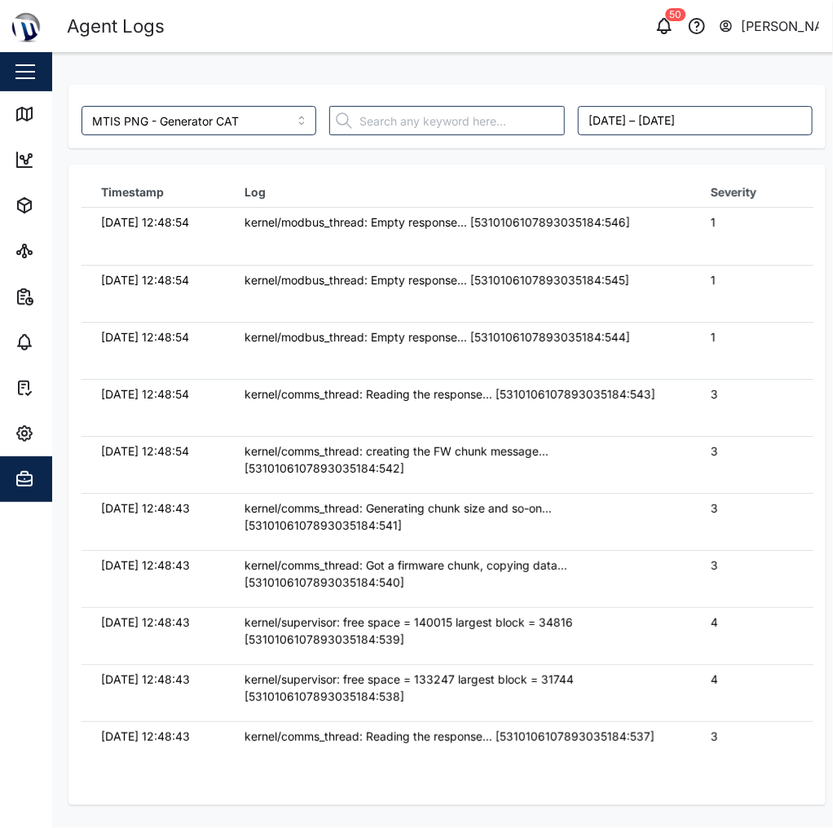
drag, startPoint x: 631, startPoint y: 282, endPoint x: 347, endPoint y: 204, distance: 294.9
click at [614, 279] on div "kernel/modbus_thread: Empty response... [5310106107893035184:545]" at bounding box center [457, 280] width 426 height 18
click at [44, 106] on div "Map" at bounding box center [60, 114] width 37 height 18
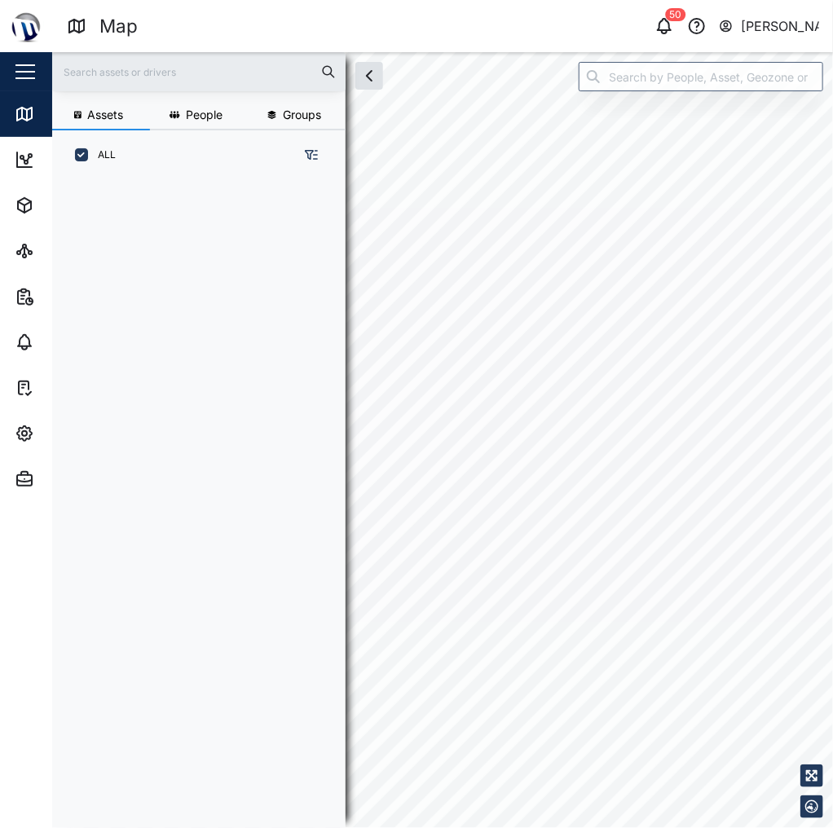
scroll to position [630, 257]
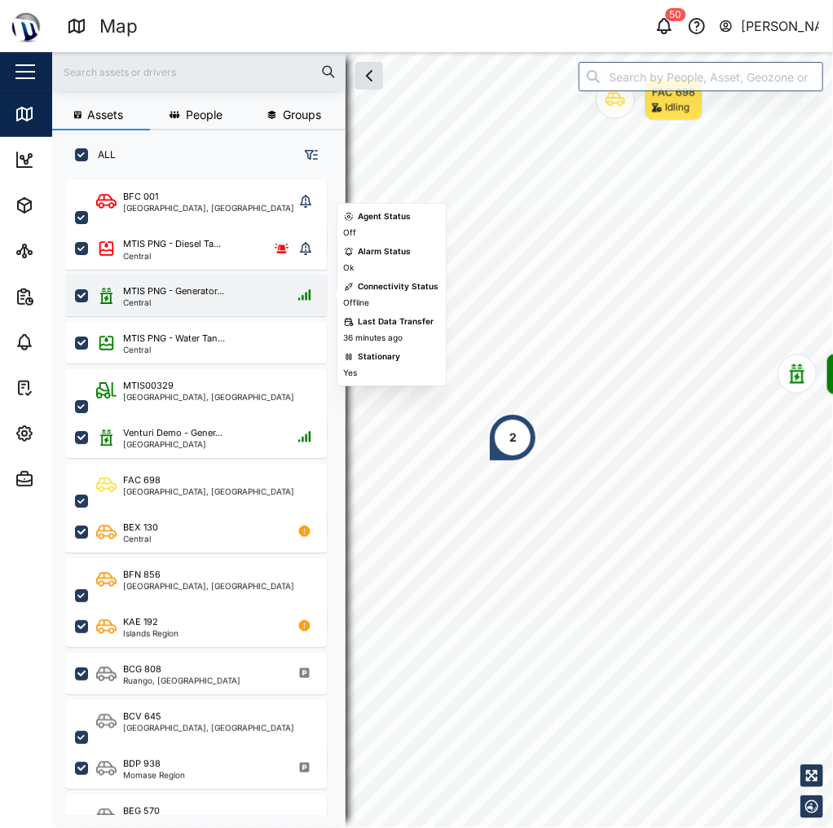
click at [222, 303] on div "Central" at bounding box center [173, 302] width 101 height 8
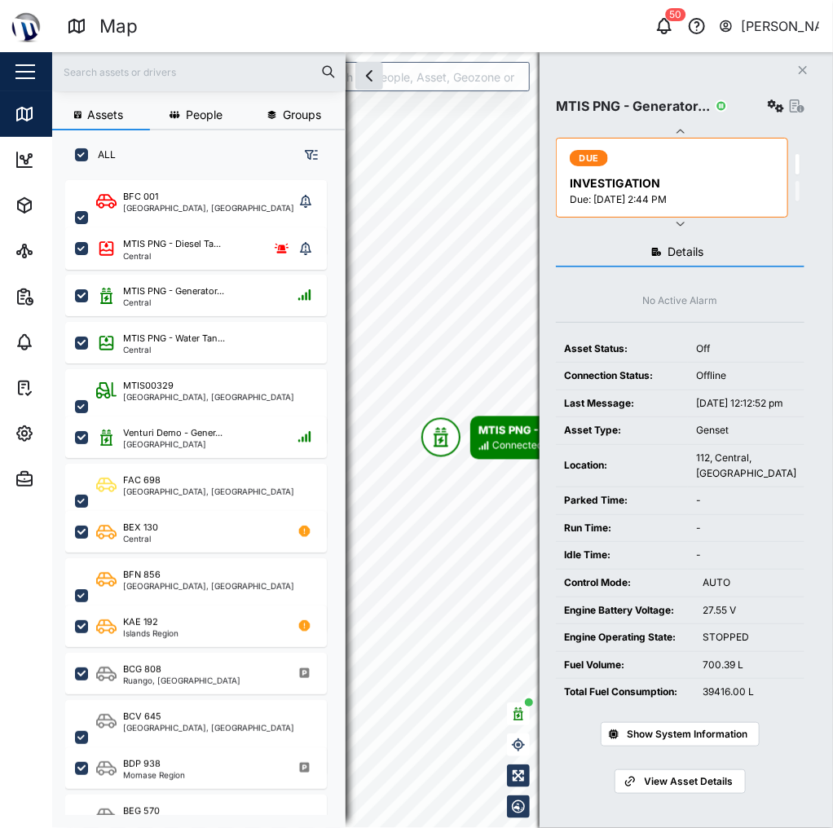
click at [779, 101] on icon "button" at bounding box center [776, 105] width 16 height 13
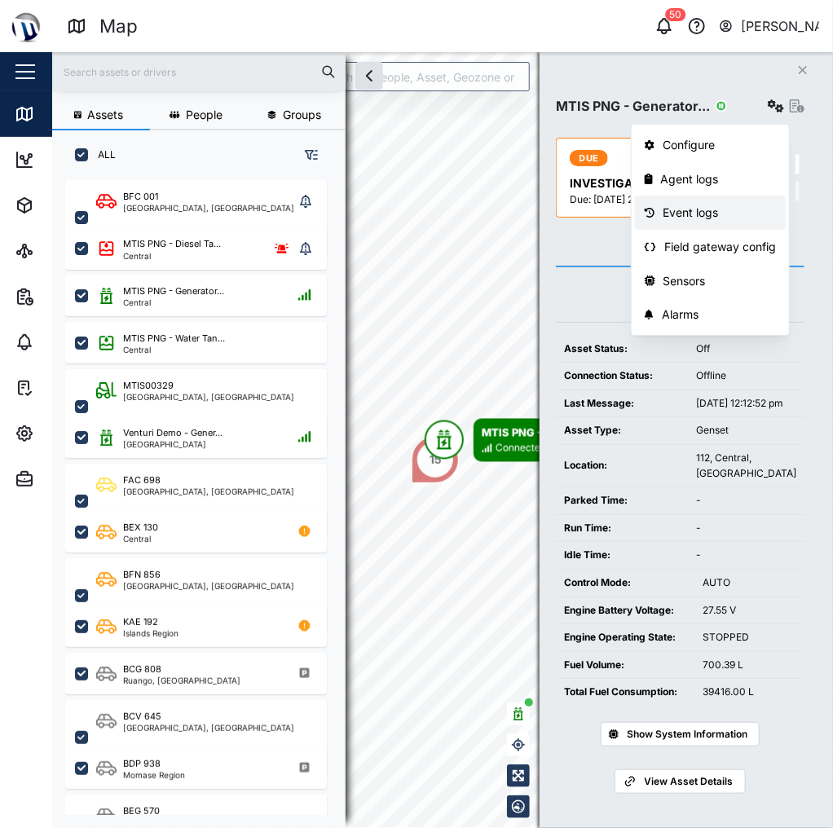
click at [696, 212] on div "Event logs" at bounding box center [719, 213] width 113 height 18
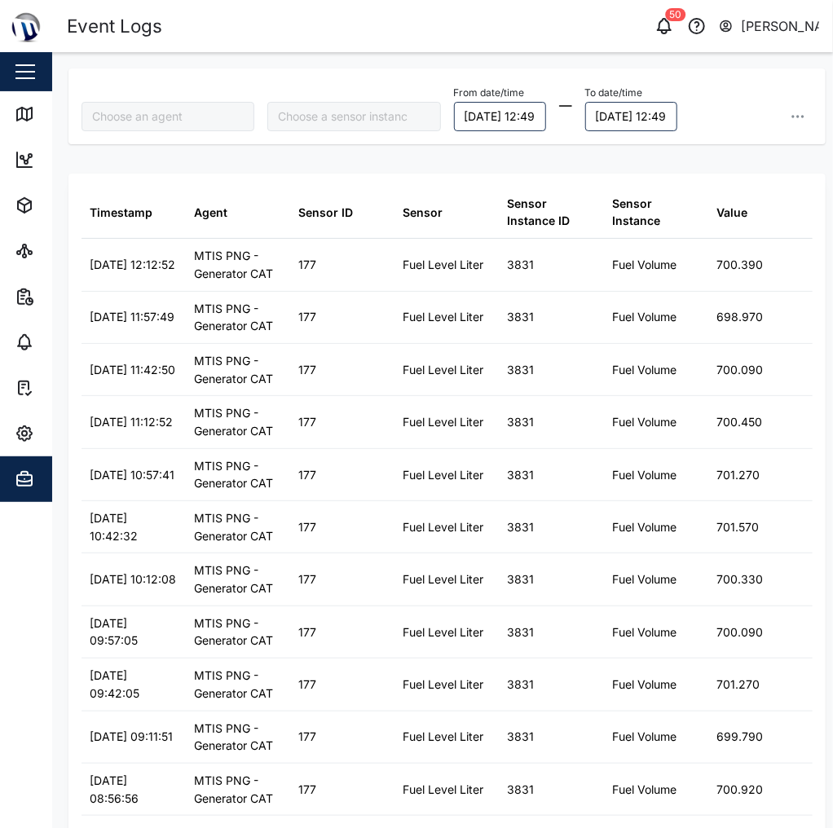
type input "MTIS PNG - Generator CAT"
click at [37, 125] on link "Map" at bounding box center [106, 114] width 212 height 46
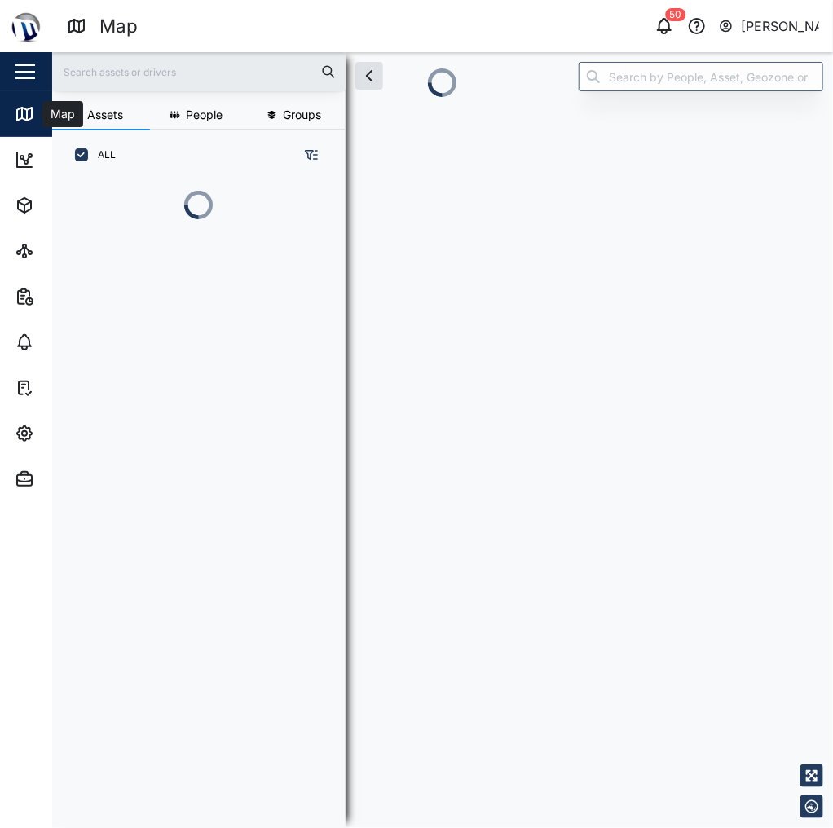
scroll to position [10, 10]
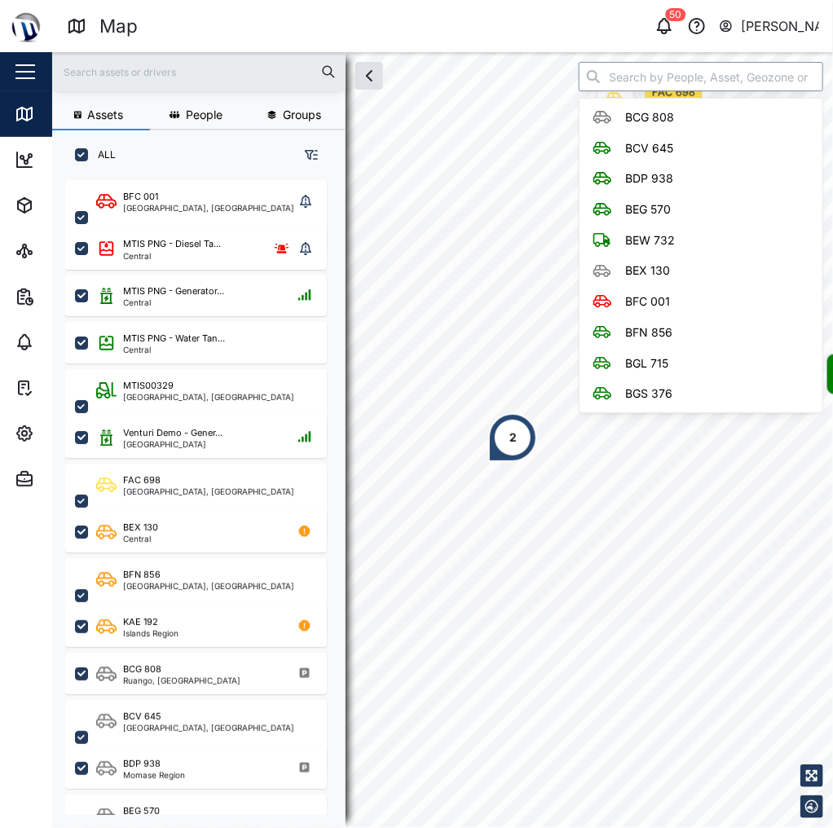
click at [709, 67] on input "search" at bounding box center [700, 76] width 244 height 29
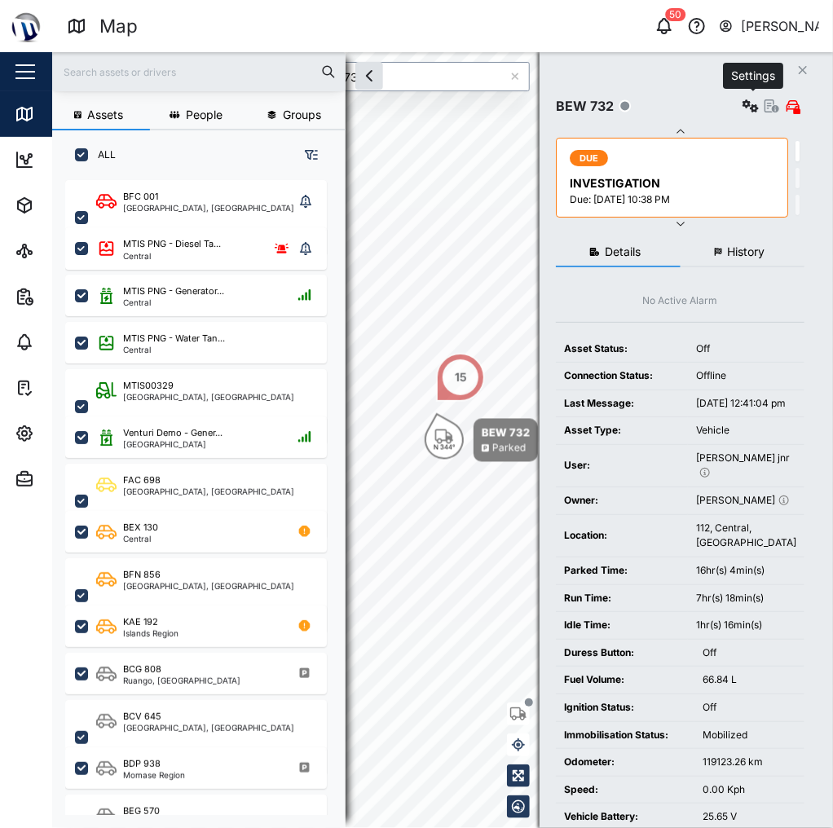
type input "BEW 732"
click at [752, 109] on icon "button" at bounding box center [750, 105] width 16 height 13
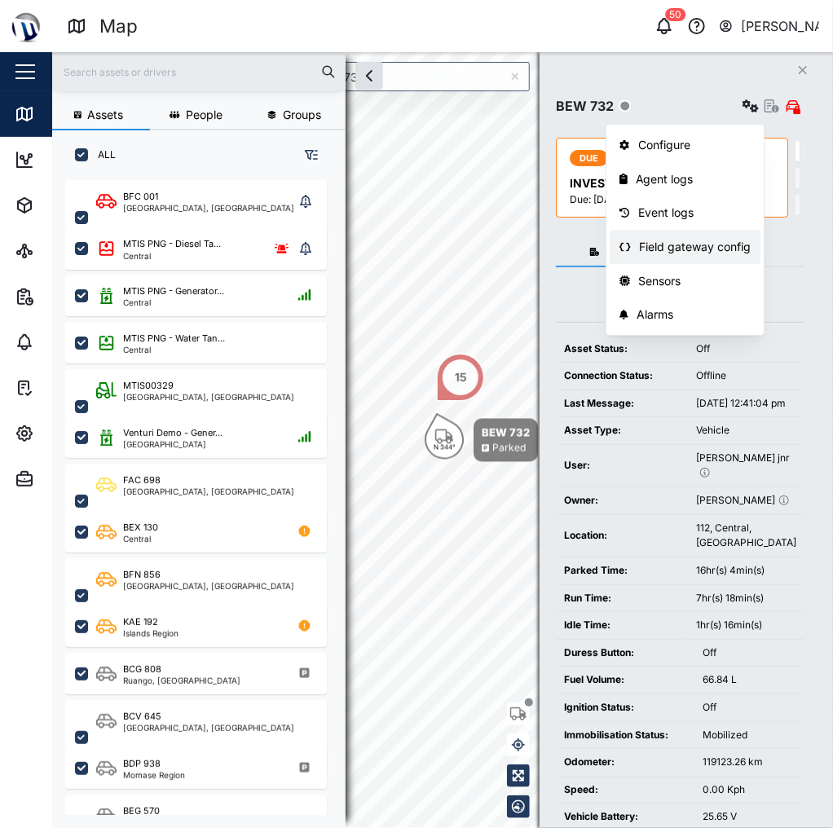
click at [727, 238] on div "Field gateway config" at bounding box center [695, 247] width 112 height 18
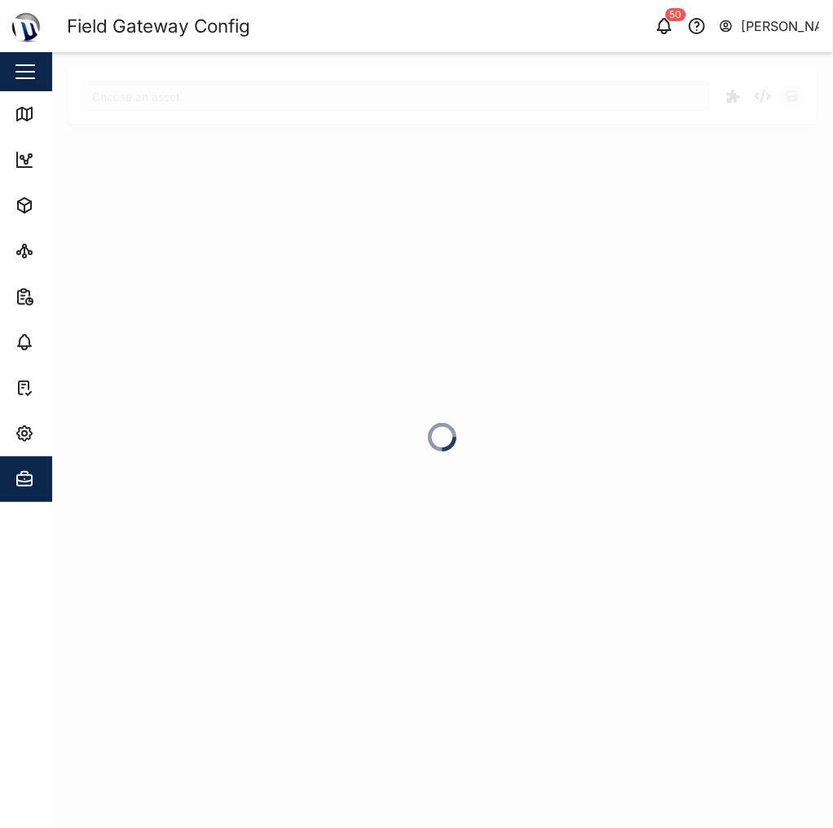
type input "BEW 732"
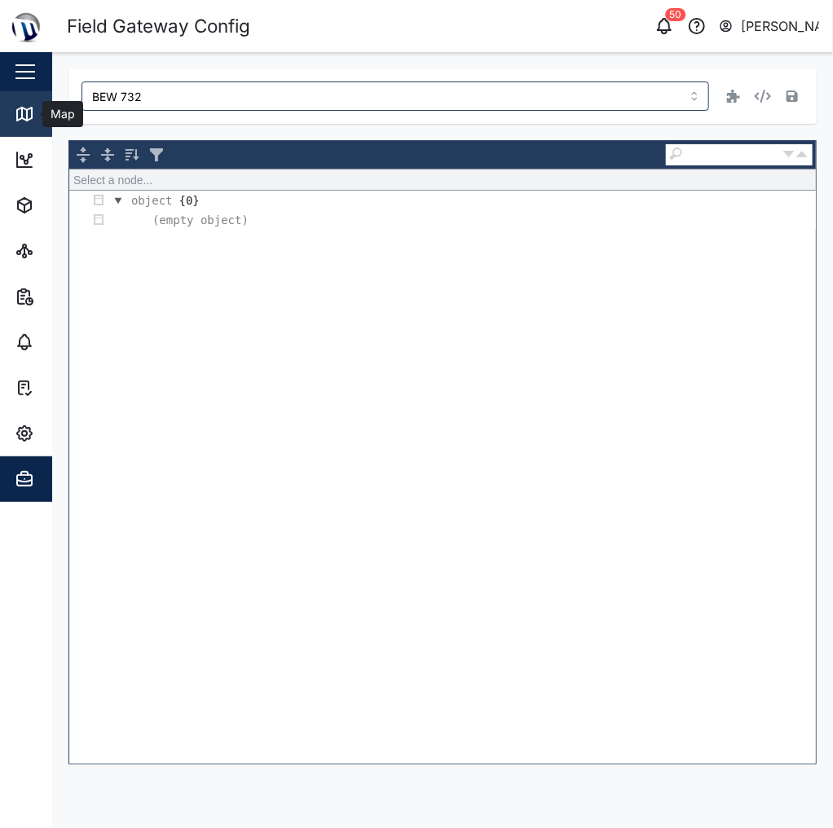
click at [31, 113] on icon at bounding box center [24, 114] width 15 height 13
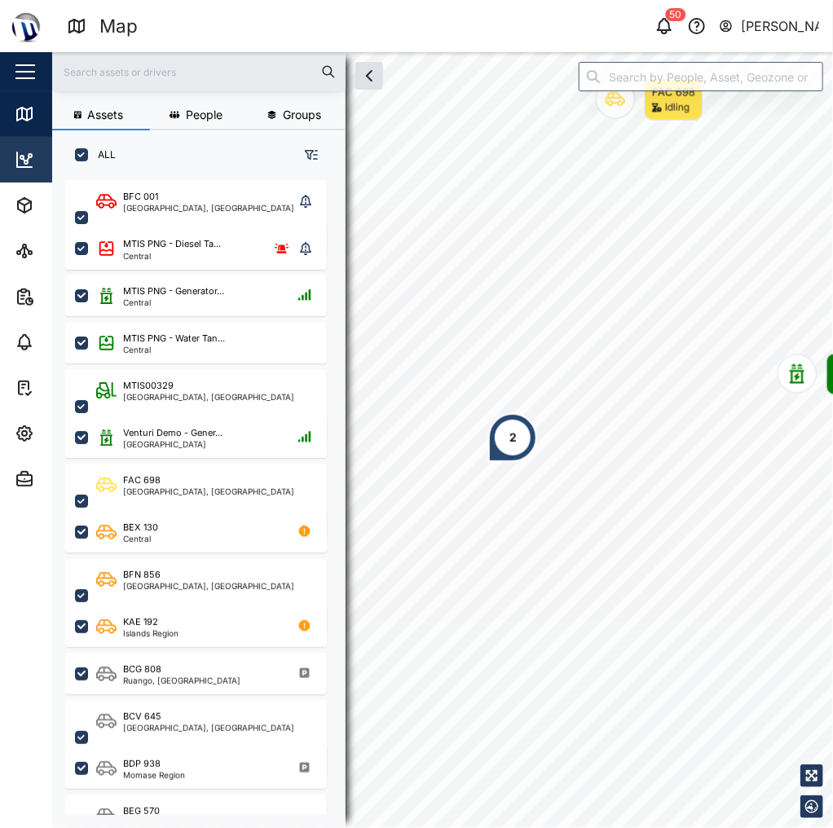
scroll to position [630, 257]
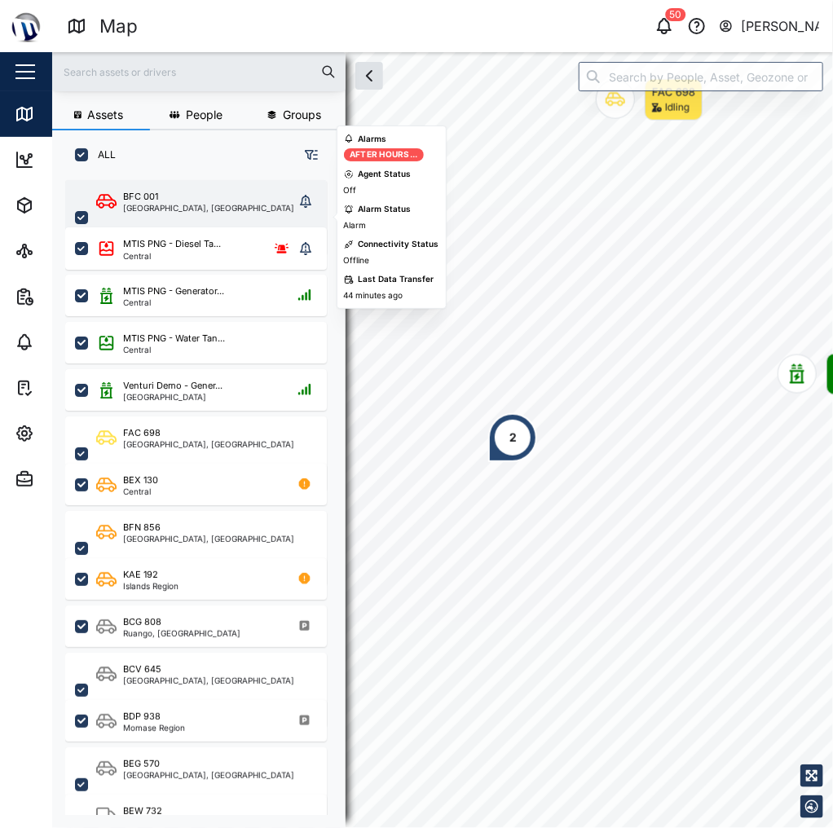
click at [277, 211] on div "[GEOGRAPHIC_DATA], [GEOGRAPHIC_DATA]" at bounding box center [208, 208] width 171 height 8
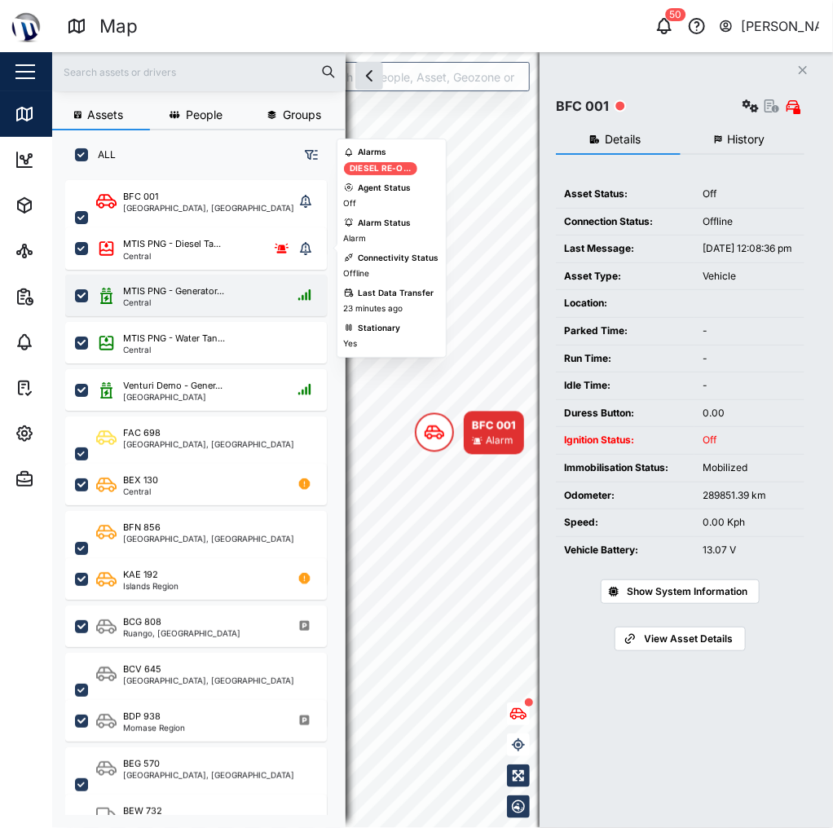
click at [161, 275] on div "MTIS PNG - Generator... Central" at bounding box center [196, 296] width 262 height 42
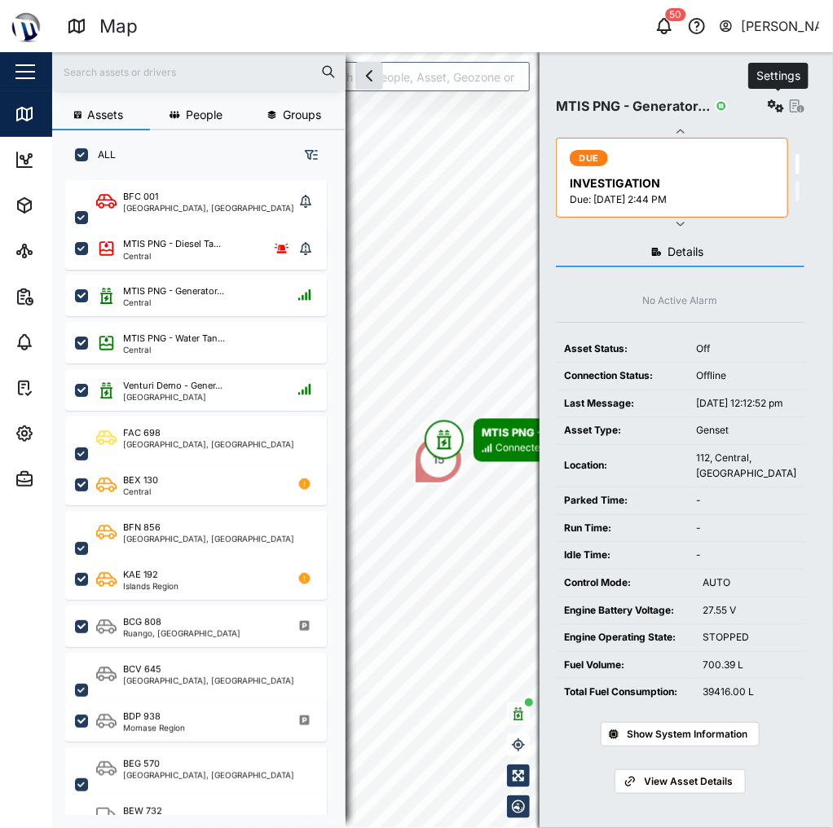
click at [779, 110] on icon "button" at bounding box center [776, 105] width 16 height 13
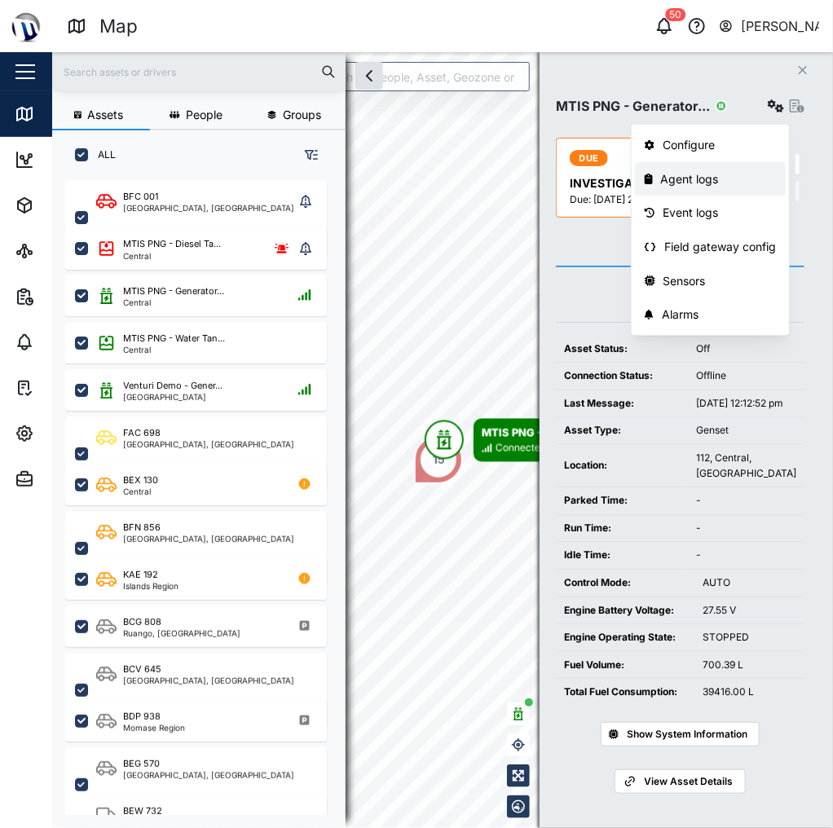
click at [710, 186] on div "Agent logs" at bounding box center [719, 179] width 116 height 18
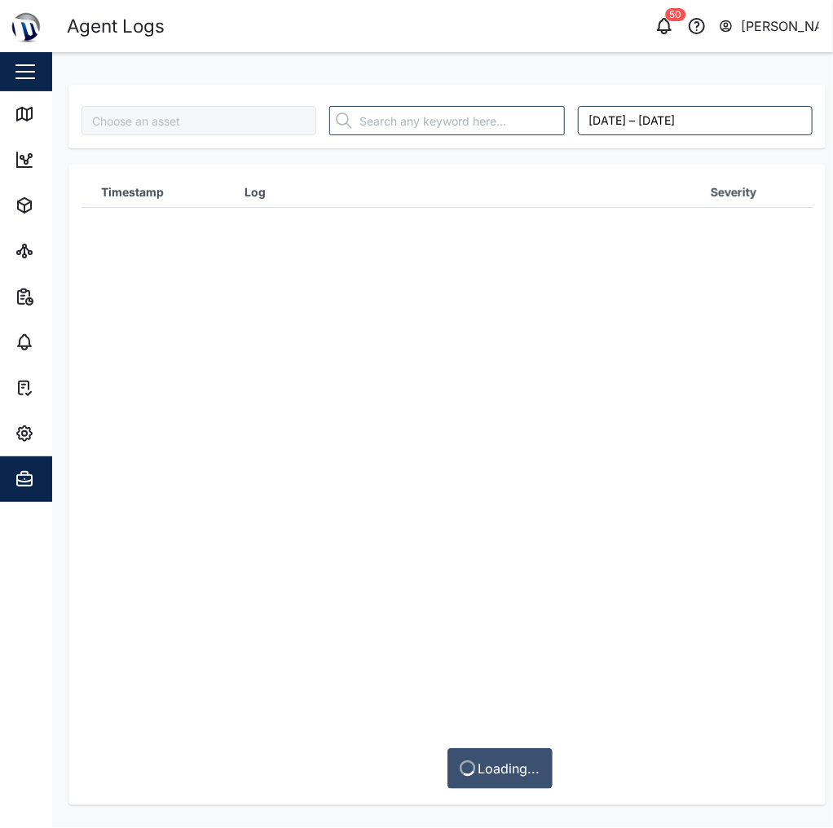
type input "MTIS PNG - Generator CAT"
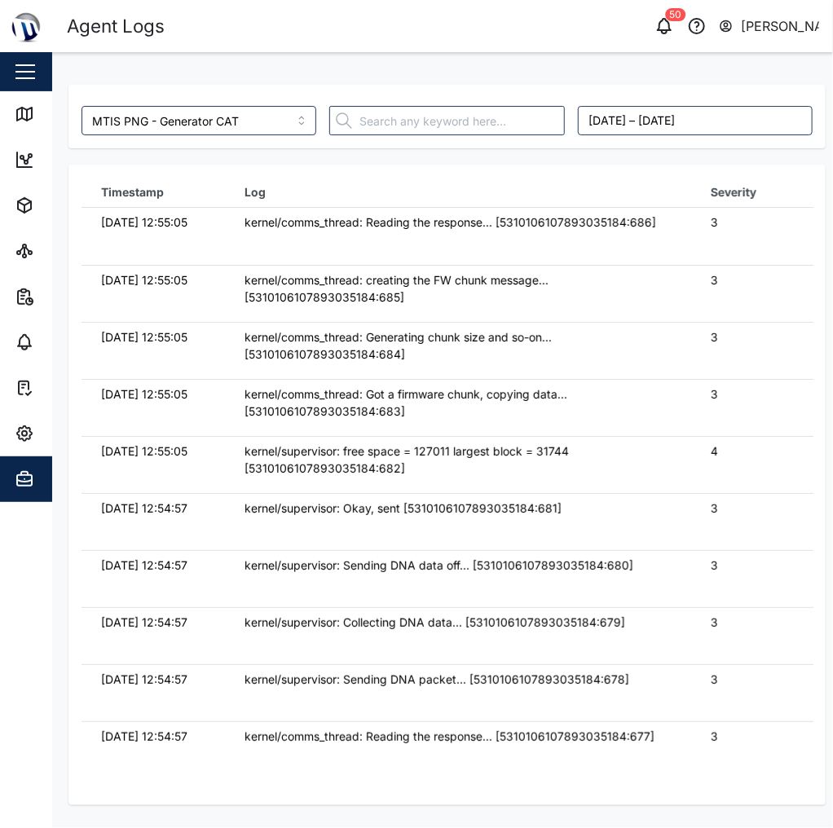
click at [415, 228] on div "kernel/comms_thread: Reading the response... [5310106107893035184:686]" at bounding box center [457, 222] width 426 height 18
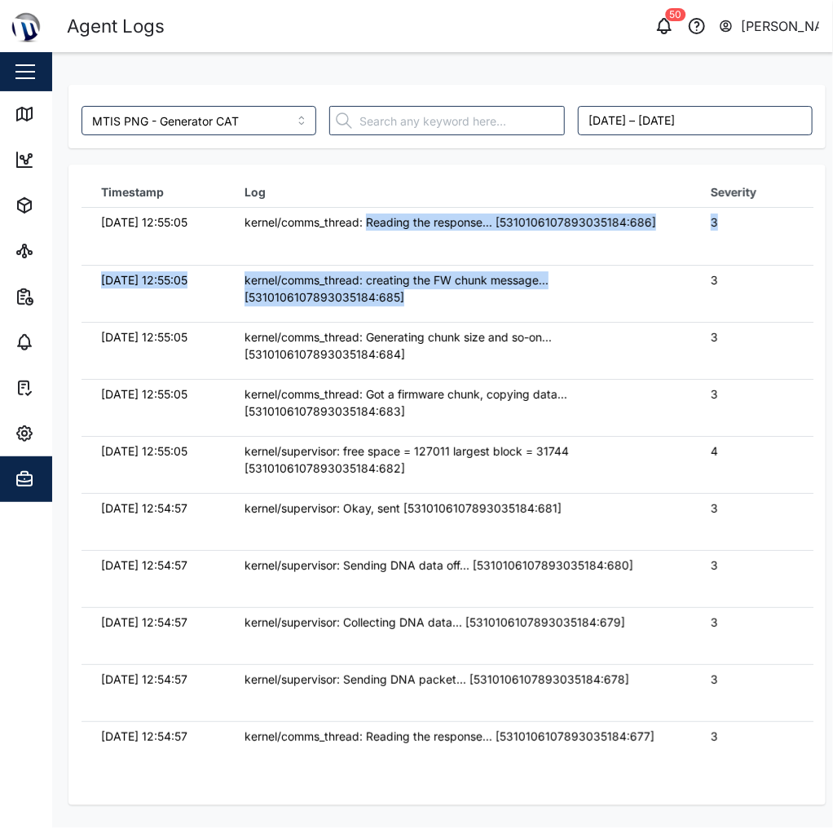
drag, startPoint x: 368, startPoint y: 234, endPoint x: 439, endPoint y: 300, distance: 96.9
click at [439, 208] on tbody "23/09/2025 12:55:05 kernel/comms_thread: Reading the response... [5310106107893…" at bounding box center [447, 208] width 732 height 0
click at [439, 300] on div "kernel/comms_thread: creating the FW chunk message... [5310106107893035184:685]" at bounding box center [457, 288] width 426 height 35
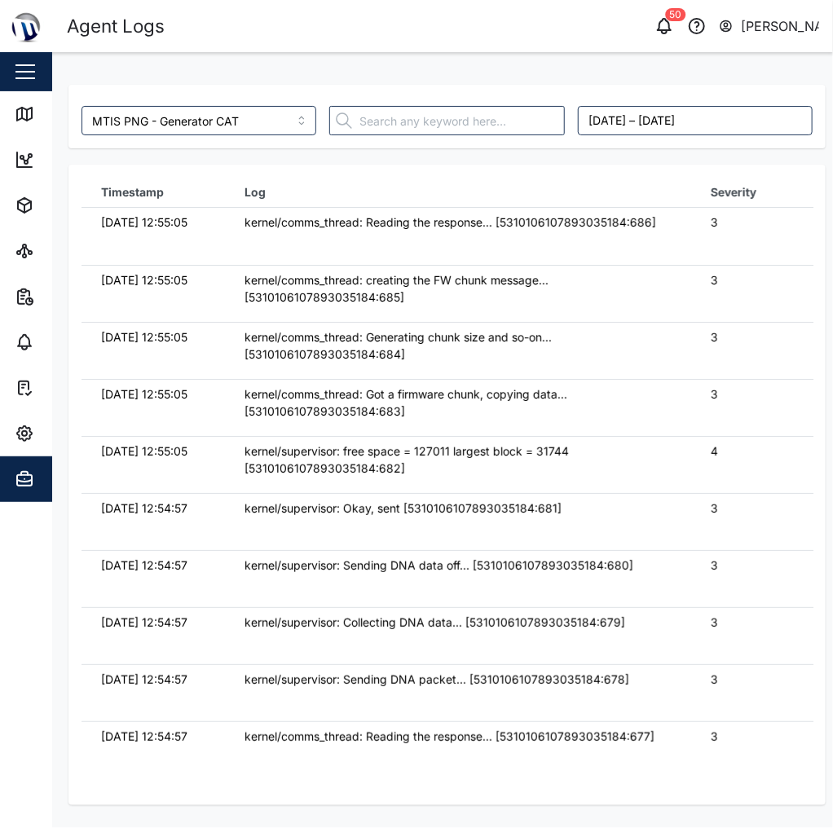
click at [507, 265] on td "kernel/comms_thread: Reading the response... [5310106107893035184:686]" at bounding box center [457, 236] width 465 height 57
click at [29, 114] on icon at bounding box center [25, 114] width 20 height 20
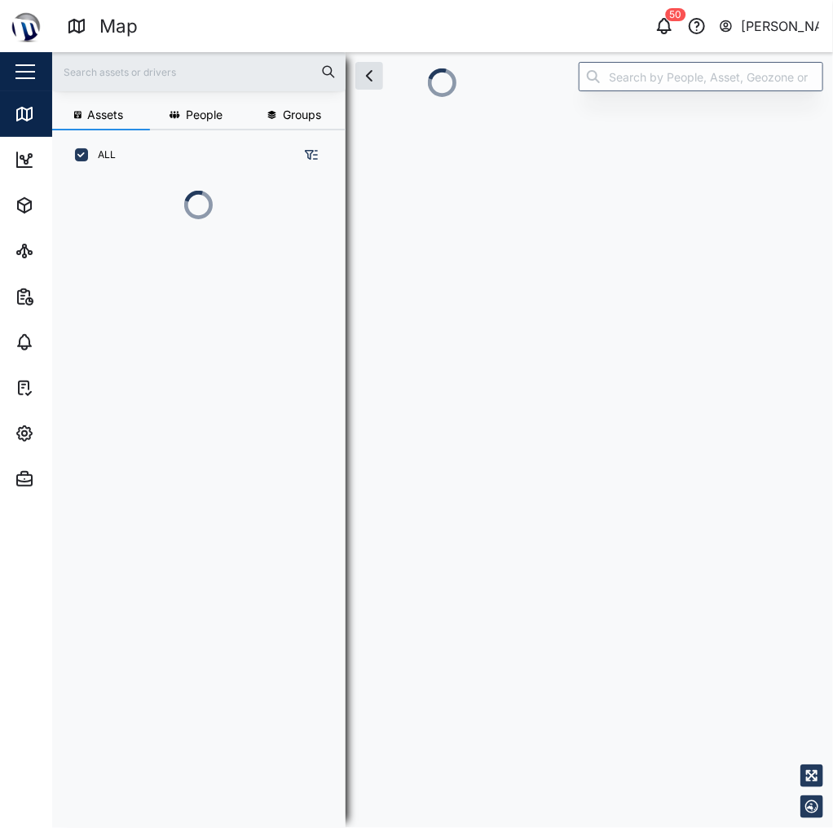
scroll to position [630, 257]
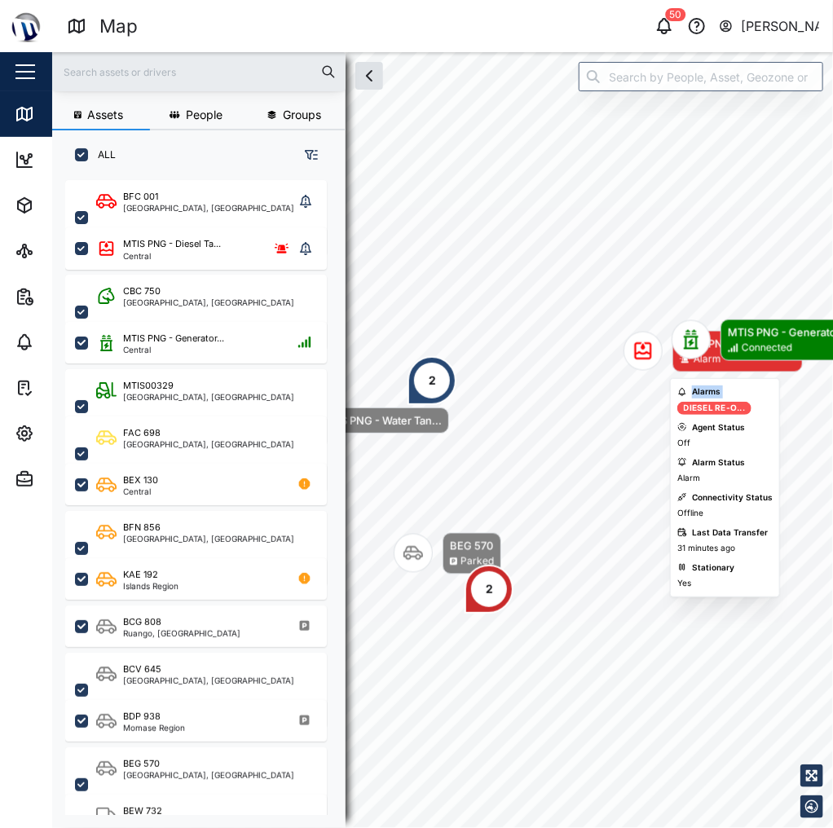
click at [629, 275] on body "Map 50 Declan Delahunty Close Map Dashboard Assets ATS Camera Generator Personn…" at bounding box center [416, 414] width 833 height 828
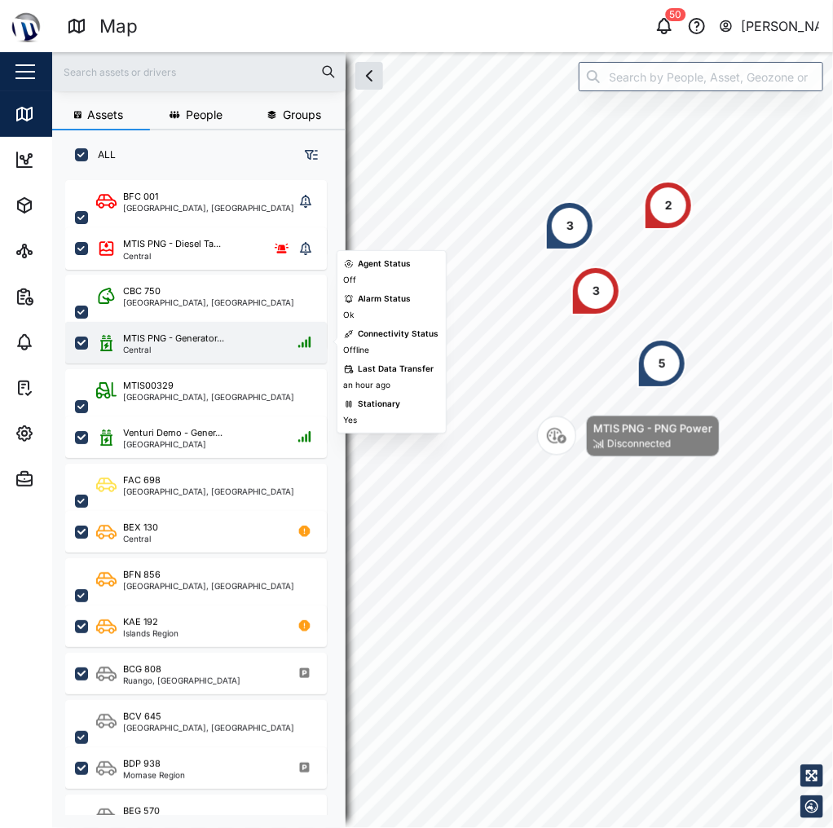
click at [250, 322] on div "MTIS PNG - Generator... Central" at bounding box center [196, 343] width 262 height 42
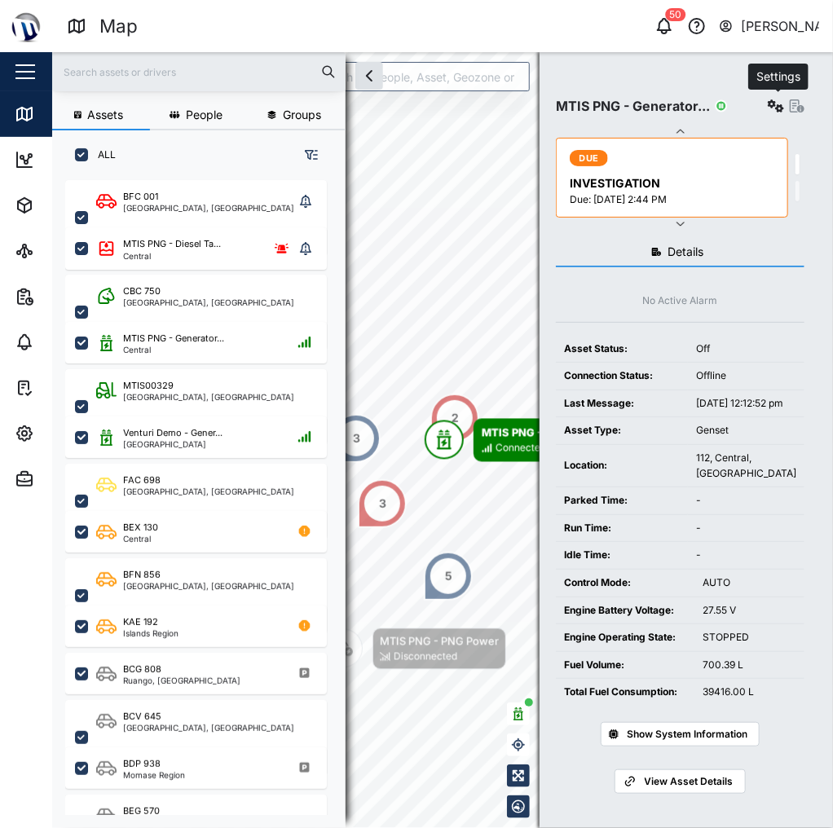
click at [768, 112] on button "button" at bounding box center [775, 106] width 23 height 23
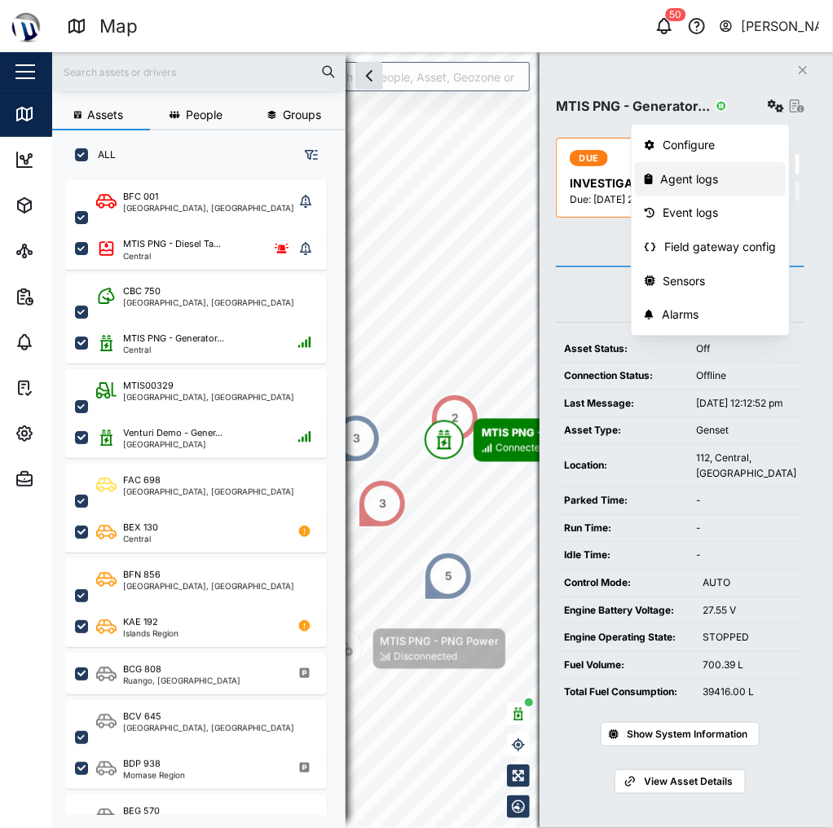
click at [739, 176] on div "Agent logs" at bounding box center [719, 179] width 116 height 18
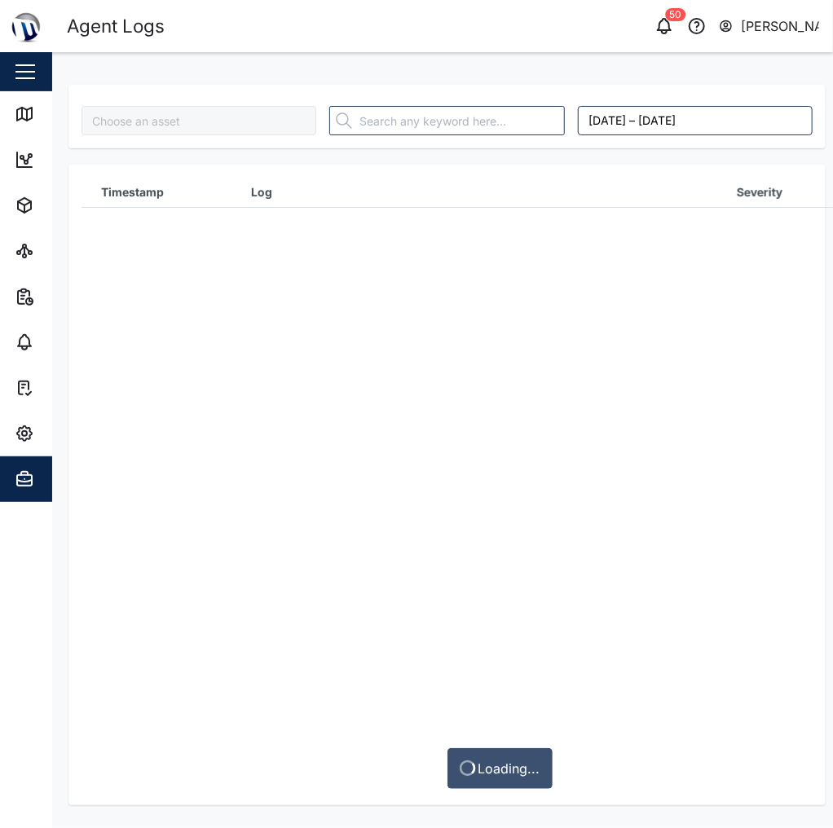
type input "MTIS PNG - Generator CAT"
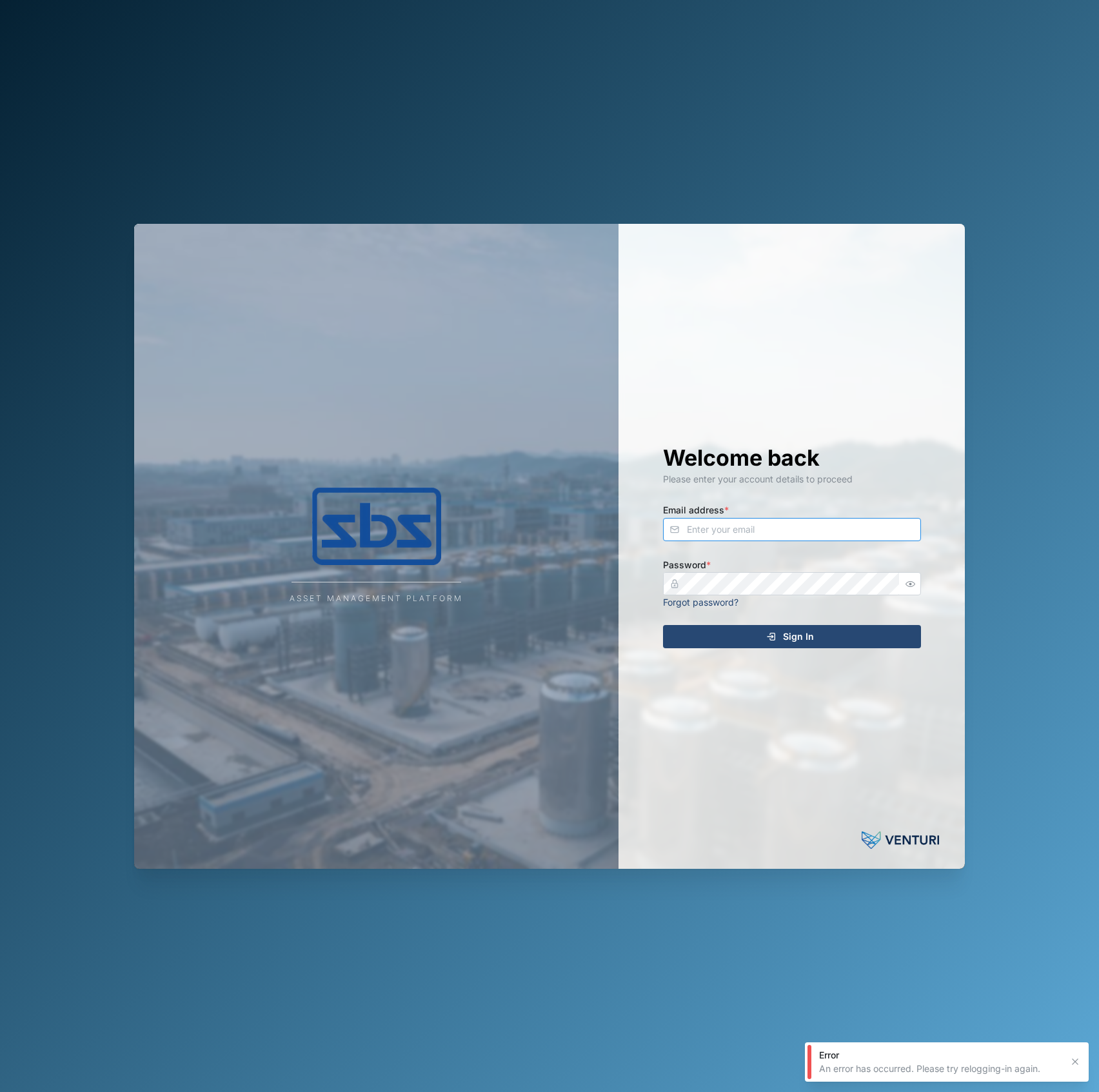
click at [785, 524] on input "Email address *" at bounding box center [793, 529] width 258 height 23
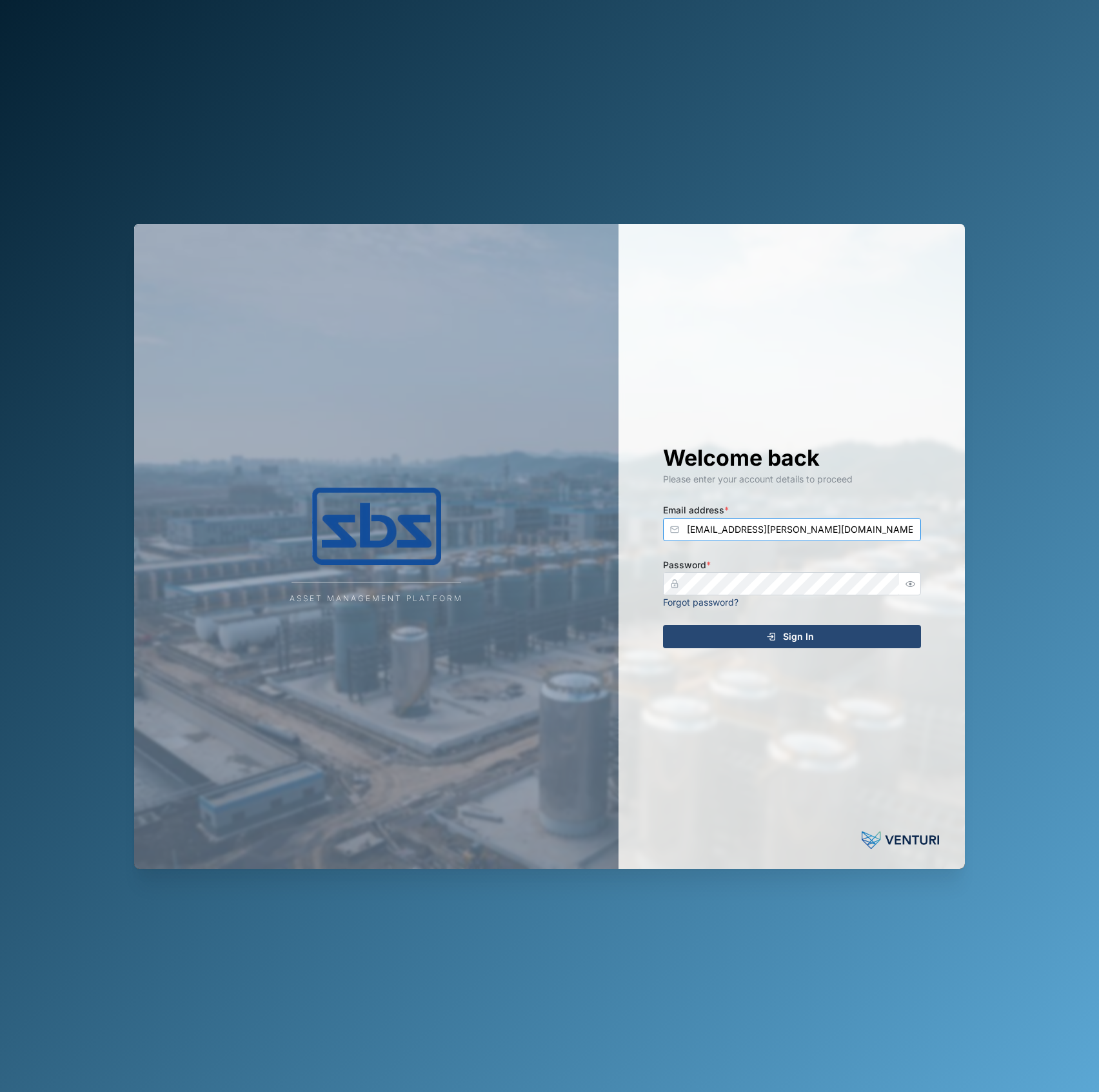
type input "[EMAIL_ADDRESS][PERSON_NAME][DOMAIN_NAME]"
click at [664, 626] on button "Sign In" at bounding box center [793, 637] width 258 height 23
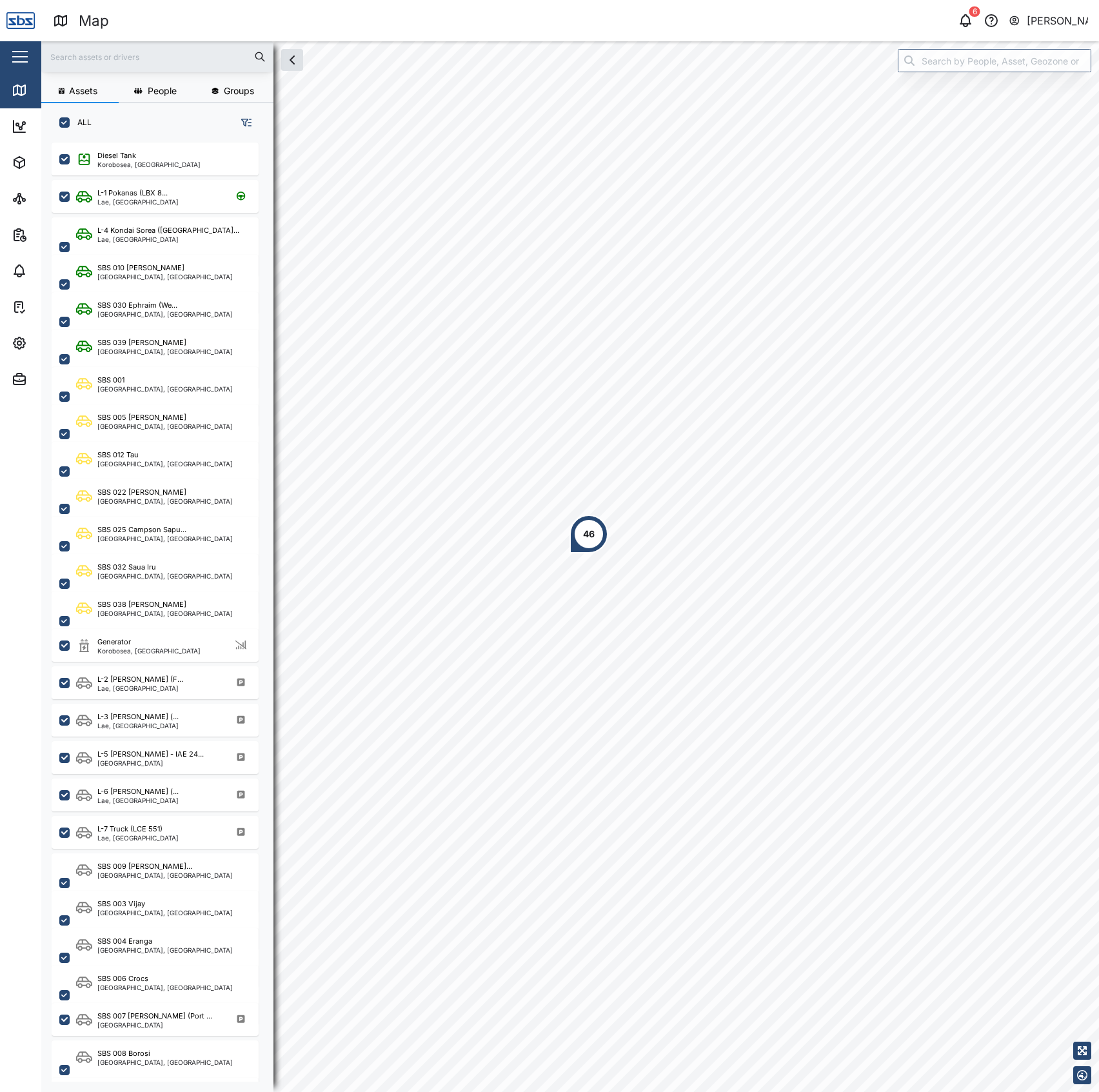
scroll to position [930, 199]
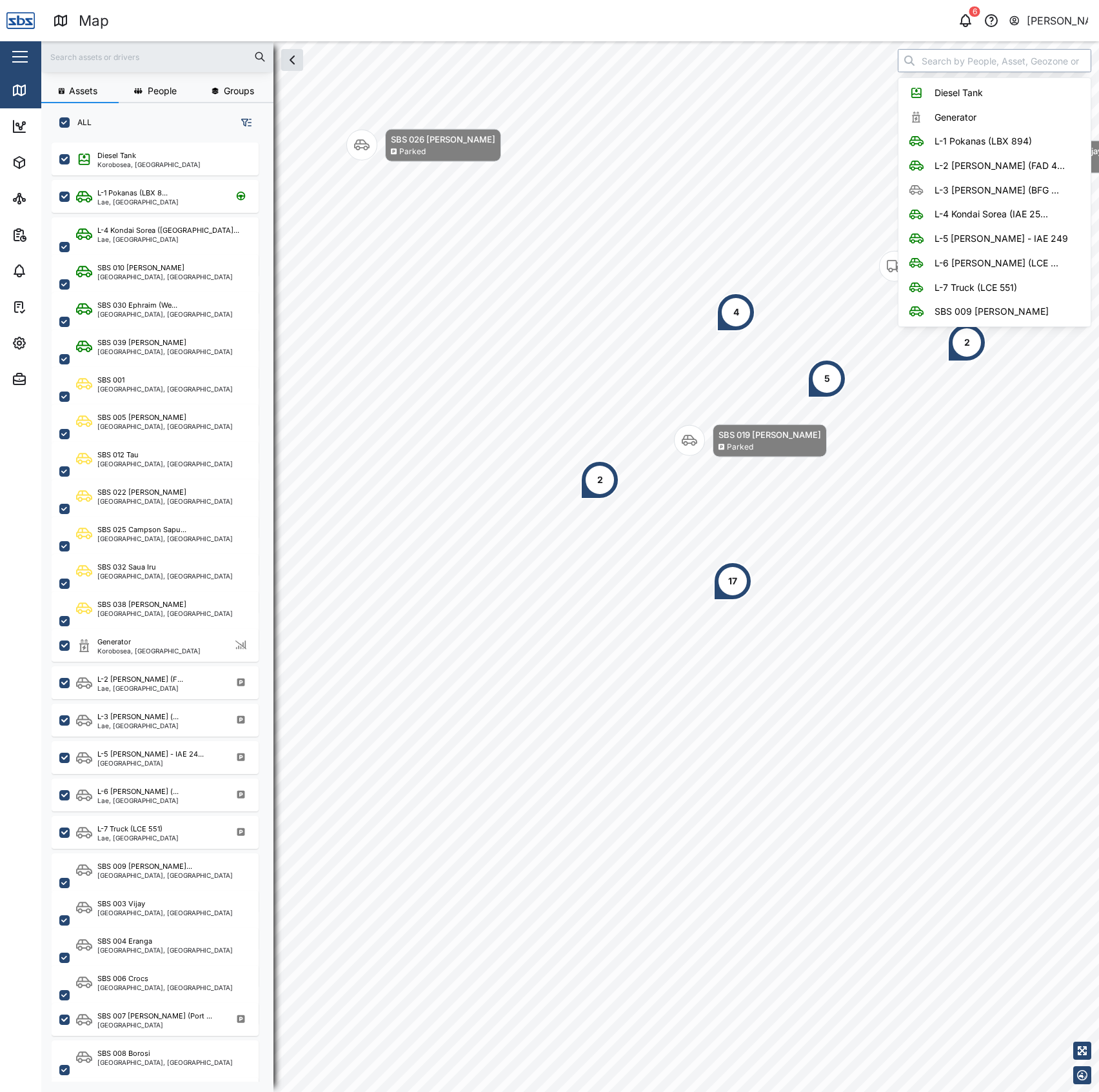
click at [943, 66] on input "search" at bounding box center [994, 60] width 193 height 23
type input "Diesel Tank"
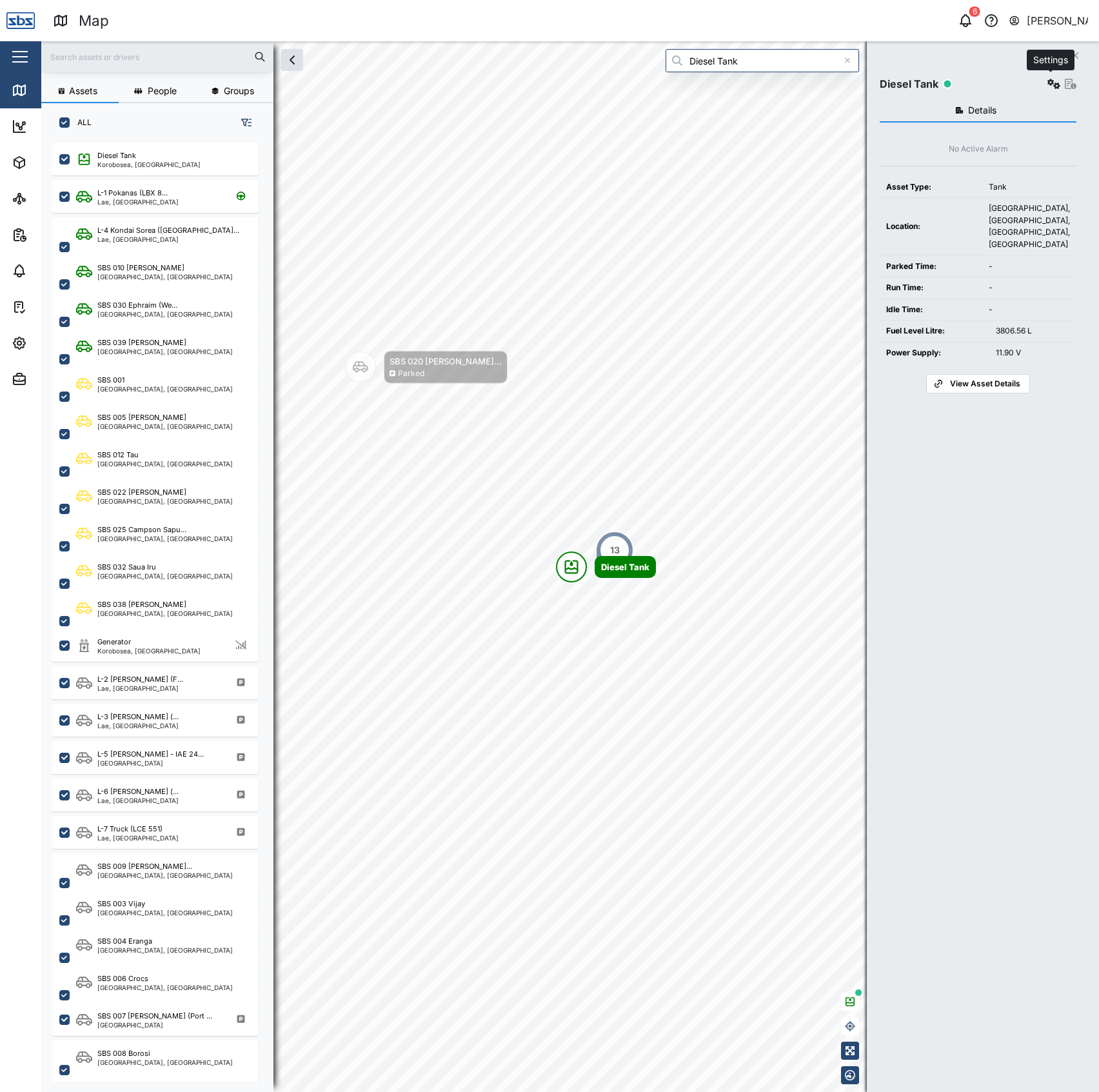
click at [1051, 78] on button "button" at bounding box center [1054, 84] width 18 height 18
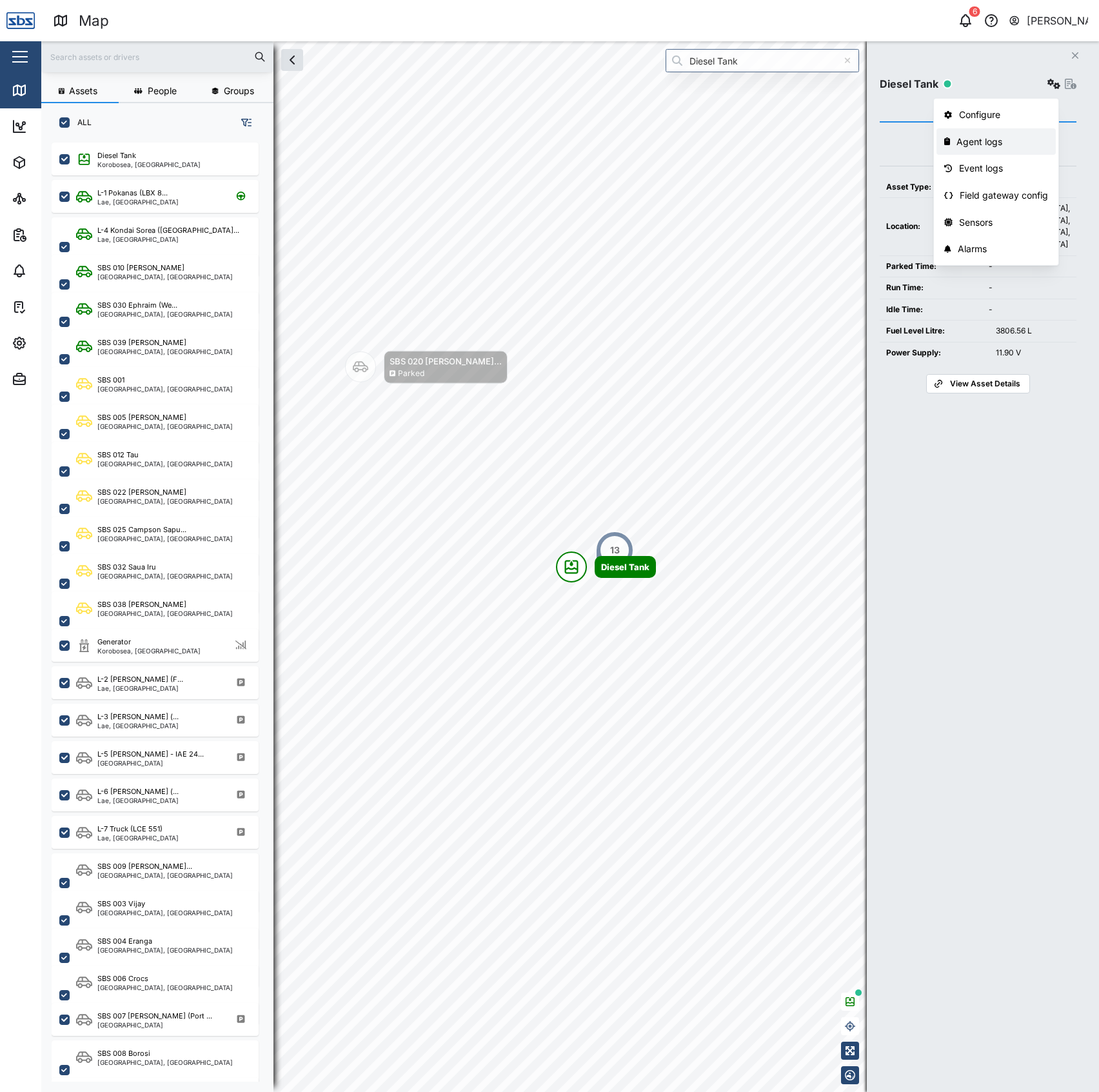
click at [999, 145] on div "Agent logs" at bounding box center [1002, 142] width 92 height 14
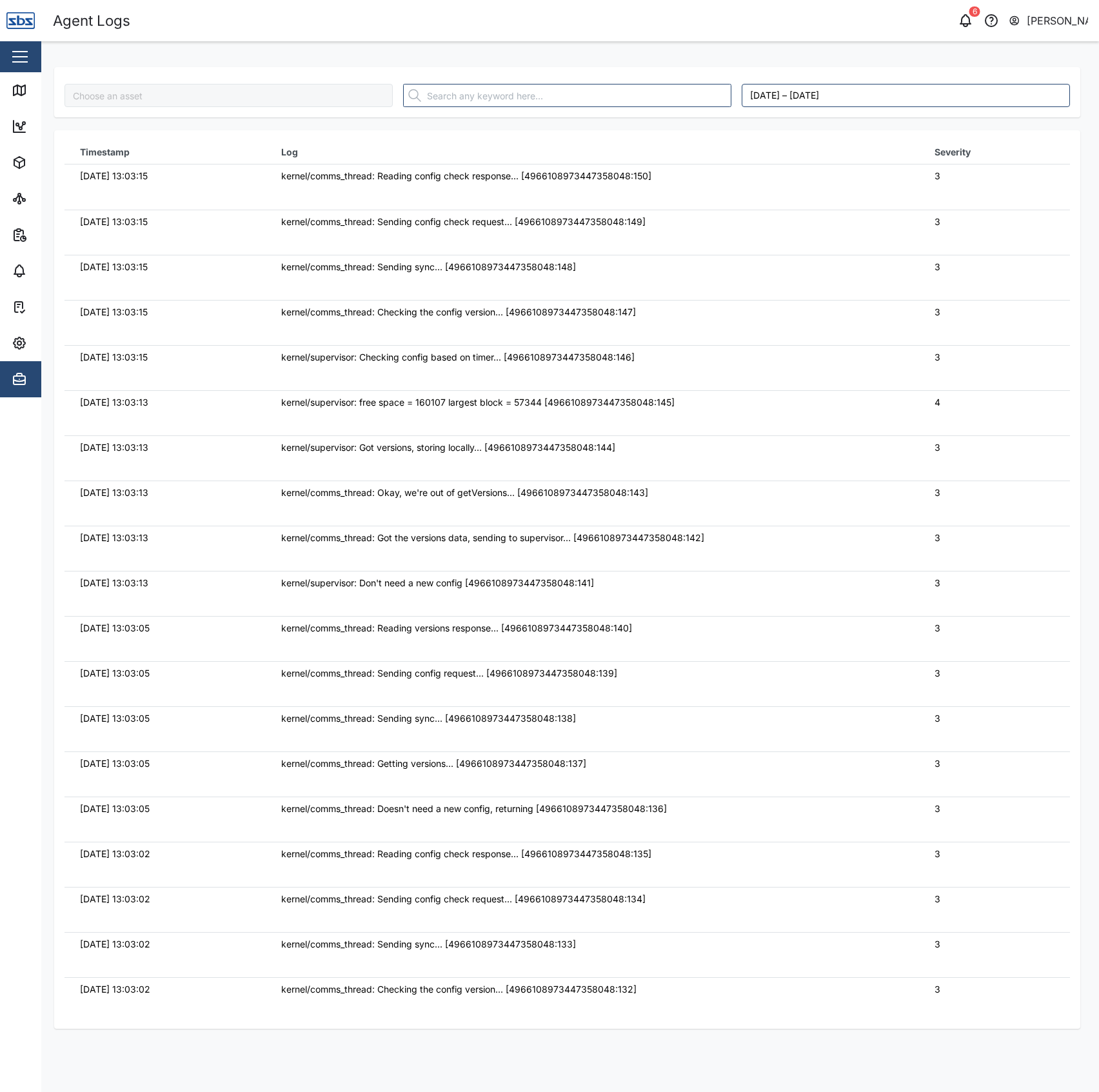
type input "Diesel Tank"
click at [21, 83] on icon at bounding box center [20, 90] width 16 height 16
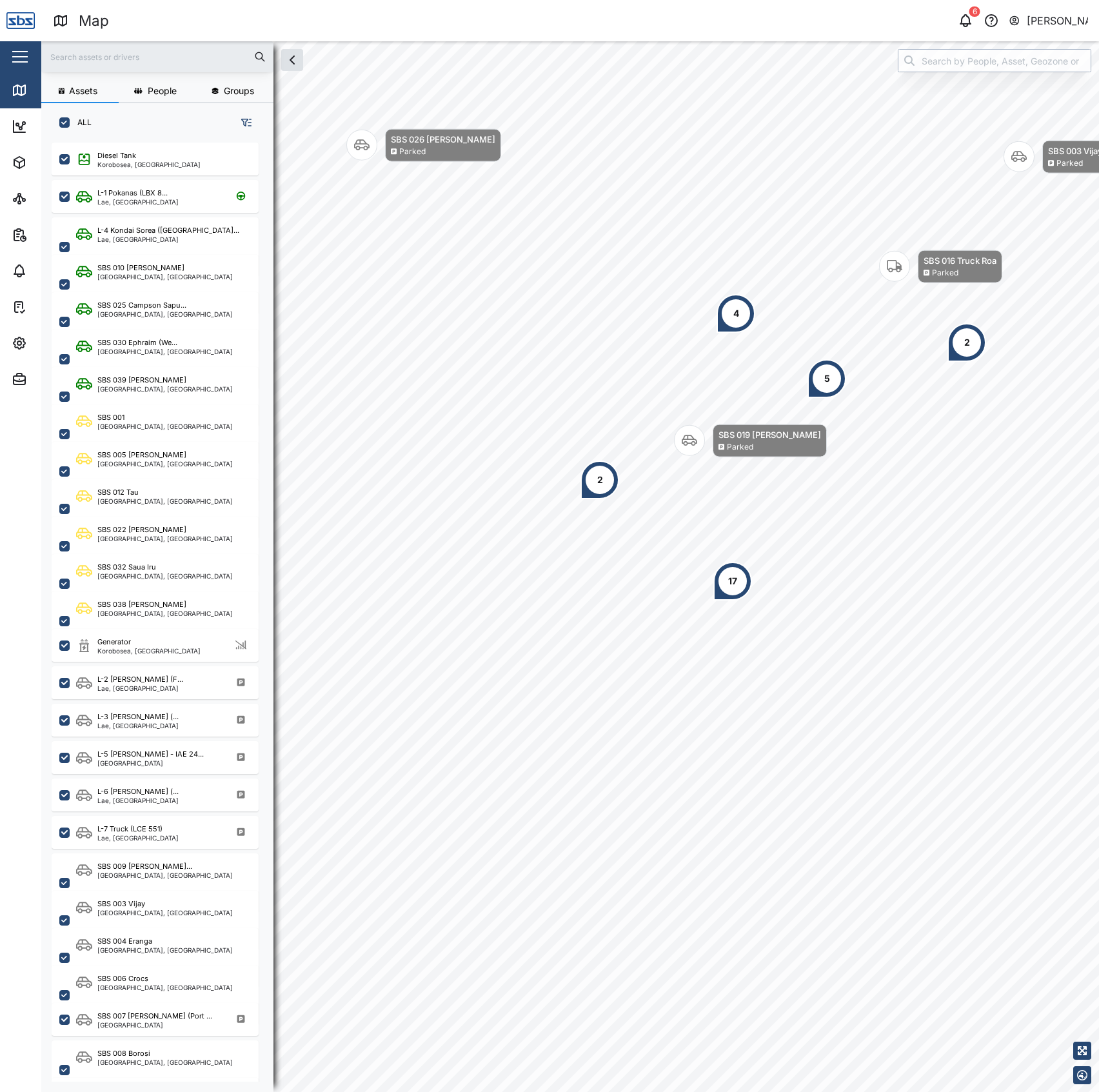
scroll to position [930, 199]
click at [912, 57] on input "search" at bounding box center [994, 60] width 193 height 23
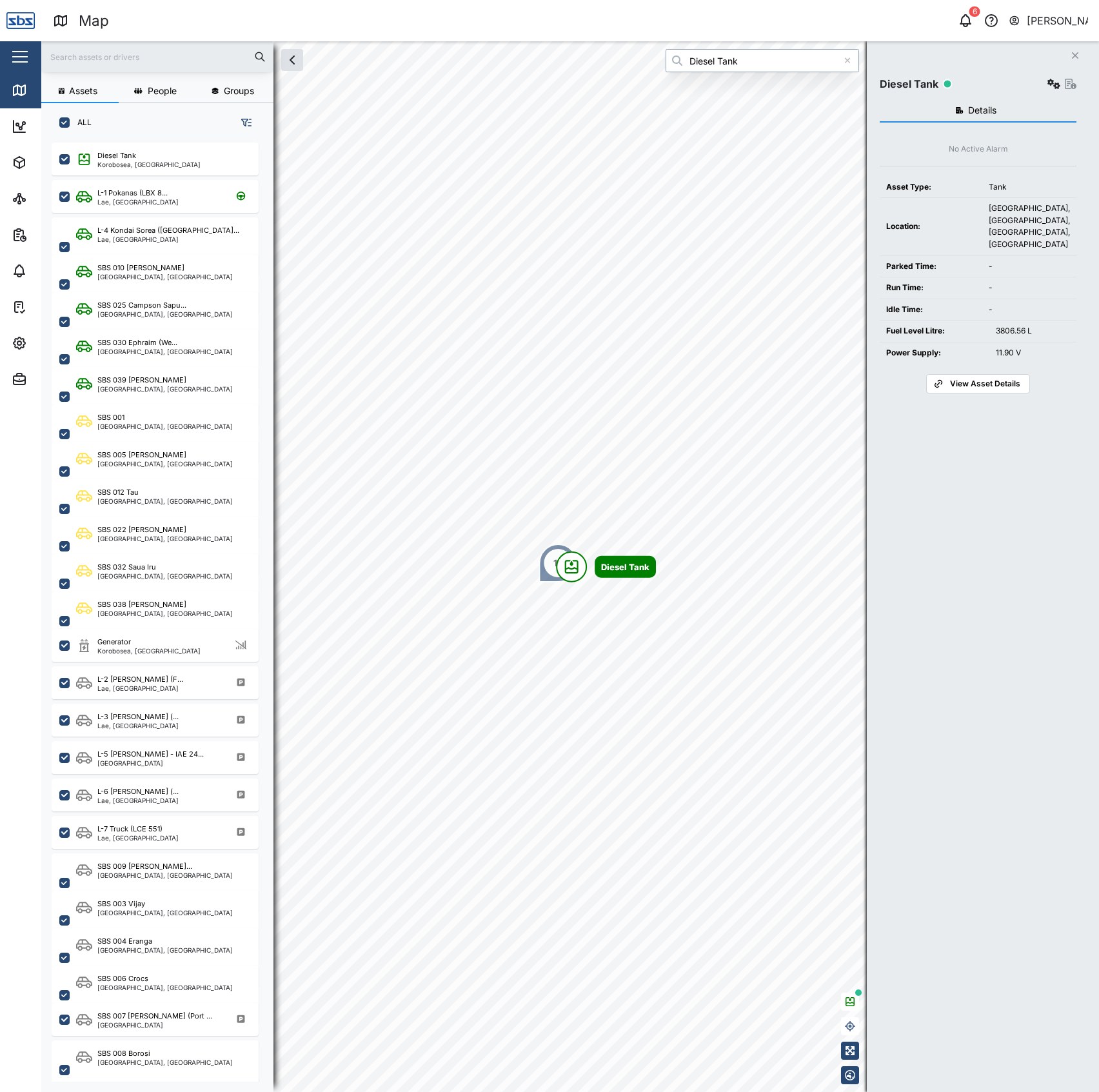
type input "Diesel Tank"
click at [1053, 83] on icon "button" at bounding box center [1054, 83] width 13 height 10
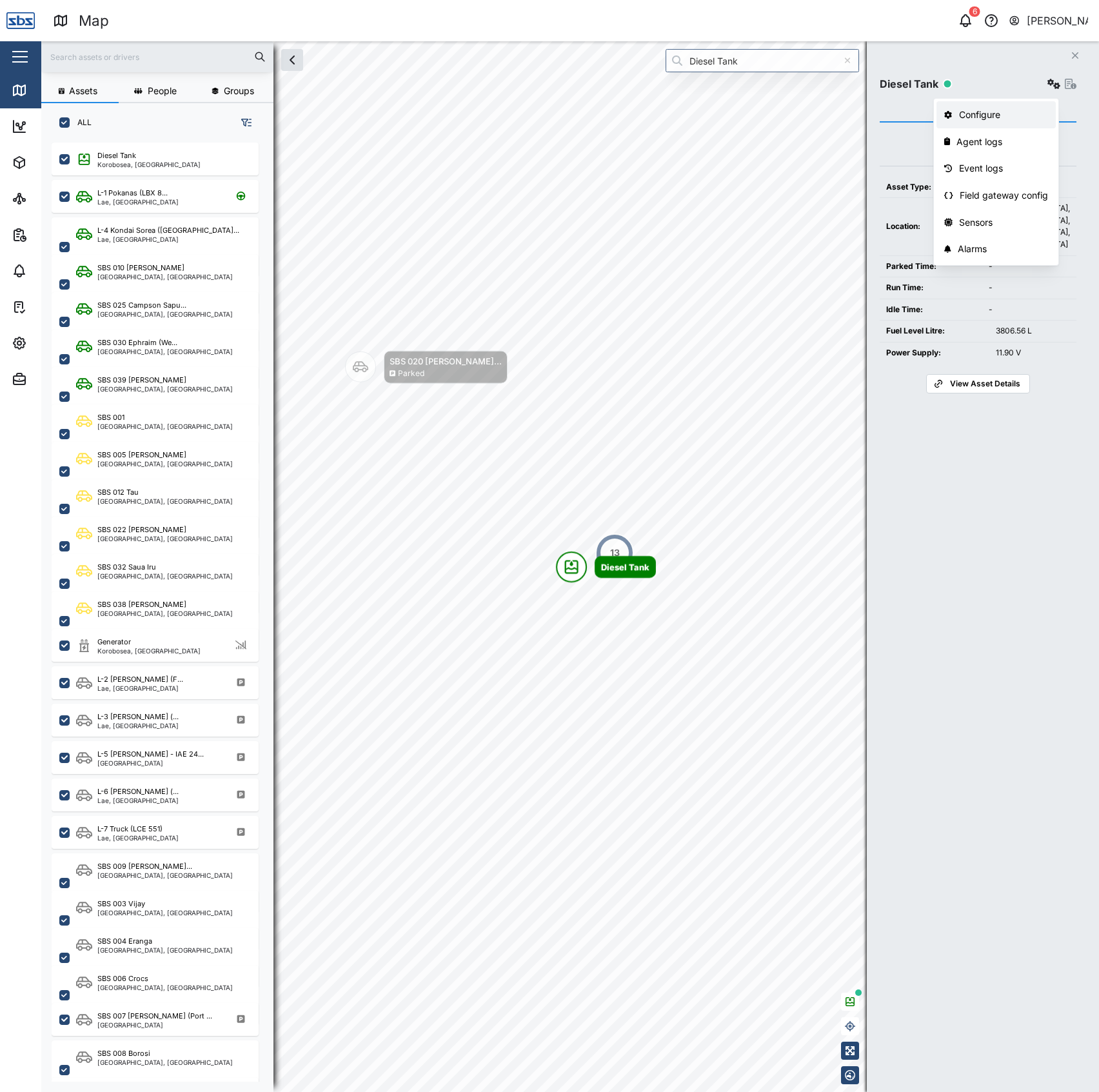
click at [994, 109] on div "Configure" at bounding box center [1004, 115] width 89 height 14
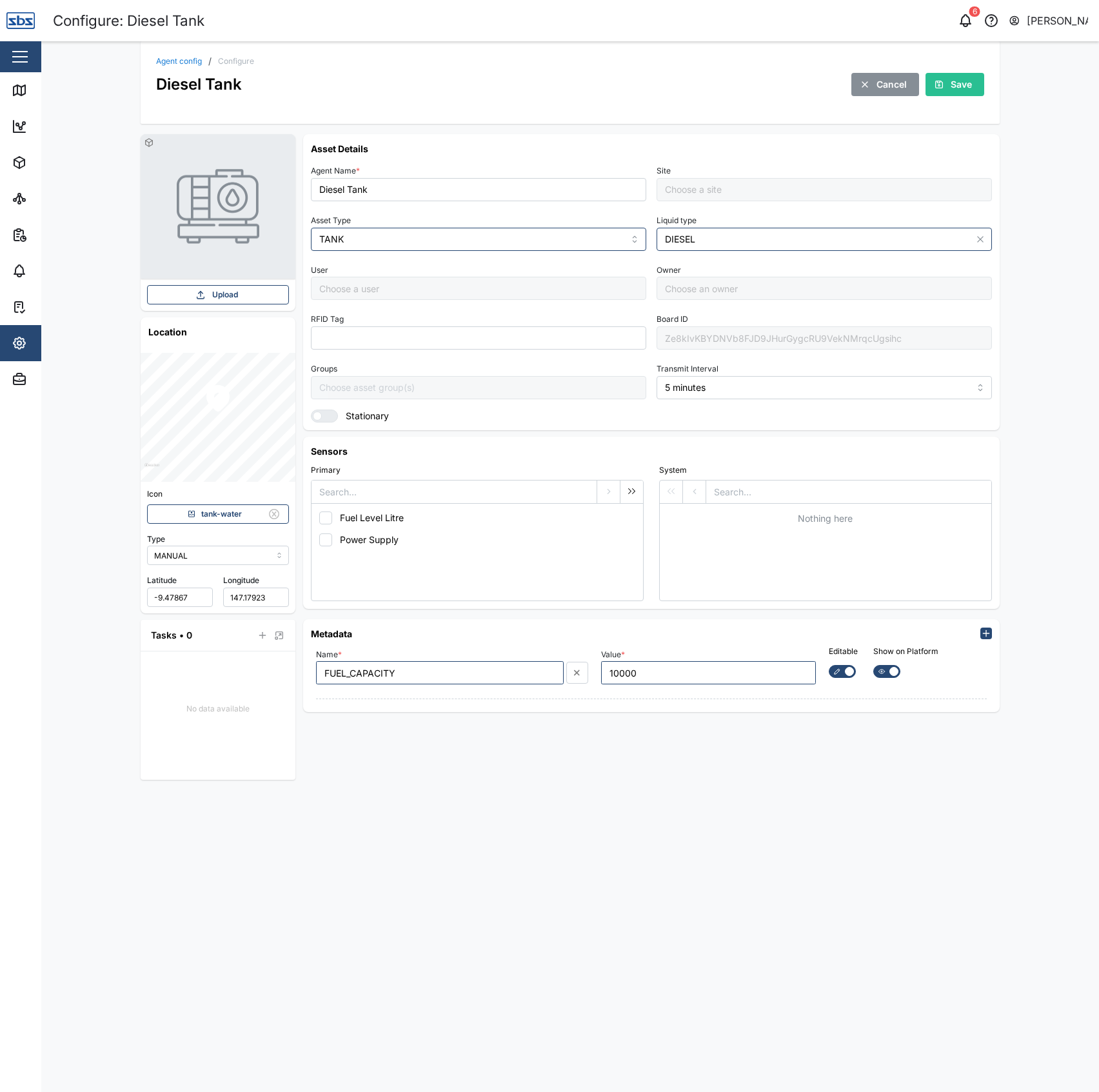
type input "Default Site"
click at [752, 340] on div "Ze8kIvKBYDNVb8FJD9JHurGygcRU9VekNMrqcUgsihc" at bounding box center [824, 337] width 336 height 23
click at [189, 67] on div "Agent config / Configure Diesel Tank Cancel Save" at bounding box center [569, 77] width 827 height 40
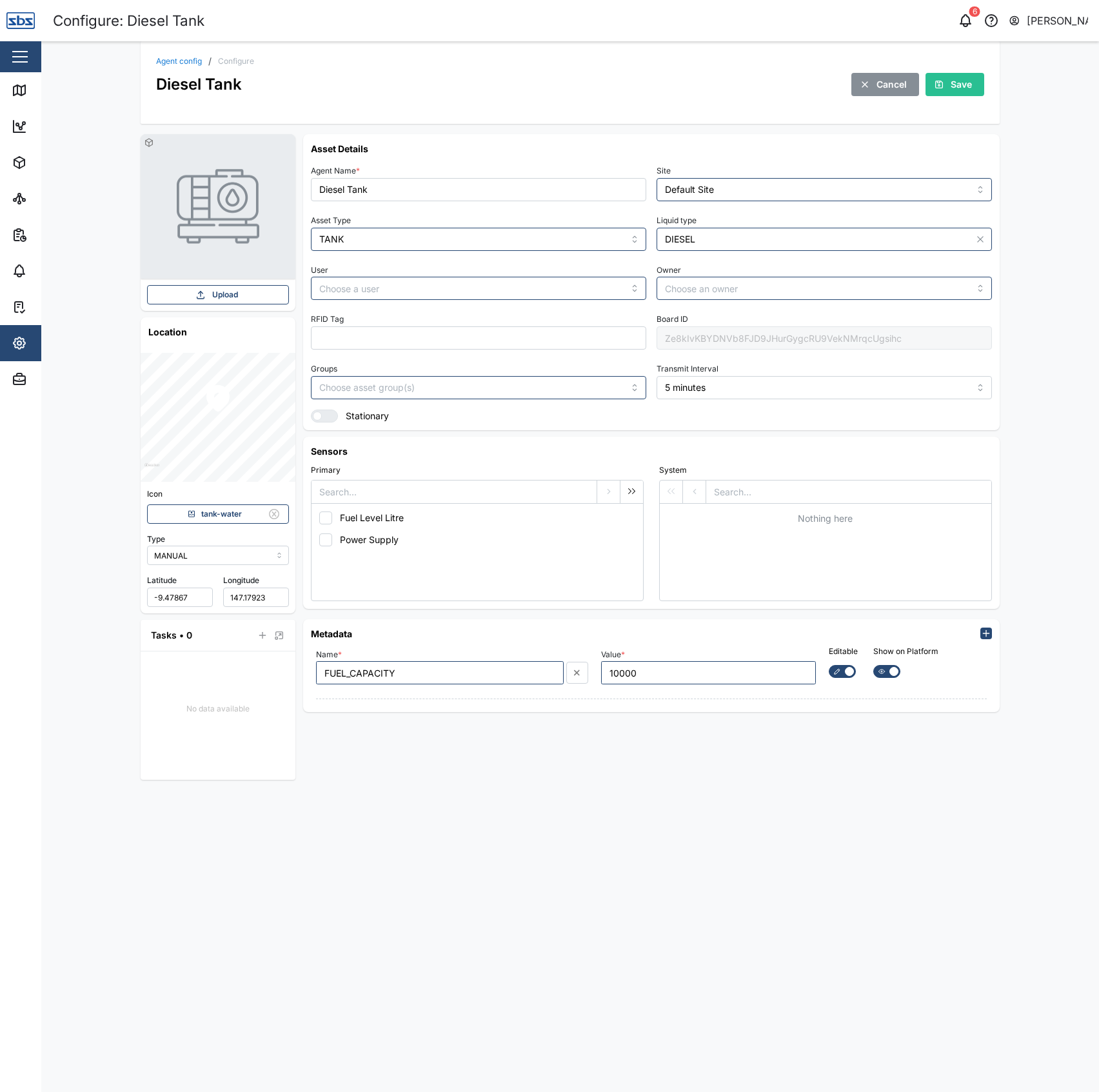
click at [179, 59] on link "Agent config" at bounding box center [179, 62] width 46 height 8
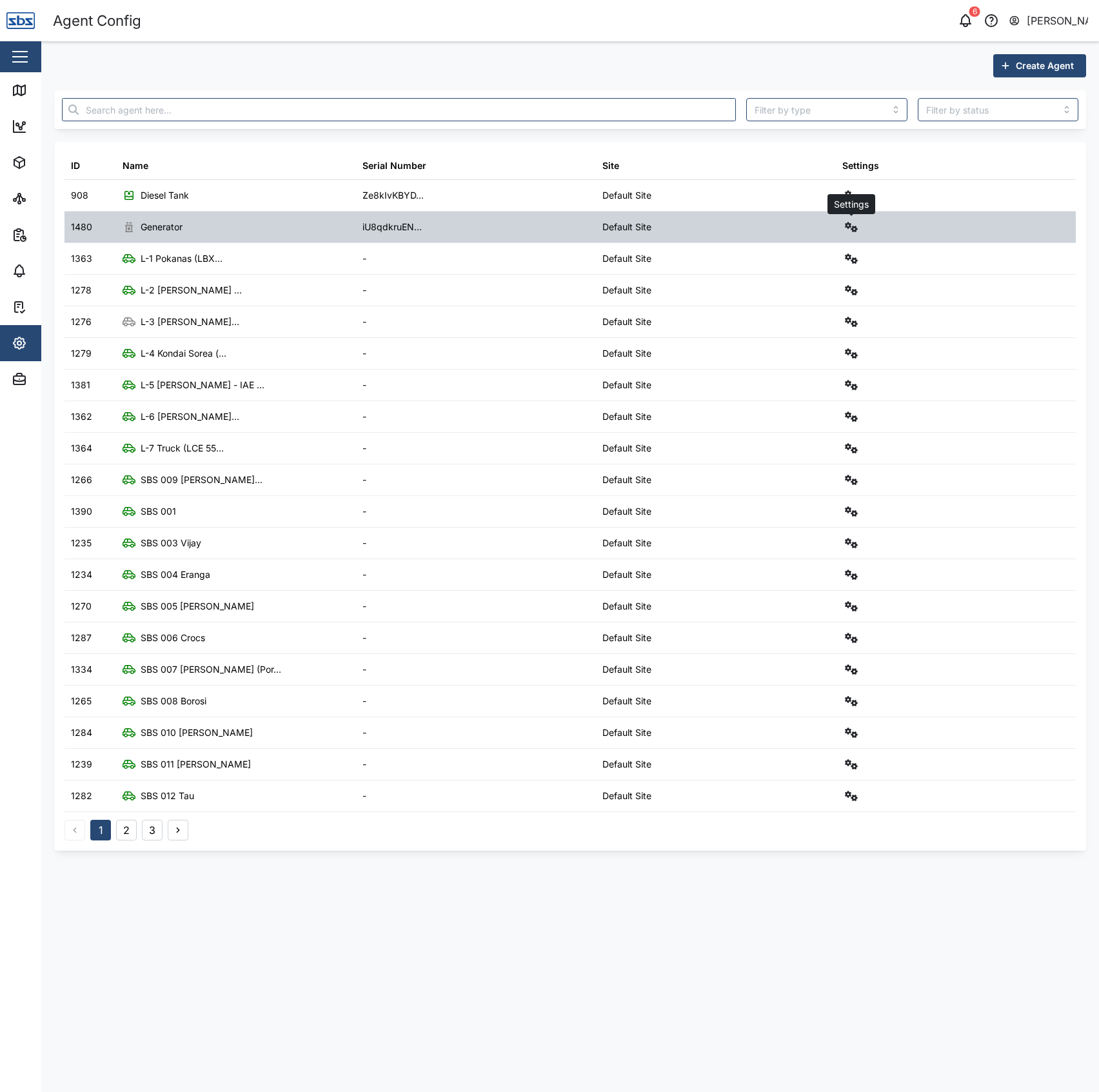
click at [857, 235] on button "button" at bounding box center [851, 226] width 18 height 18
click at [789, 264] on div "Configure" at bounding box center [804, 258] width 89 height 14
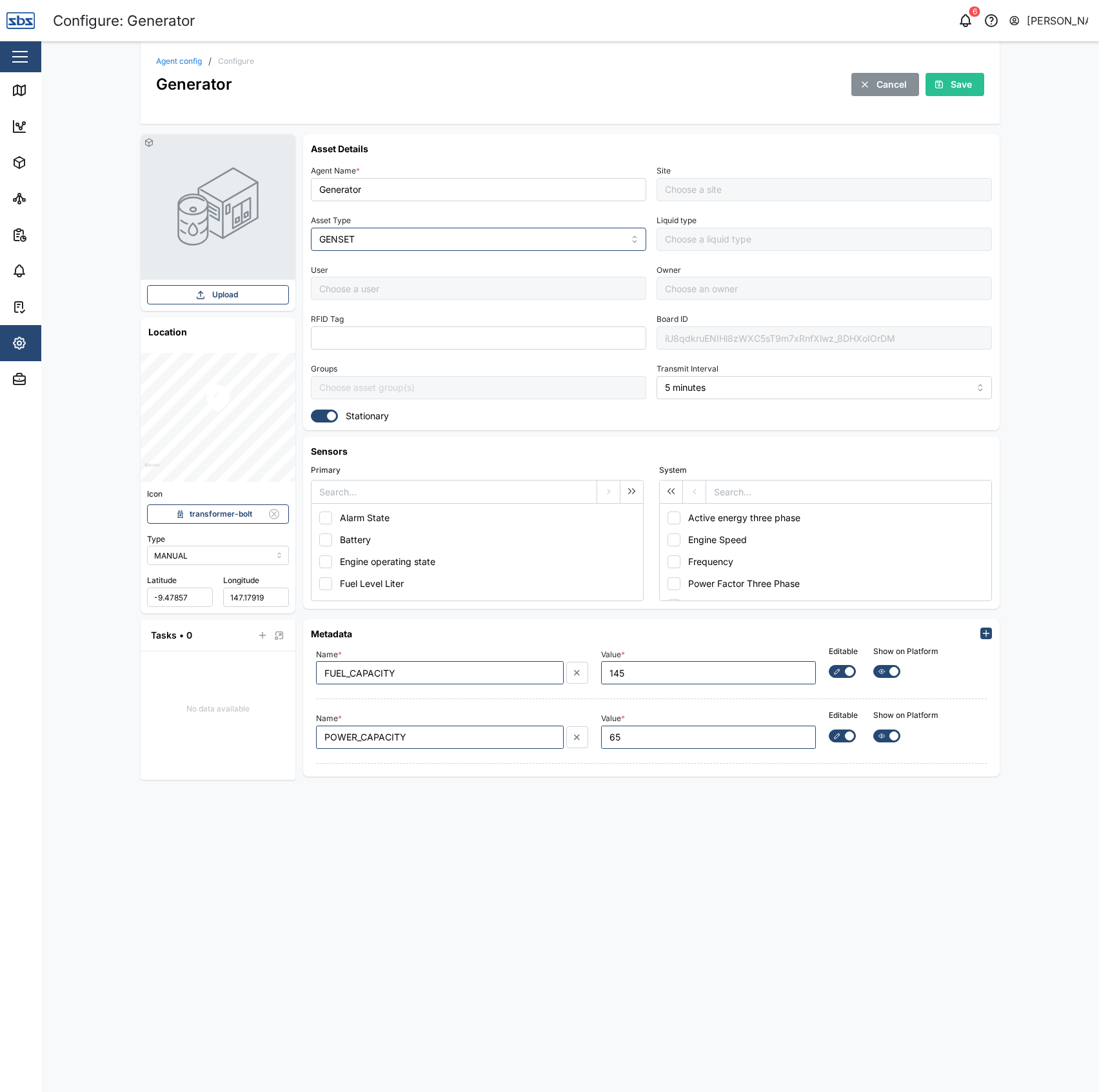
type input "Default Site"
click at [720, 332] on div "iU8qdkruENIHl8zWXC5sT9m7xRnfXlwz_8DHXoIOrDM" at bounding box center [824, 337] width 336 height 23
drag, startPoint x: 648, startPoint y: 133, endPoint x: 511, endPoint y: 138, distance: 137.1
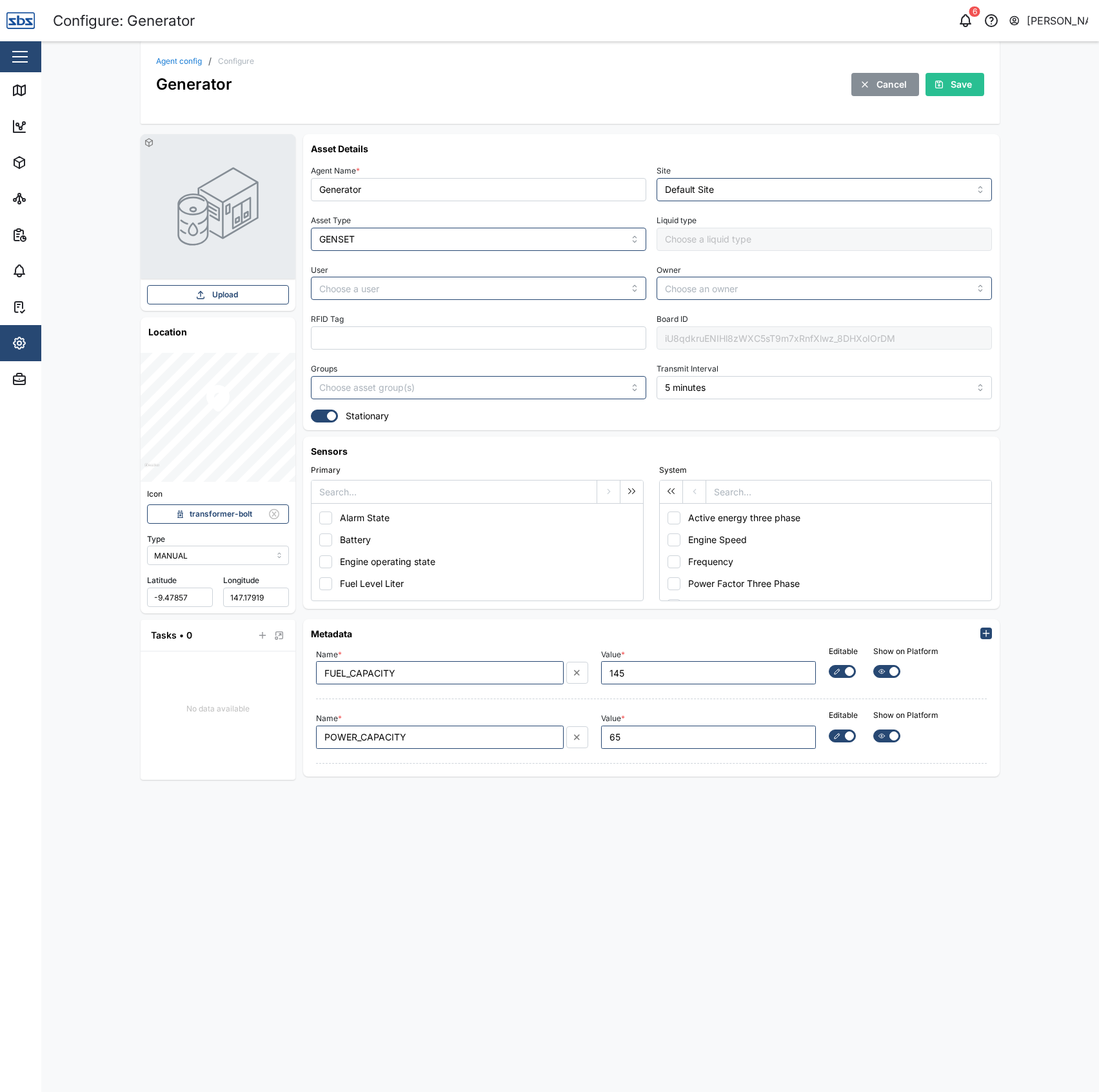
click at [646, 133] on div "Upload Location Icon transformer-bolt Type MANUAL Latitude -9.47857 Longitude 1…" at bounding box center [570, 457] width 880 height 667
click at [13, 86] on icon at bounding box center [20, 90] width 16 height 16
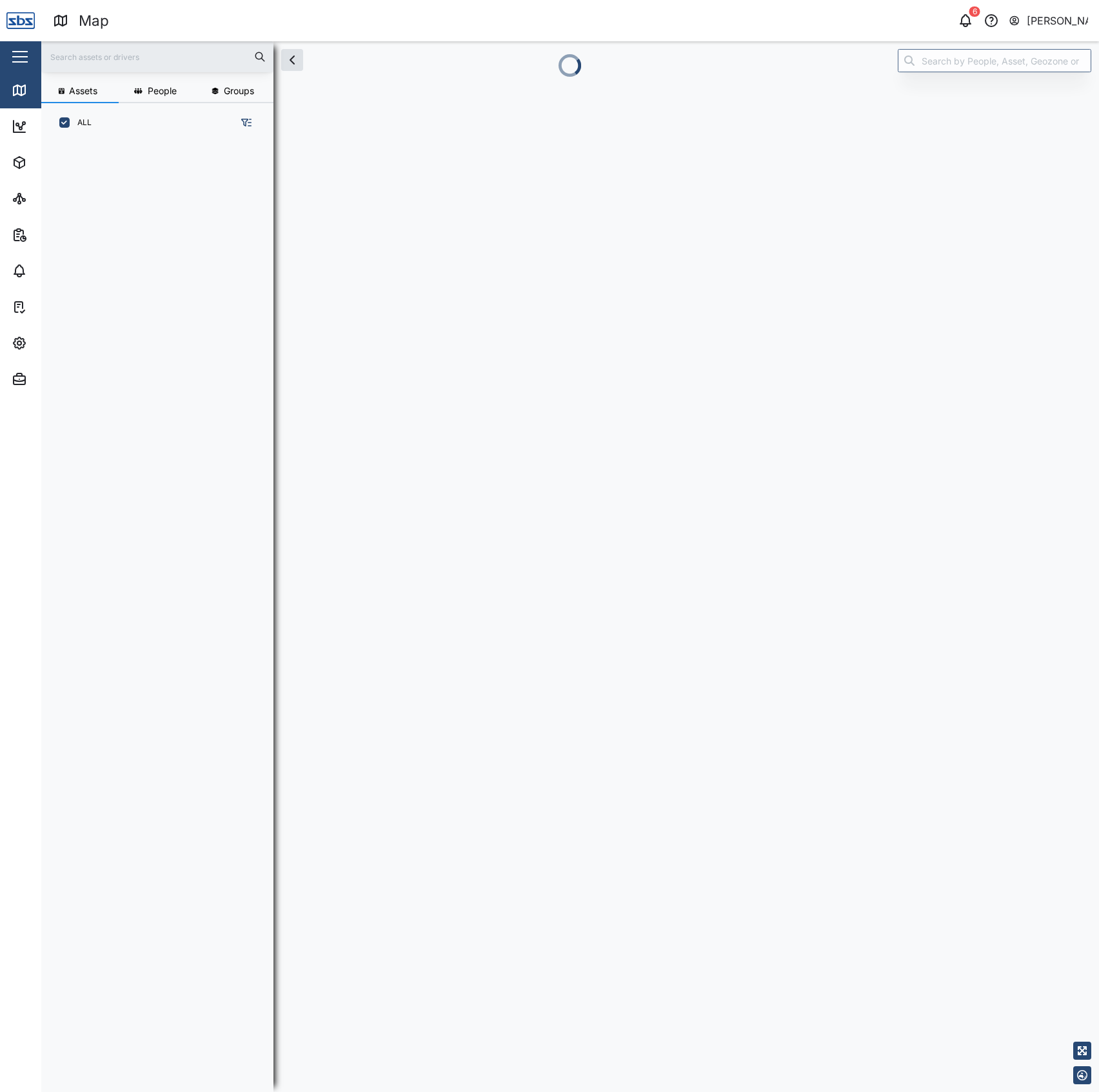
scroll to position [930, 199]
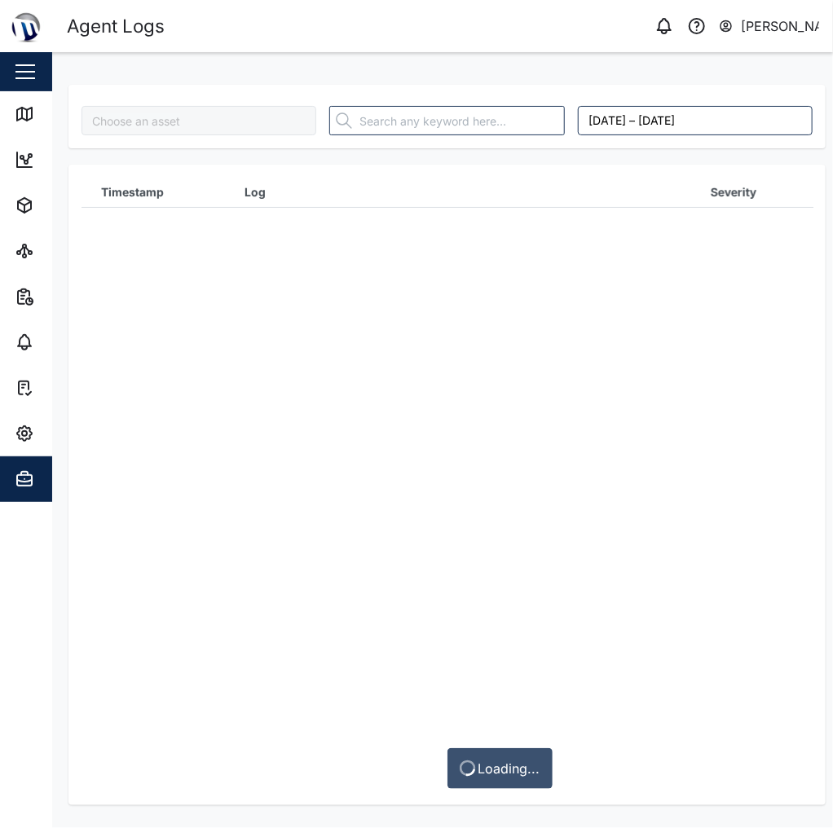
type input "MTIS PNG - Generator CAT"
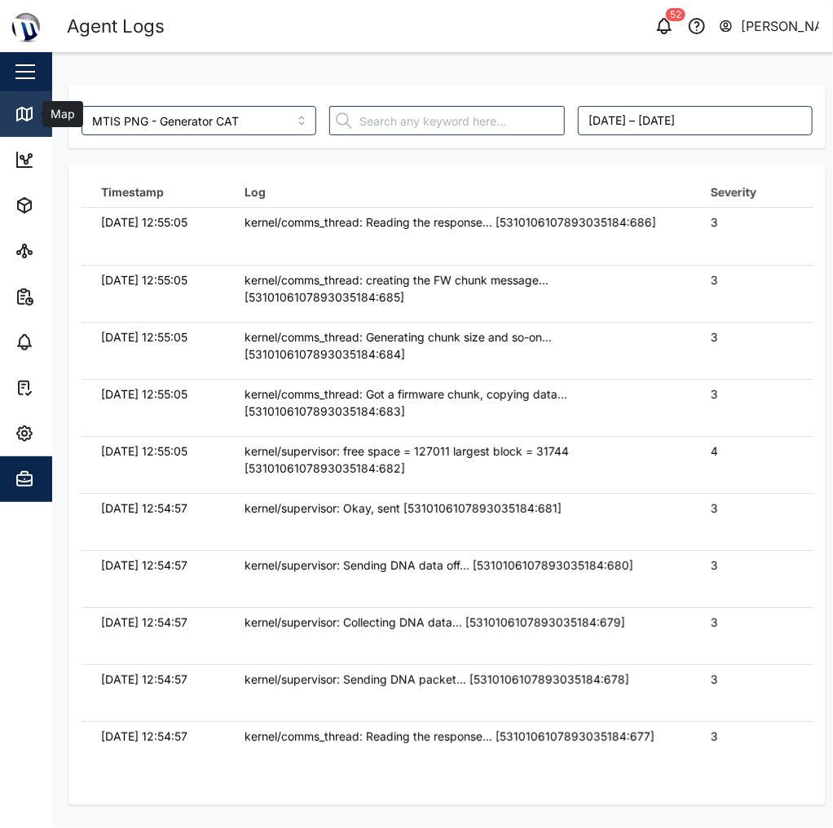
click at [25, 123] on icon at bounding box center [25, 114] width 20 height 20
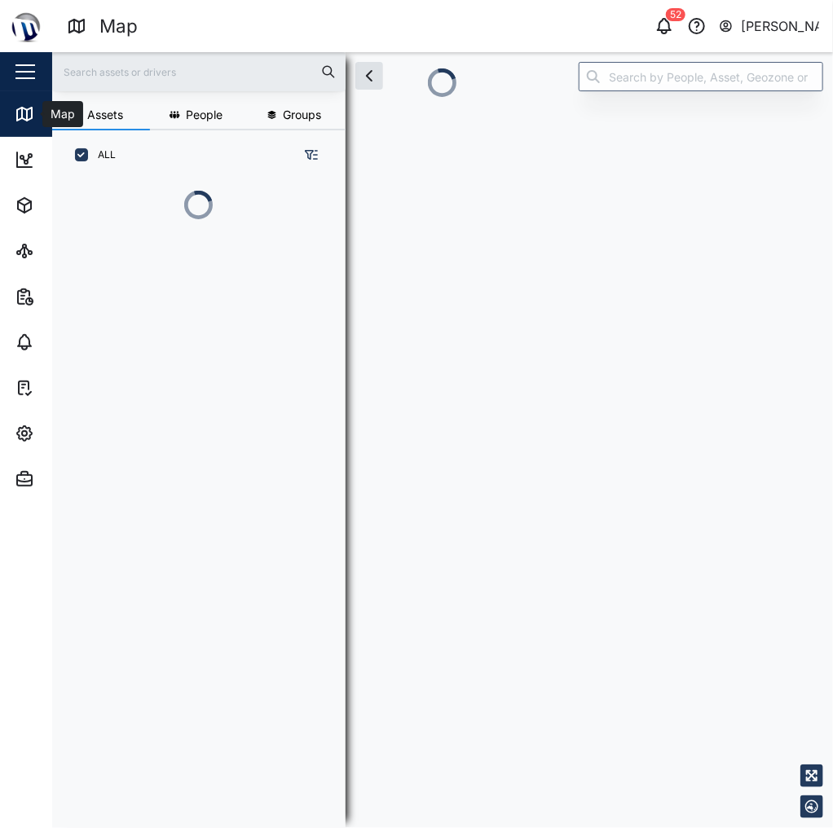
scroll to position [10, 10]
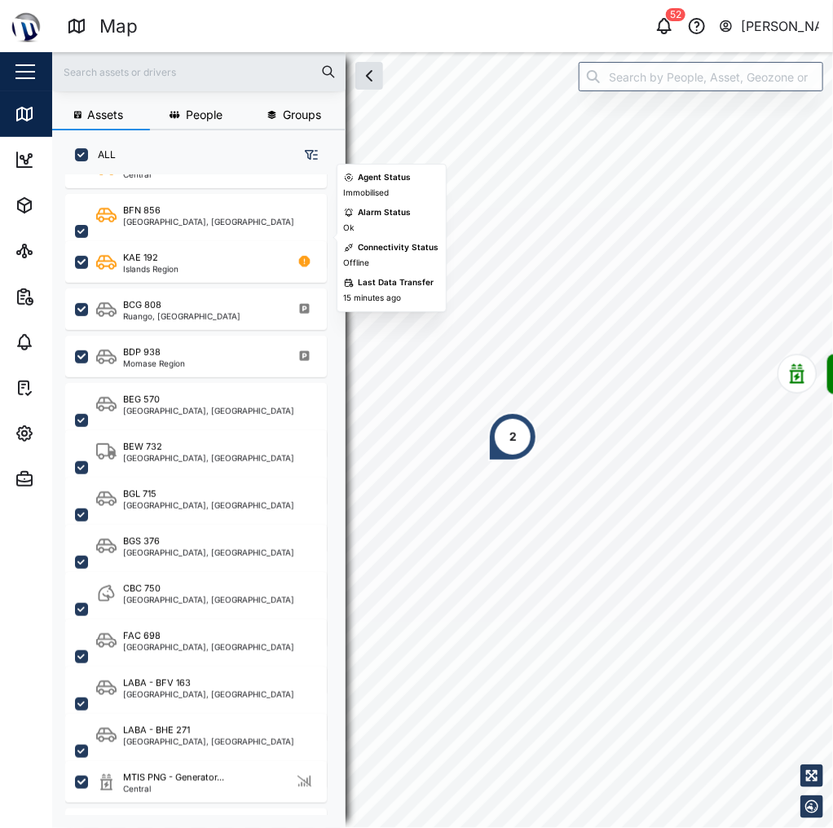
scroll to position [261, 0]
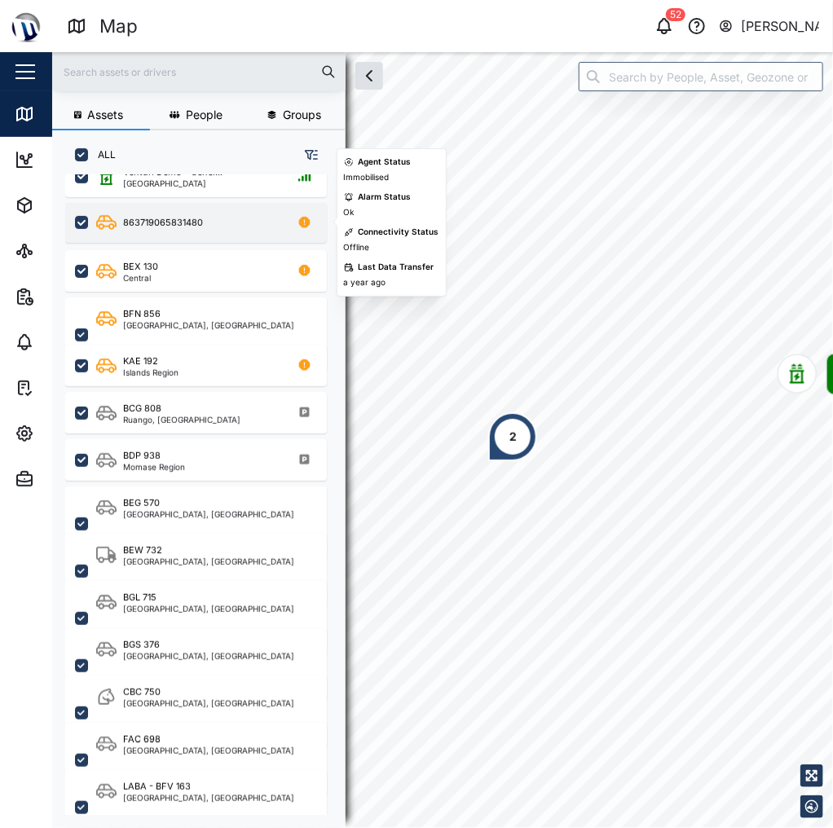
click at [190, 225] on div "863719065831480" at bounding box center [163, 223] width 80 height 14
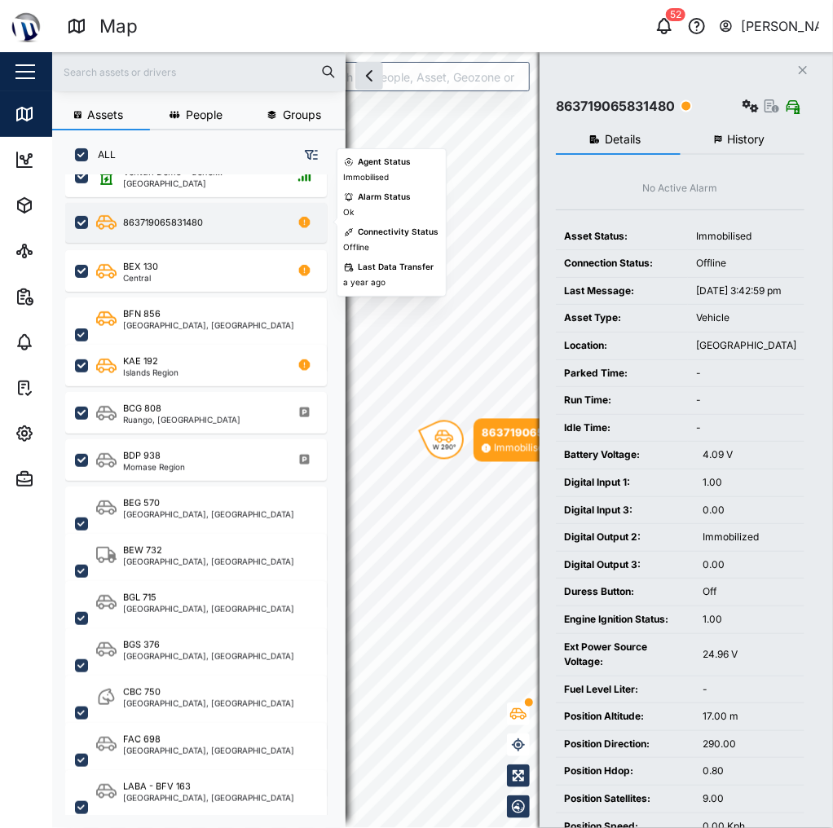
click at [189, 225] on div "863719065831480" at bounding box center [163, 223] width 80 height 14
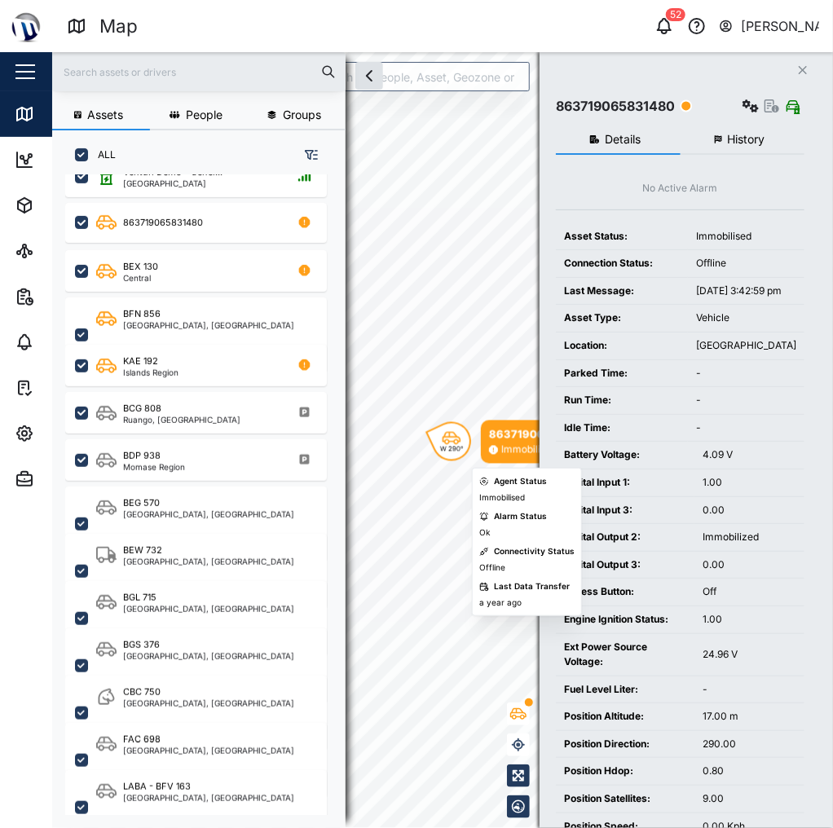
click at [454, 429] on div "W 290°" at bounding box center [451, 441] width 39 height 39
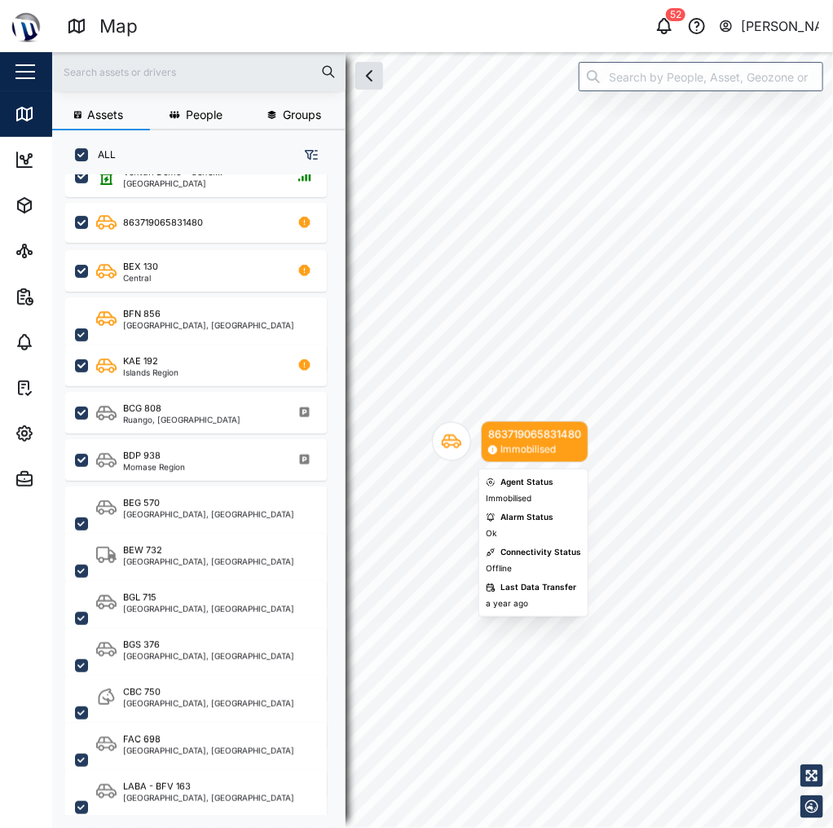
click at [453, 437] on icon "Map marker" at bounding box center [452, 442] width 20 height 20
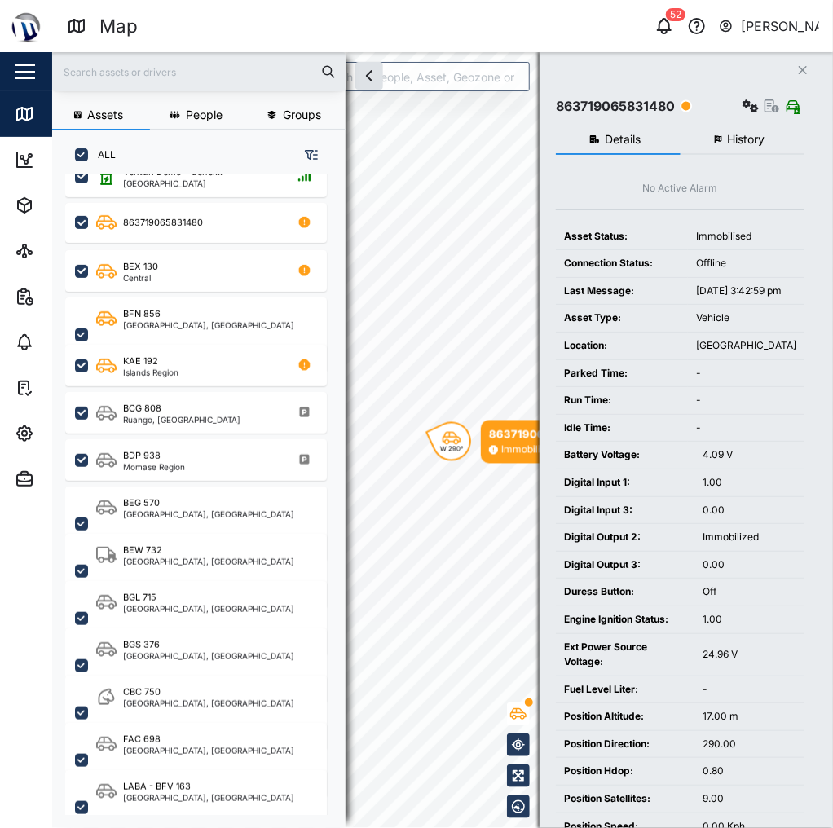
click at [750, 139] on span "History" at bounding box center [746, 139] width 37 height 11
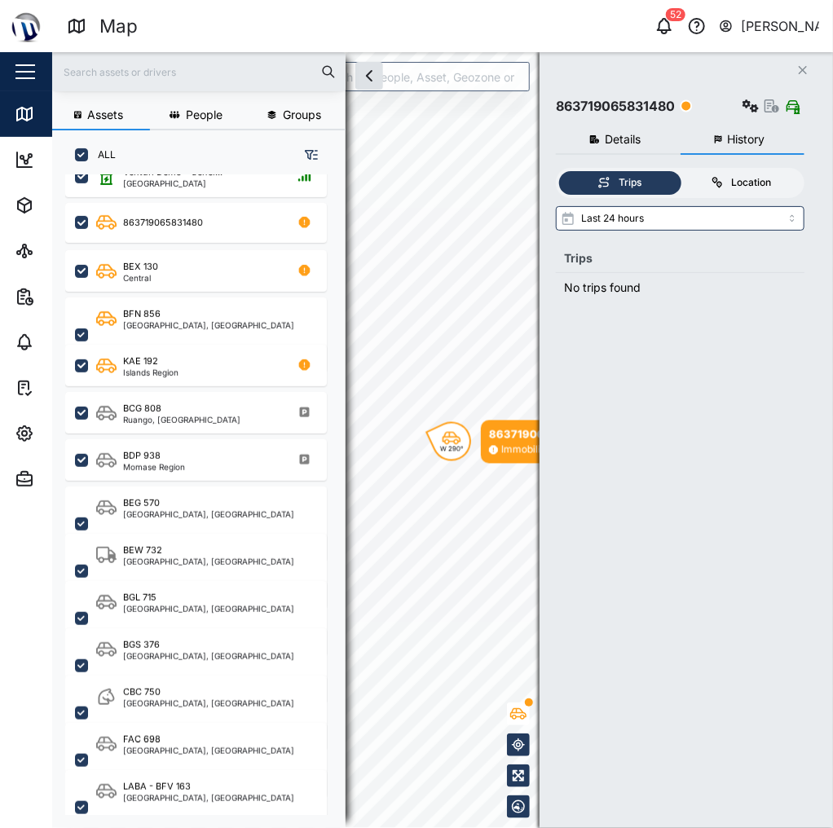
click at [720, 185] on icon at bounding box center [716, 182] width 13 height 13
click at [680, 171] on input "Location" at bounding box center [680, 171] width 0 height 0
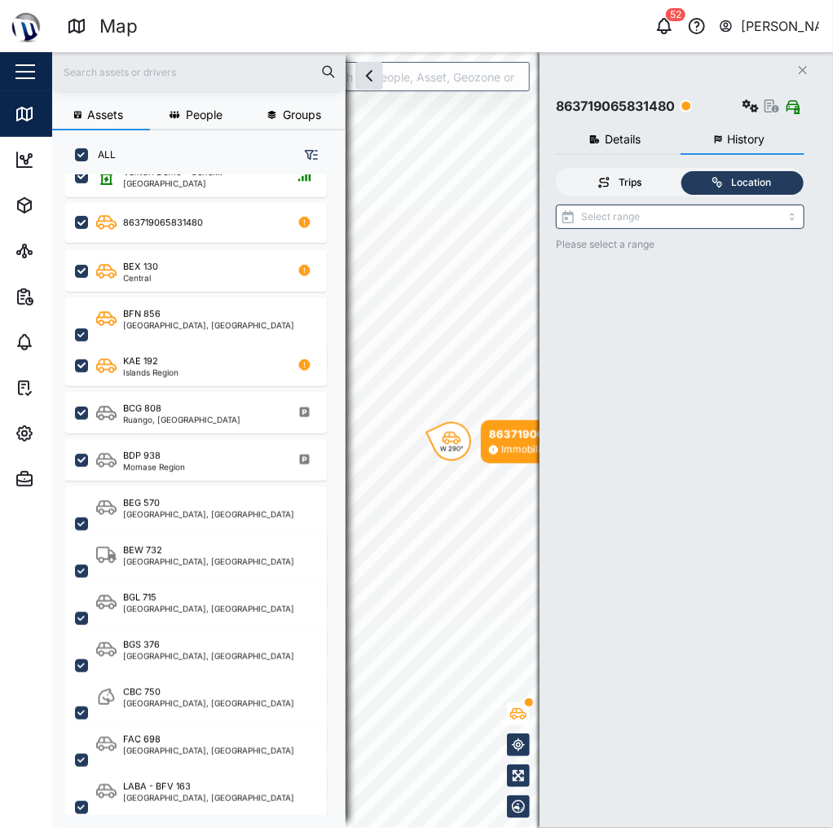
click at [632, 185] on div "Trips" at bounding box center [629, 182] width 23 height 15
click at [559, 171] on input "Trips" at bounding box center [559, 171] width 0 height 0
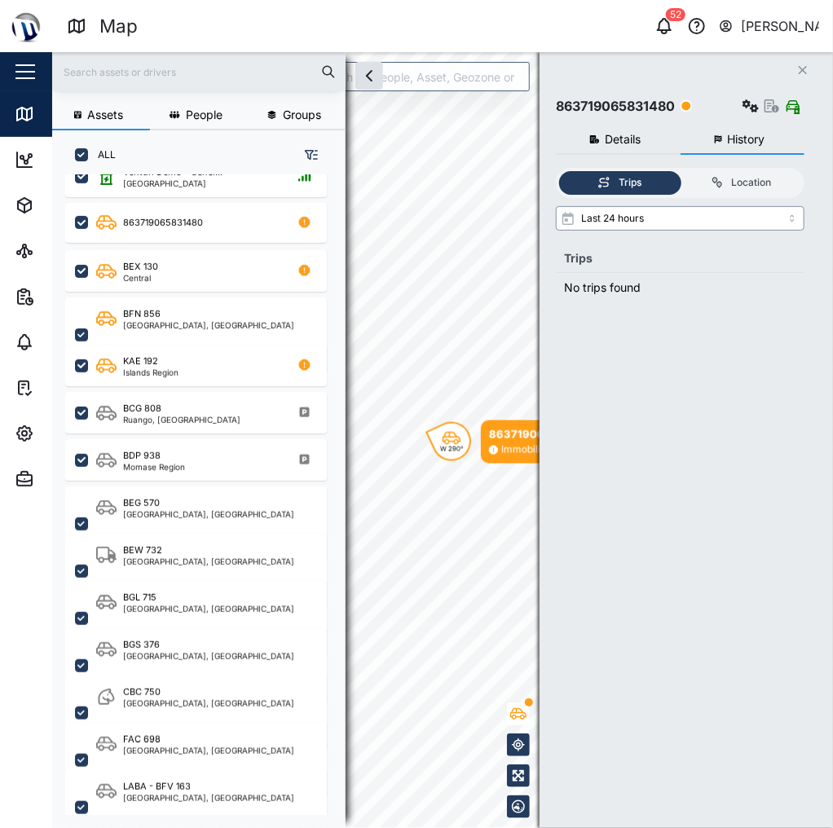
click at [658, 216] on input "Last 24 hours" at bounding box center [680, 218] width 249 height 24
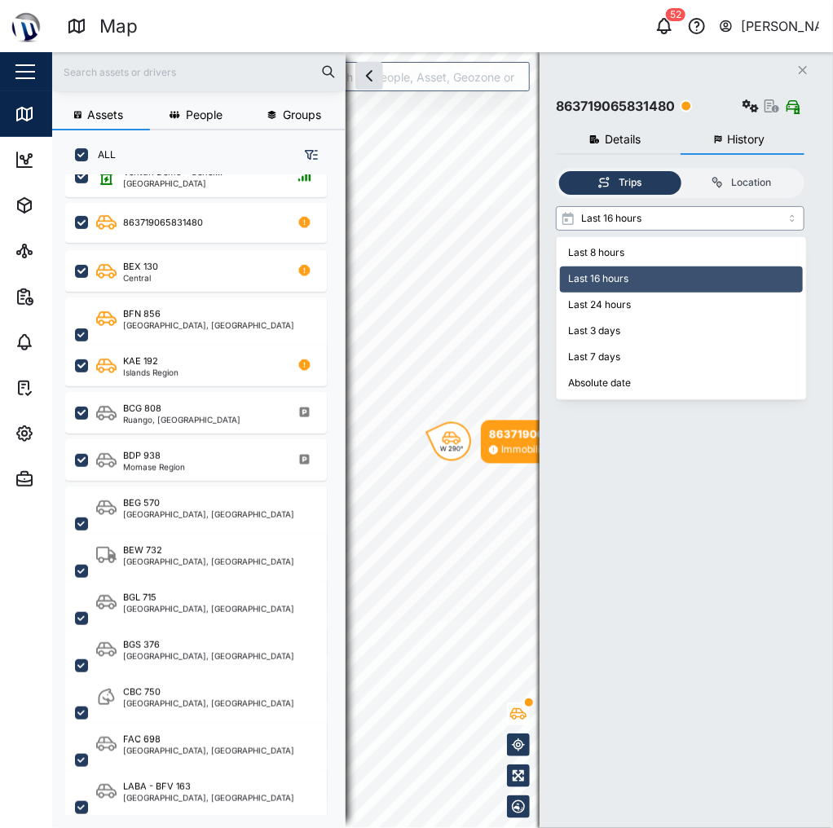
click at [640, 218] on input "Last 16 hours" at bounding box center [680, 218] width 249 height 24
type input "Last 24 hours"
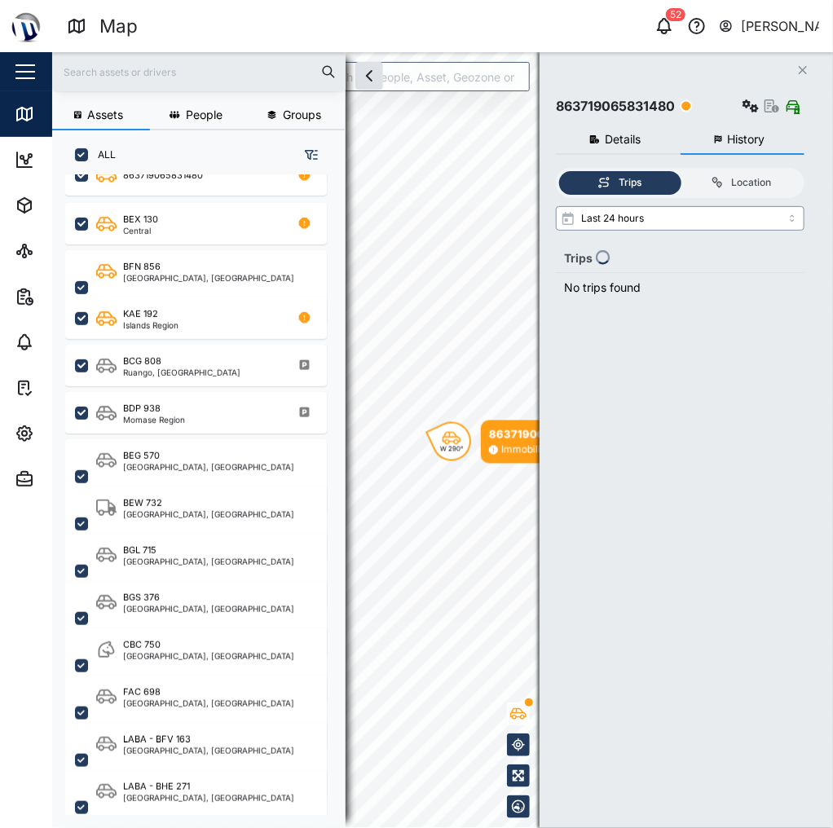
scroll to position [260, 0]
click at [644, 302] on div "Trips Location Last 24 hours Trips No trips found" at bounding box center [680, 481] width 249 height 627
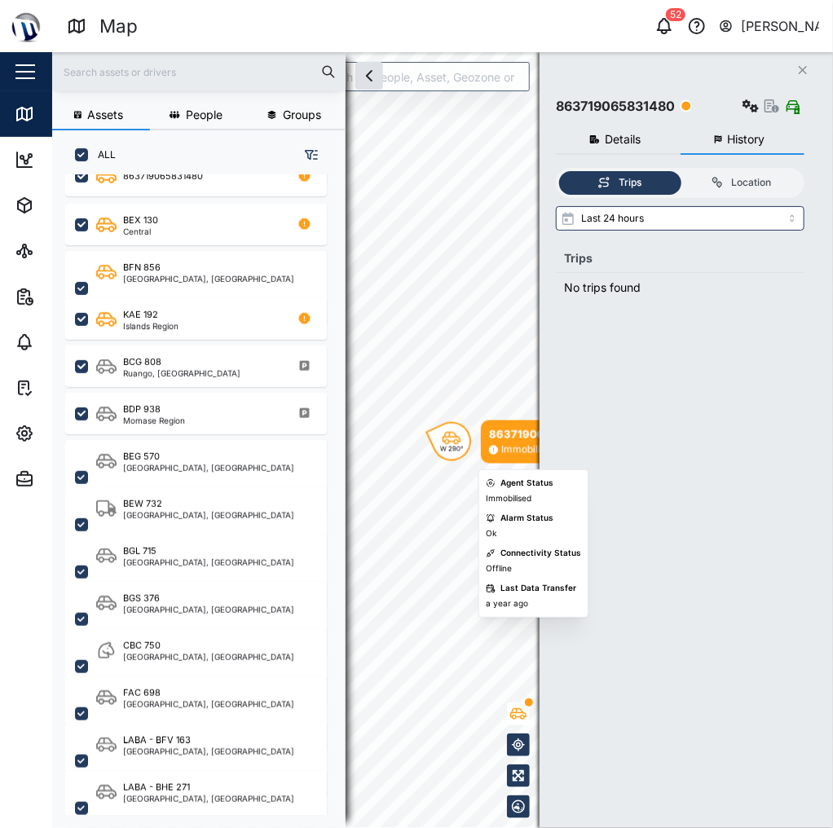
click at [459, 446] on div "W 290°" at bounding box center [452, 449] width 24 height 7
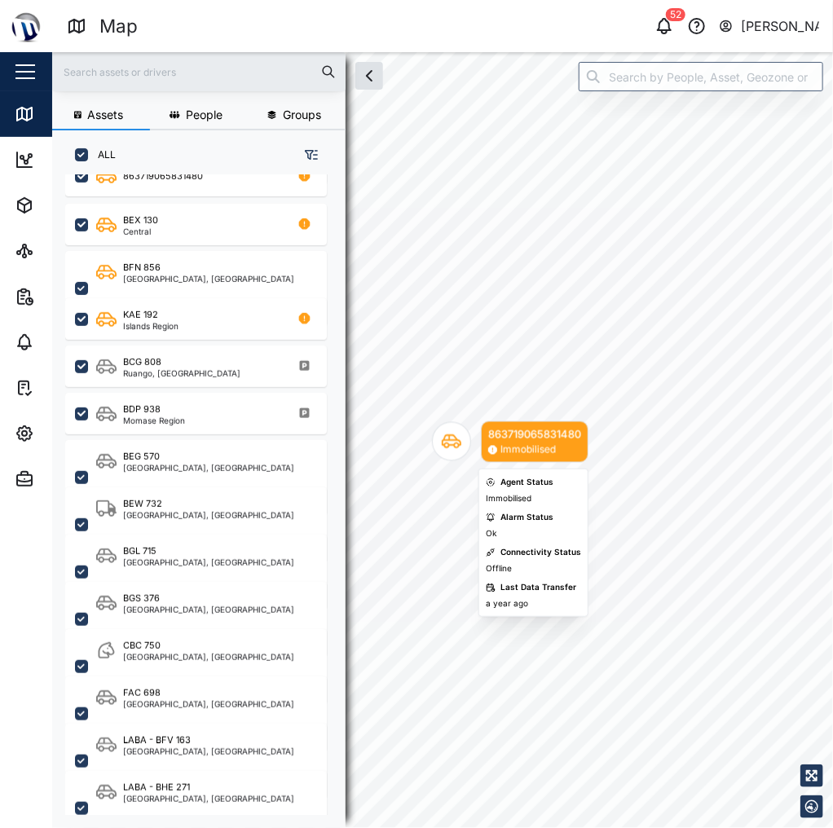
click at [459, 446] on icon "Map marker" at bounding box center [452, 442] width 20 height 14
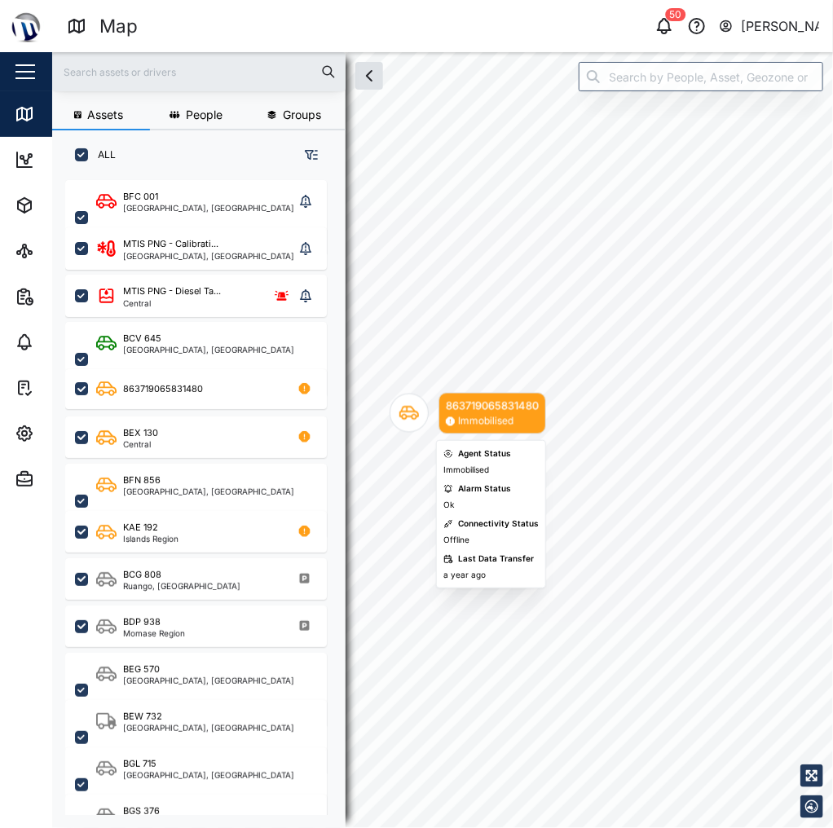
click at [468, 411] on div "863719065831480" at bounding box center [492, 406] width 93 height 16
